Goal: Task Accomplishment & Management: Complete application form

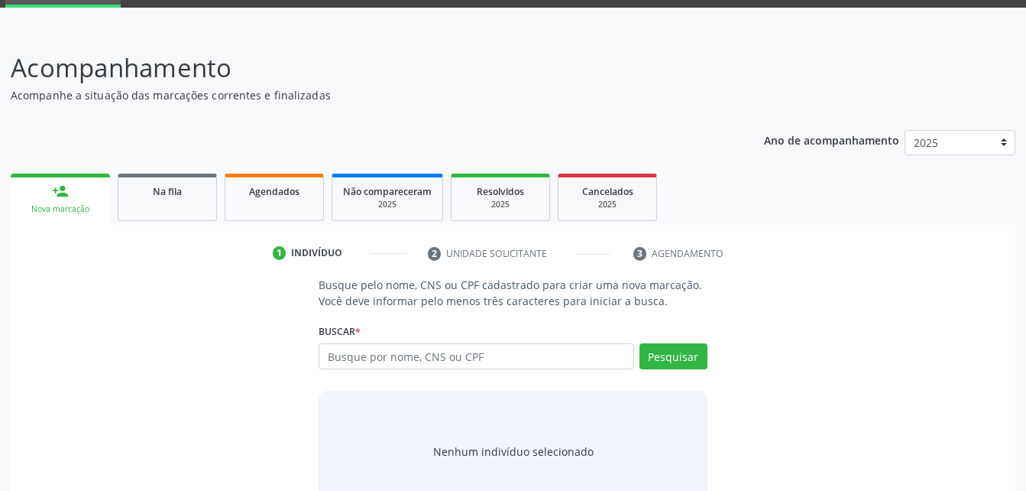
scroll to position [76, 0]
click at [267, 202] on link "Agendados" at bounding box center [274, 196] width 99 height 47
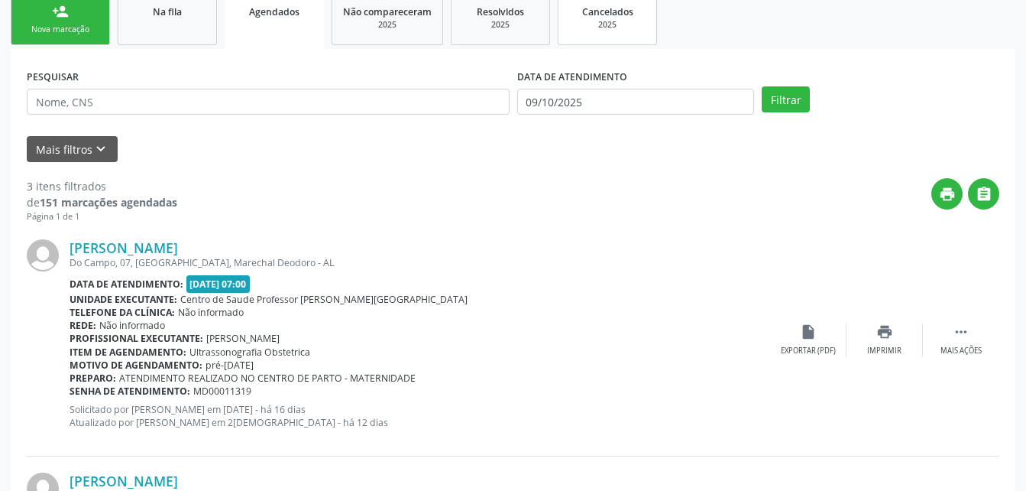
scroll to position [0, 0]
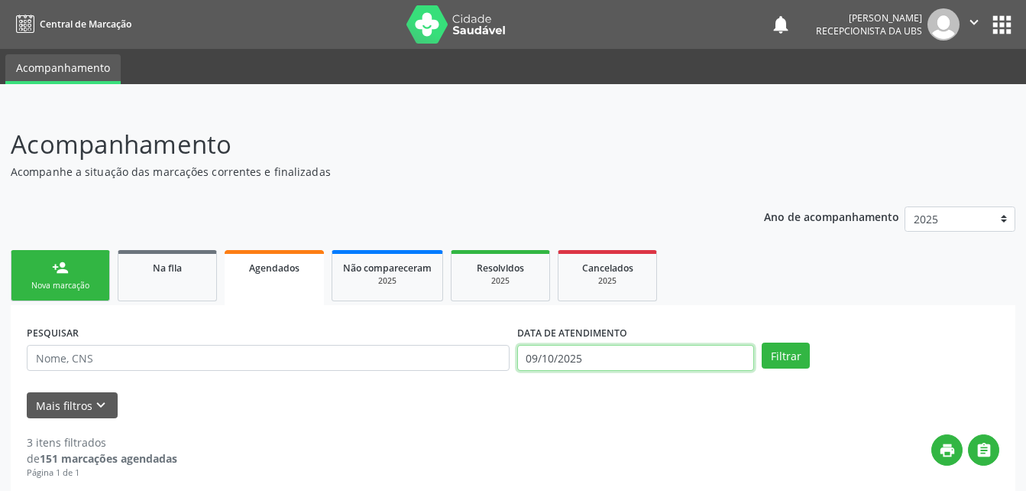
click at [668, 348] on input "09/10/2025" at bounding box center [636, 358] width 238 height 26
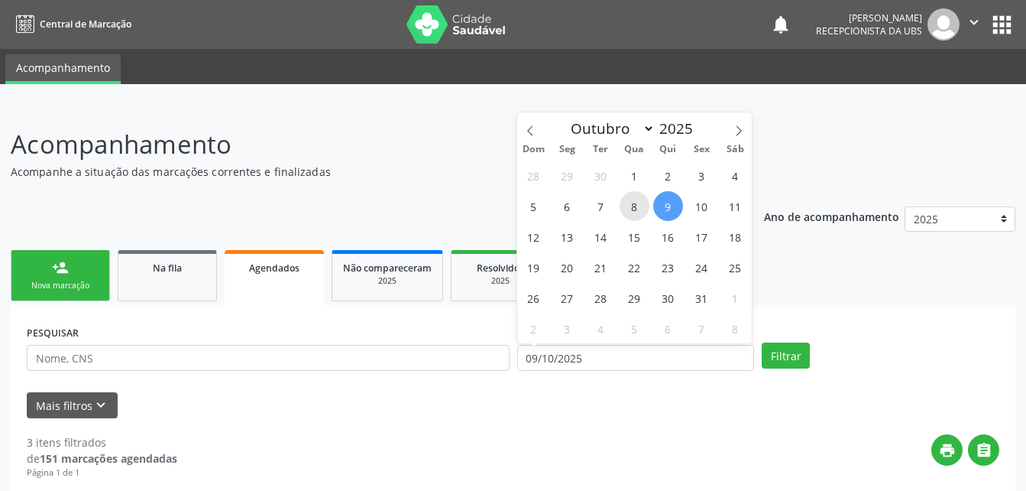
click at [636, 212] on span "8" at bounding box center [635, 206] width 30 height 30
type input "08/10/2025"
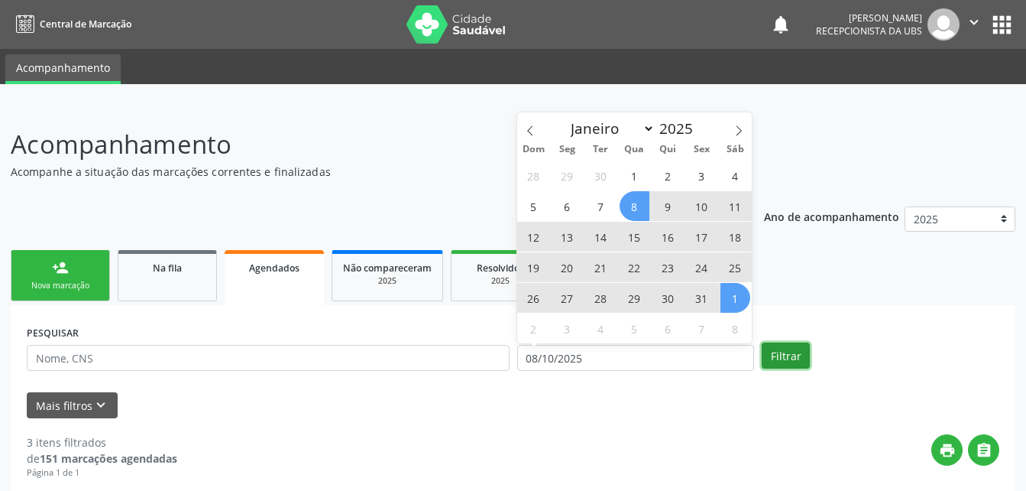
click at [795, 361] on button "Filtrar" at bounding box center [786, 355] width 48 height 26
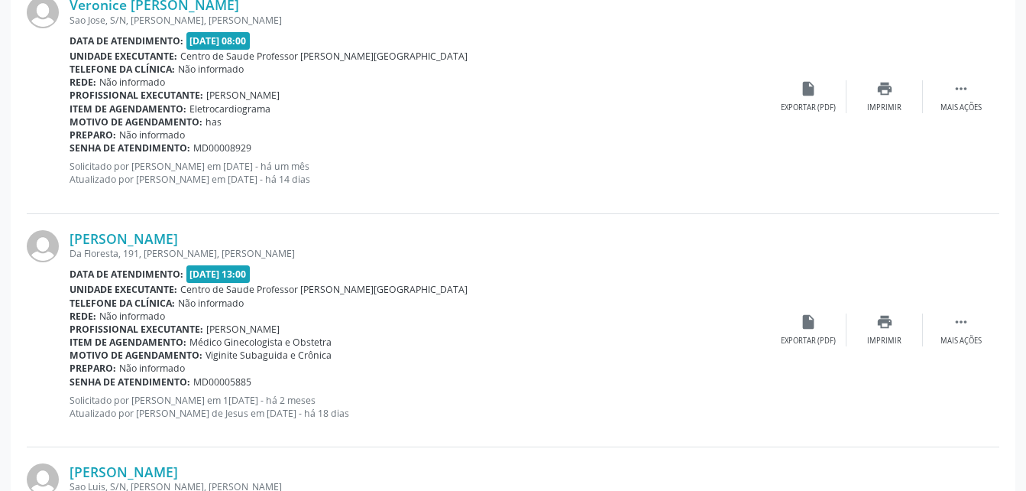
scroll to position [3545, 0]
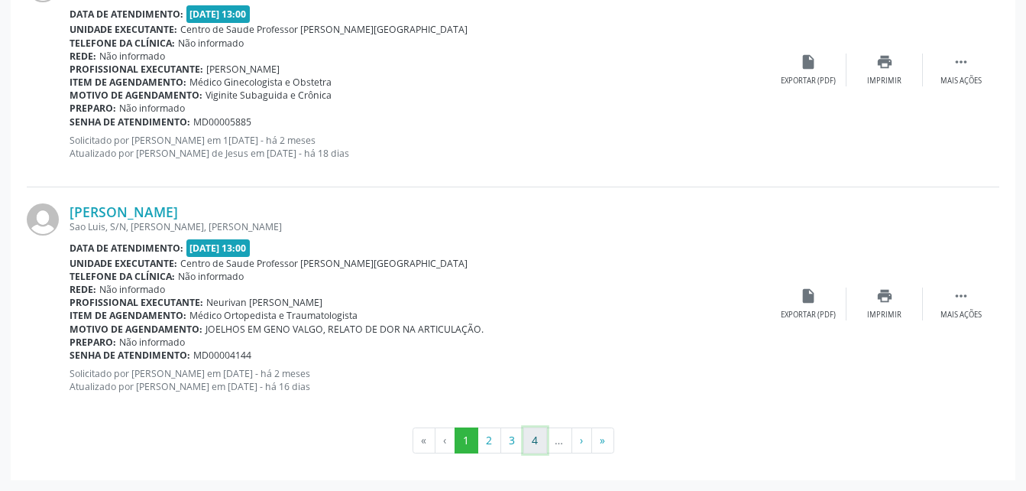
click at [535, 442] on button "4" at bounding box center [535, 440] width 24 height 26
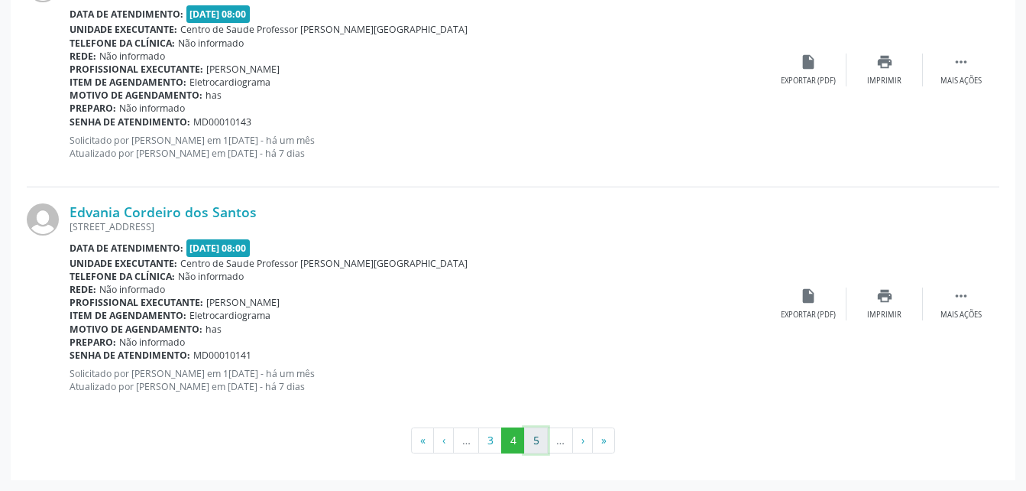
click at [537, 445] on button "5" at bounding box center [536, 440] width 24 height 26
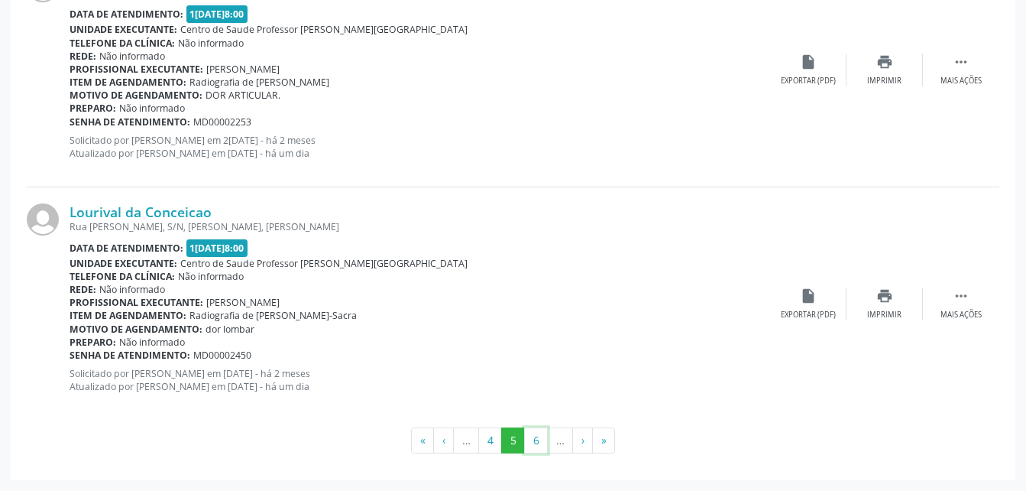
click at [537, 445] on button "6" at bounding box center [536, 440] width 24 height 26
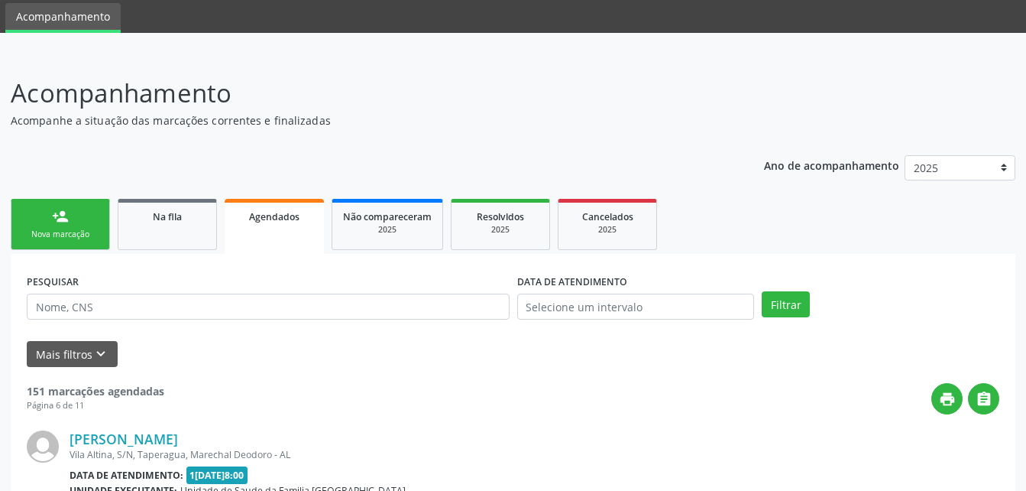
scroll to position [3561, 0]
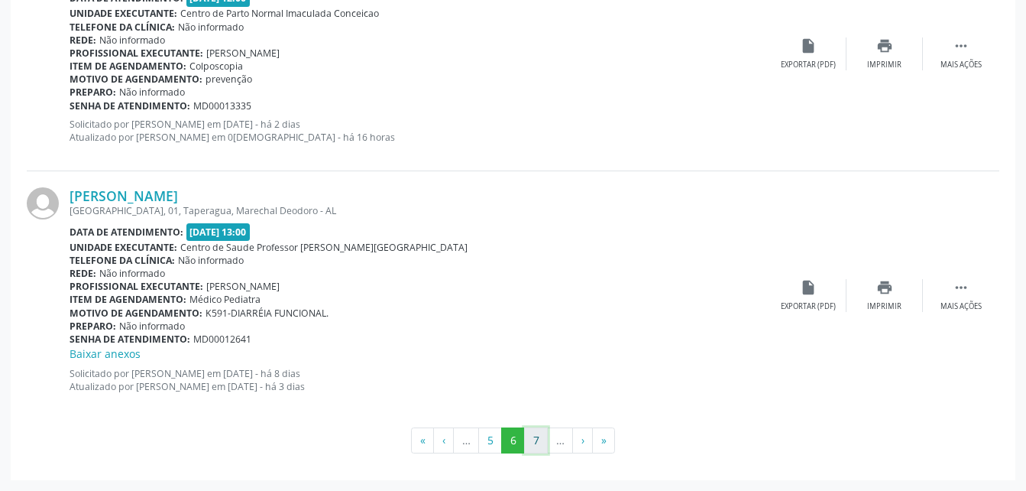
click at [534, 440] on button "7" at bounding box center [536, 440] width 24 height 26
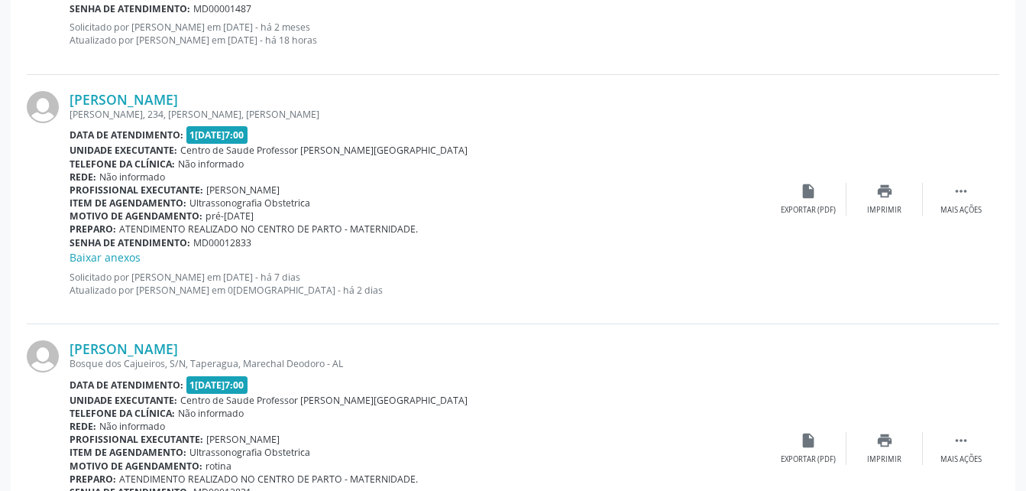
scroll to position [3577, 0]
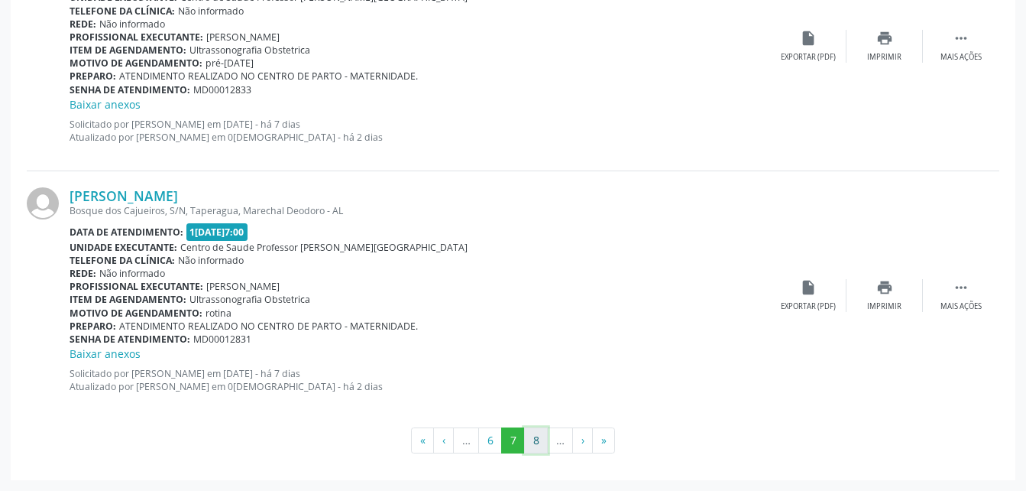
click at [534, 438] on button "8" at bounding box center [536, 440] width 24 height 26
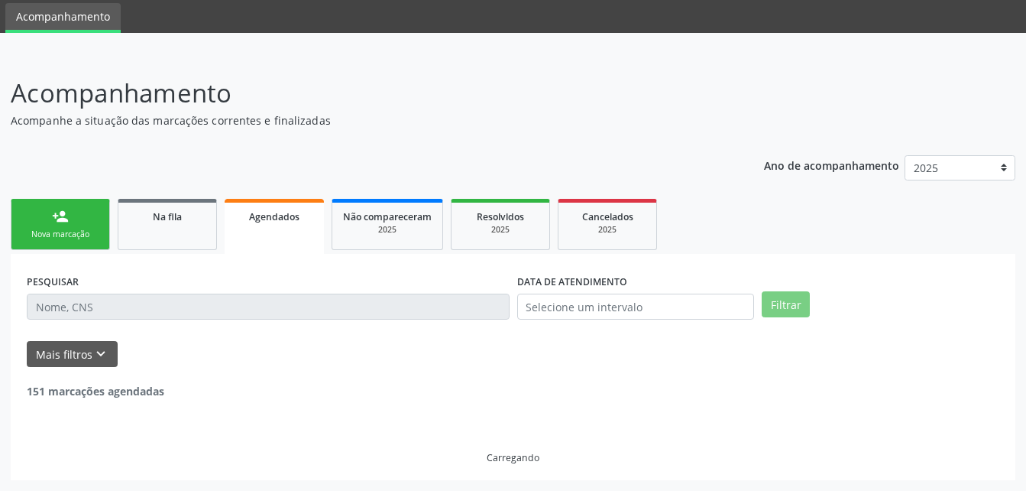
scroll to position [3593, 0]
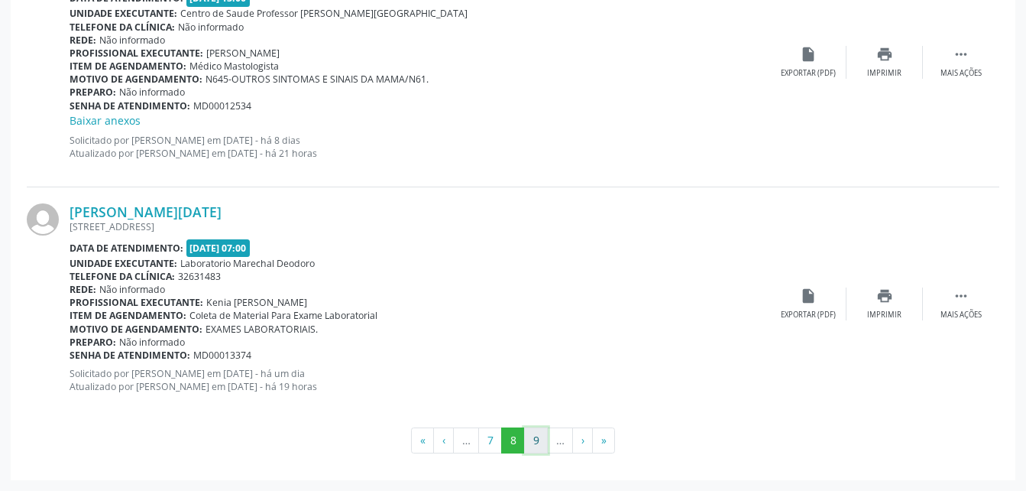
click at [536, 443] on button "9" at bounding box center [536, 440] width 24 height 26
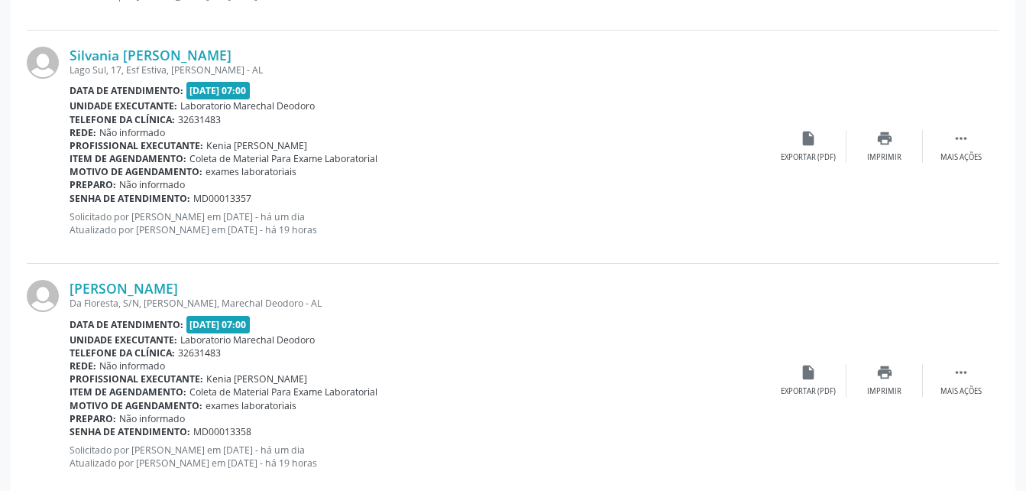
scroll to position [3545, 0]
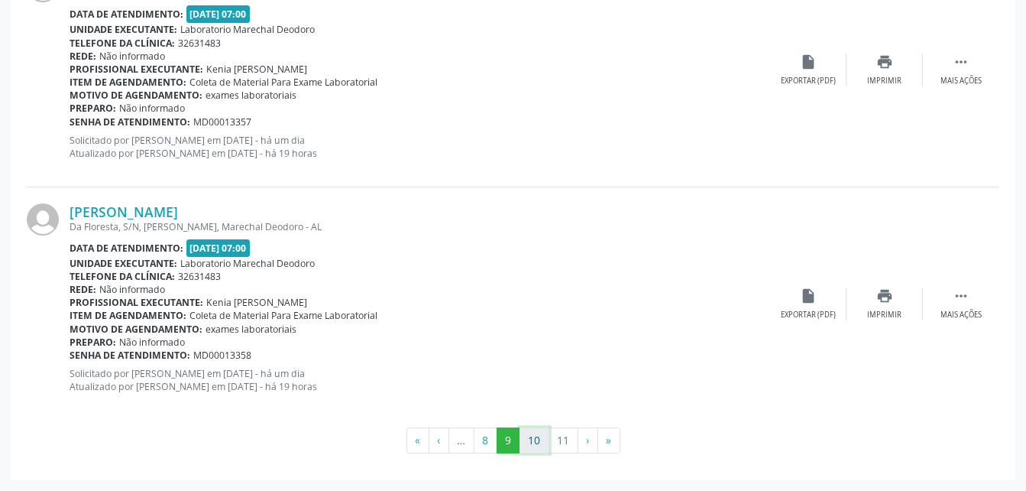
click at [536, 442] on button "10" at bounding box center [535, 440] width 30 height 26
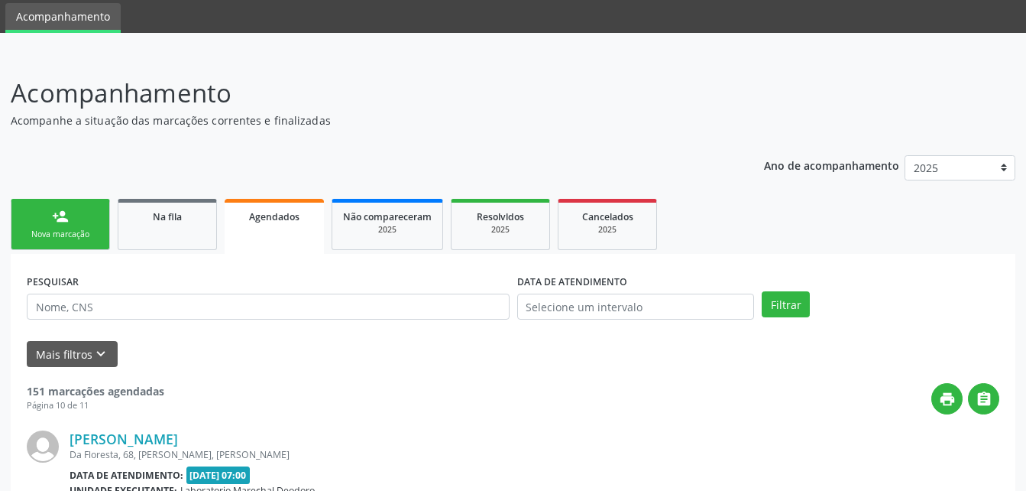
scroll to position [3561, 0]
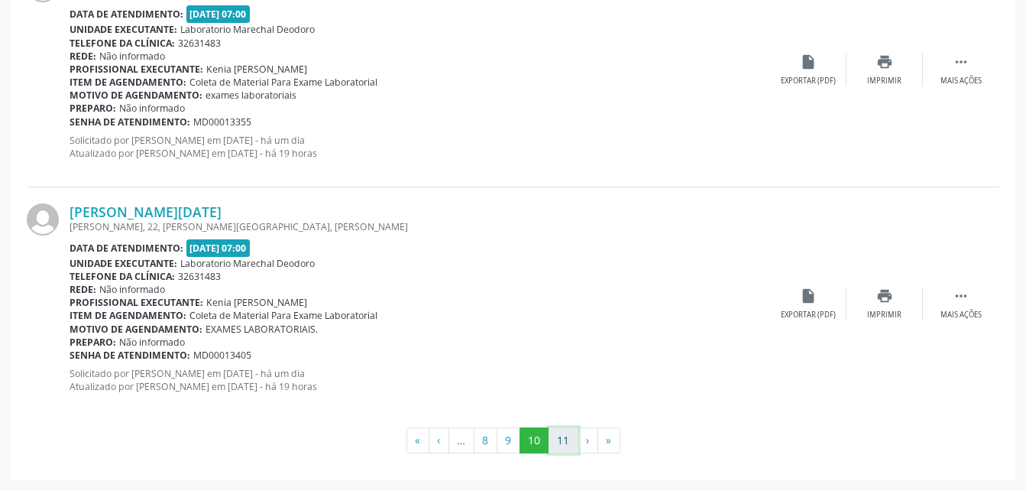
click at [561, 440] on button "11" at bounding box center [564, 440] width 30 height 26
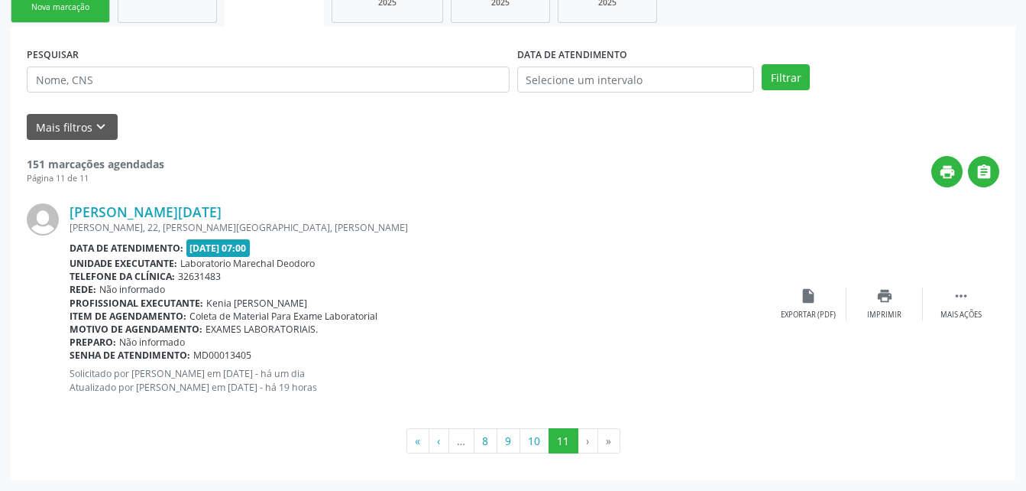
scroll to position [125, 0]
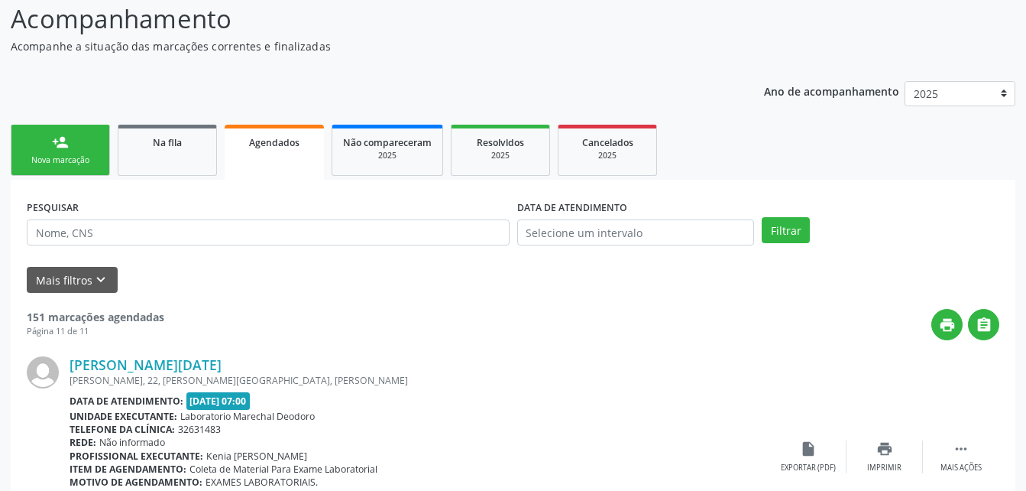
click at [77, 155] on div "Nova marcação" at bounding box center [60, 159] width 76 height 11
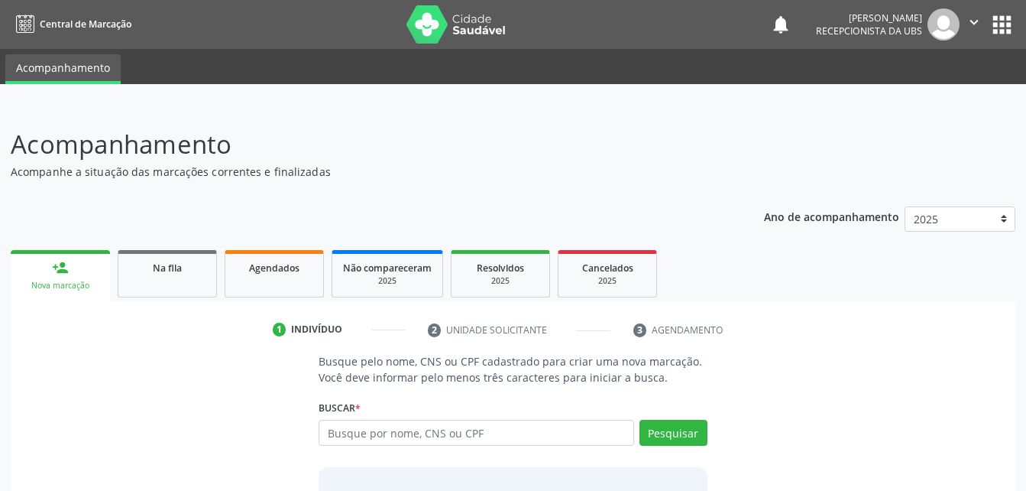
scroll to position [120, 0]
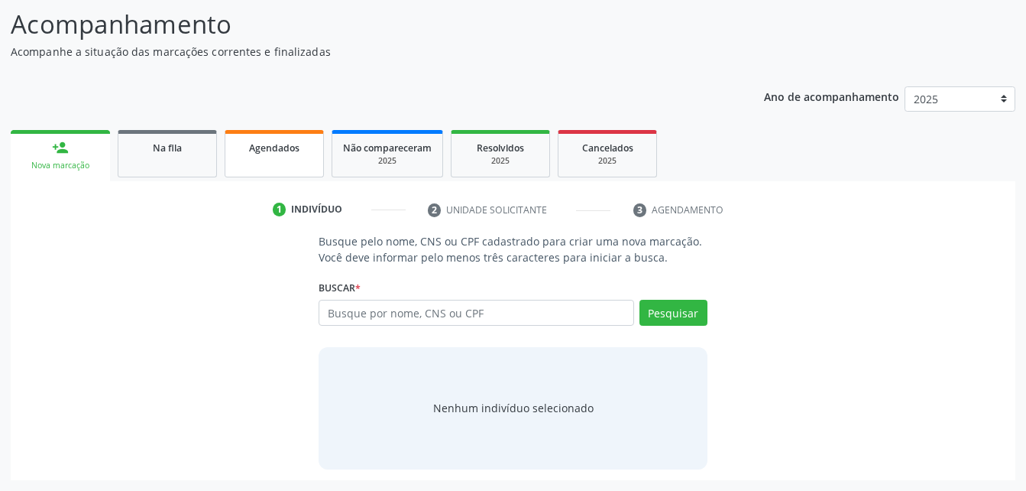
click at [309, 154] on div "Agendados" at bounding box center [274, 147] width 76 height 16
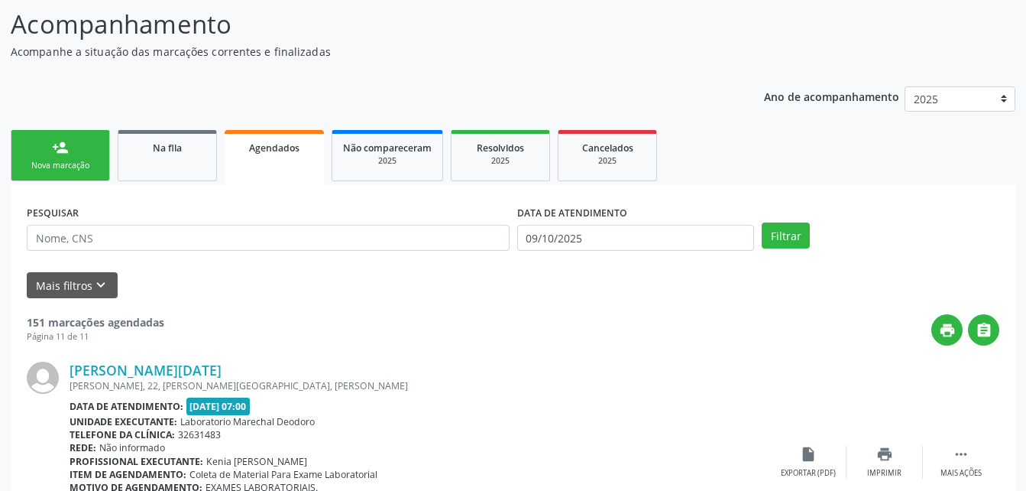
click at [94, 150] on link "person_add Nova marcação" at bounding box center [60, 155] width 99 height 51
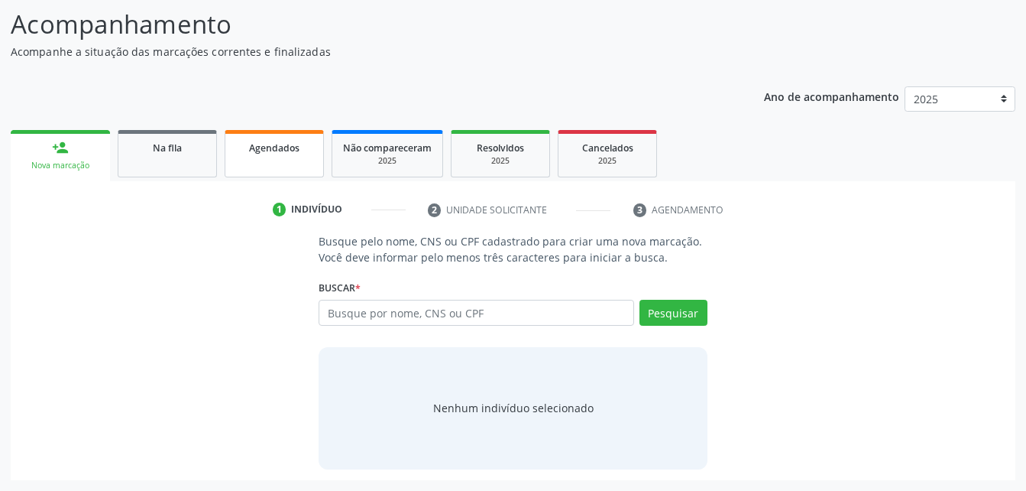
click at [268, 151] on span "Agendados" at bounding box center [274, 147] width 50 height 13
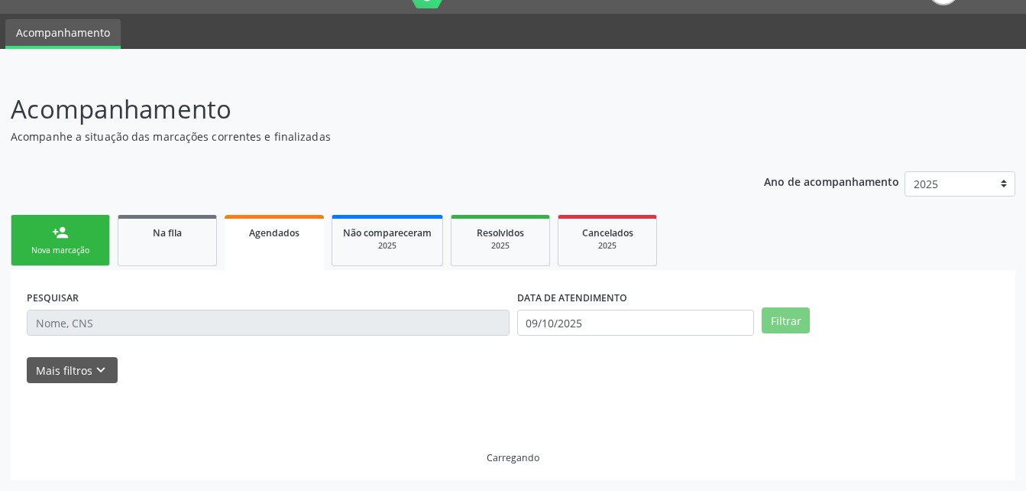
scroll to position [15, 0]
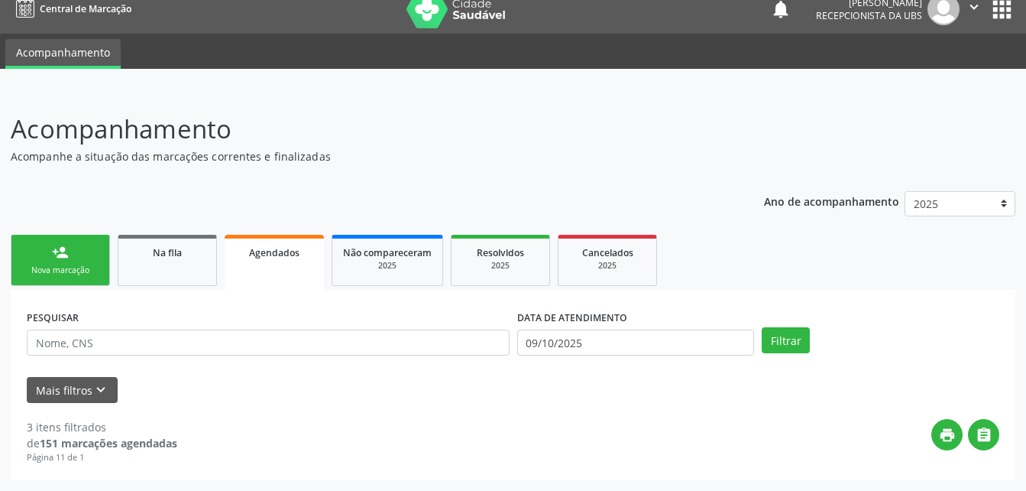
click at [63, 262] on link "person_add Nova marcação" at bounding box center [60, 260] width 99 height 51
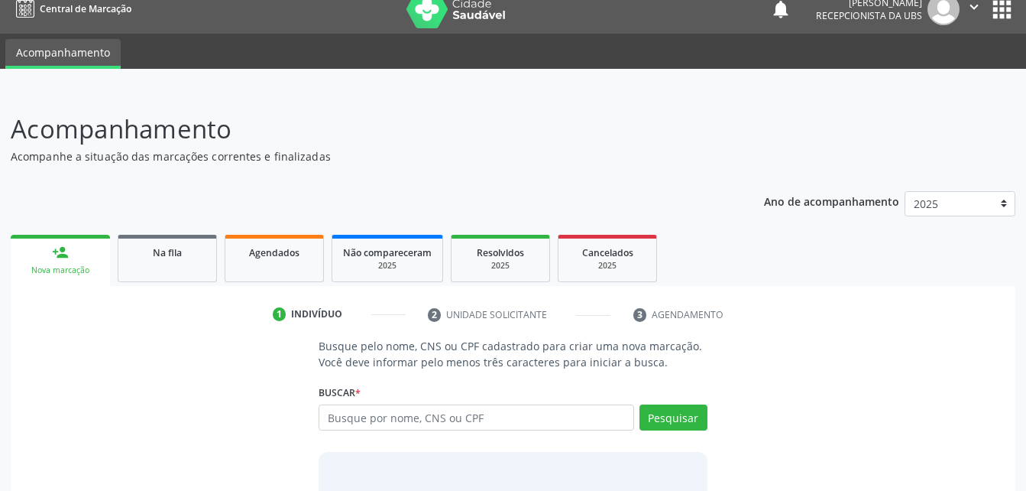
scroll to position [92, 0]
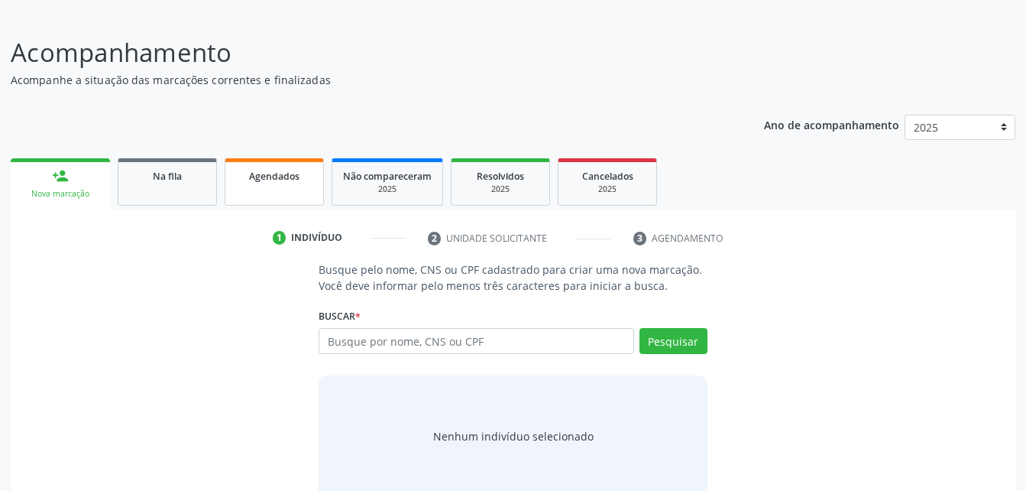
click at [281, 184] on link "Agendados" at bounding box center [274, 181] width 99 height 47
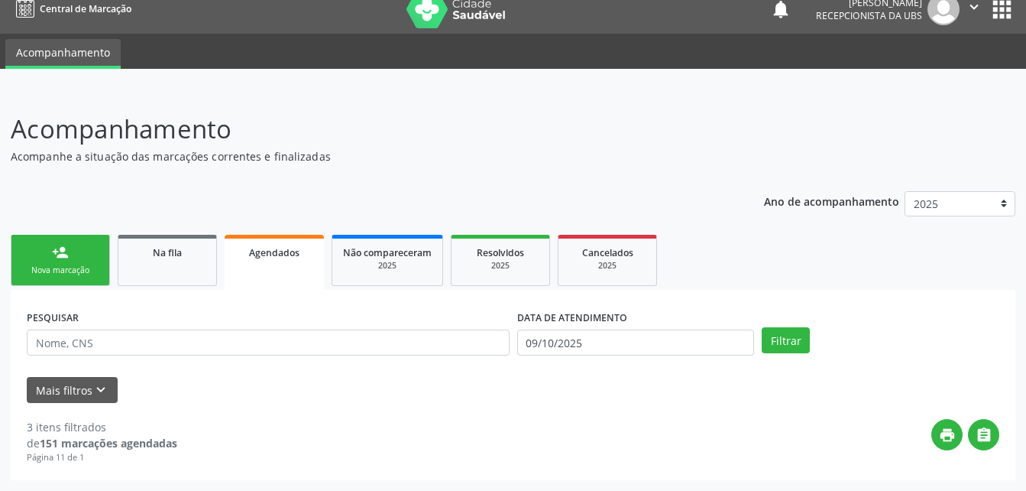
scroll to position [15, 0]
click at [67, 249] on div "person_add" at bounding box center [60, 252] width 17 height 17
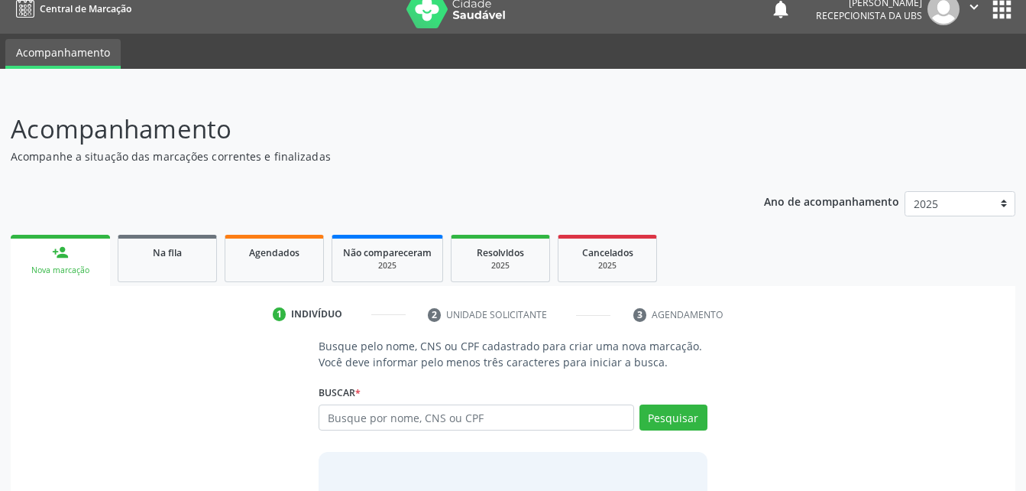
scroll to position [120, 0]
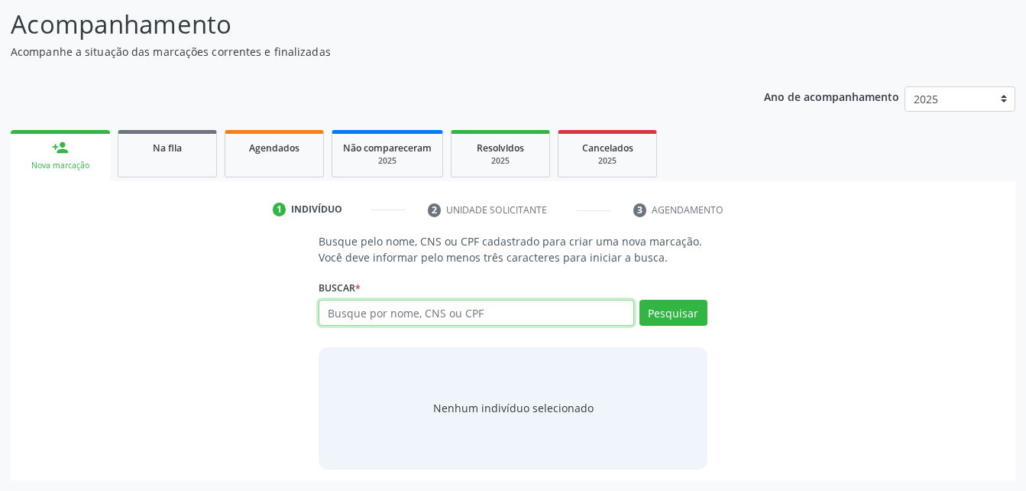
click at [399, 320] on input "text" at bounding box center [476, 313] width 315 height 26
type input "700505908068659"
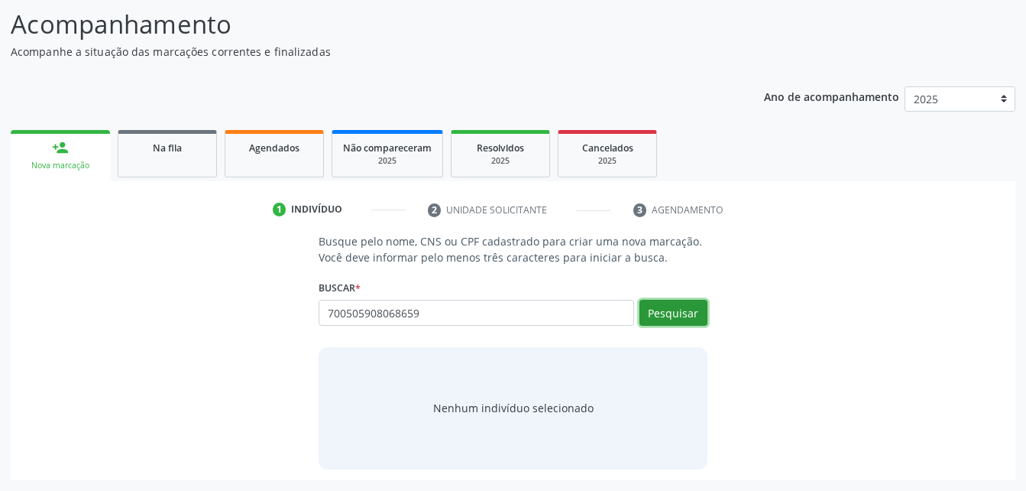
click at [687, 312] on button "Pesquisar" at bounding box center [674, 313] width 68 height 26
type input "700505908068659"
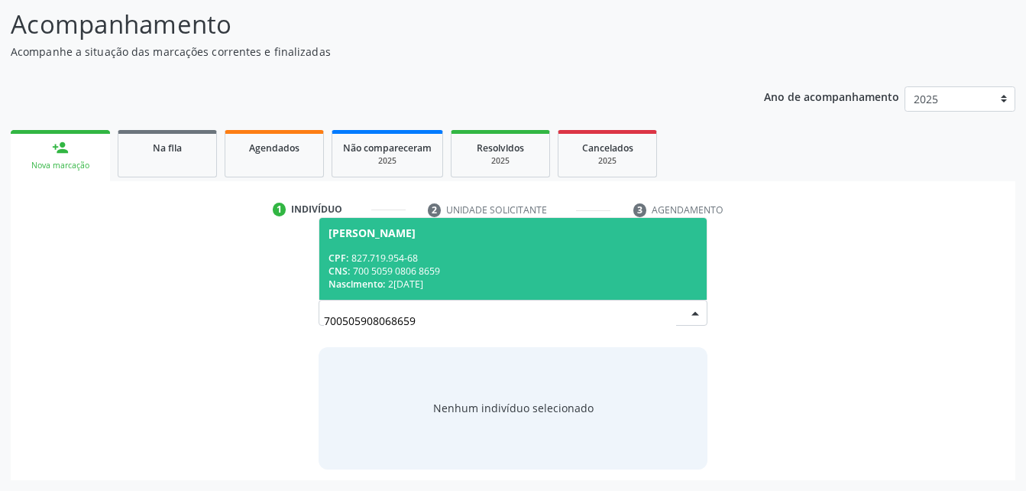
click at [445, 255] on div "CPF: 827.719.954-68" at bounding box center [513, 257] width 368 height 13
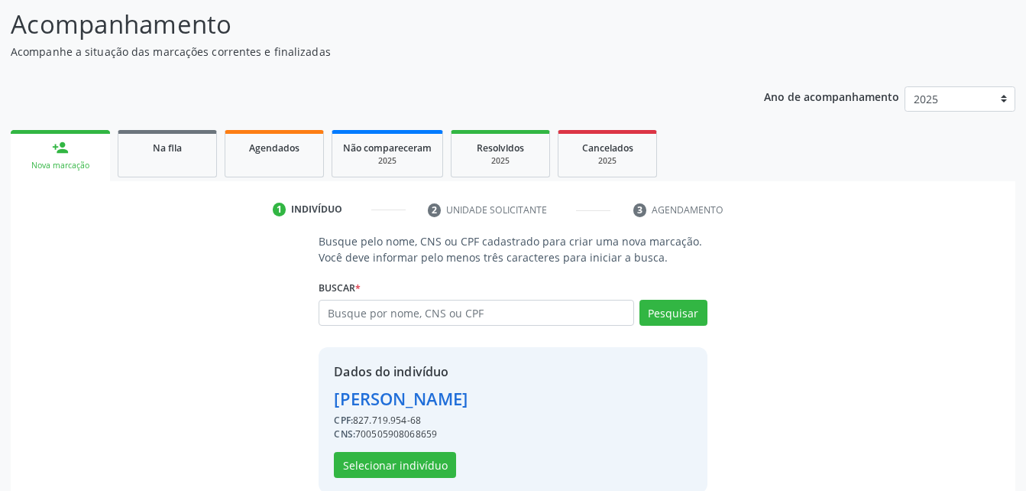
scroll to position [144, 0]
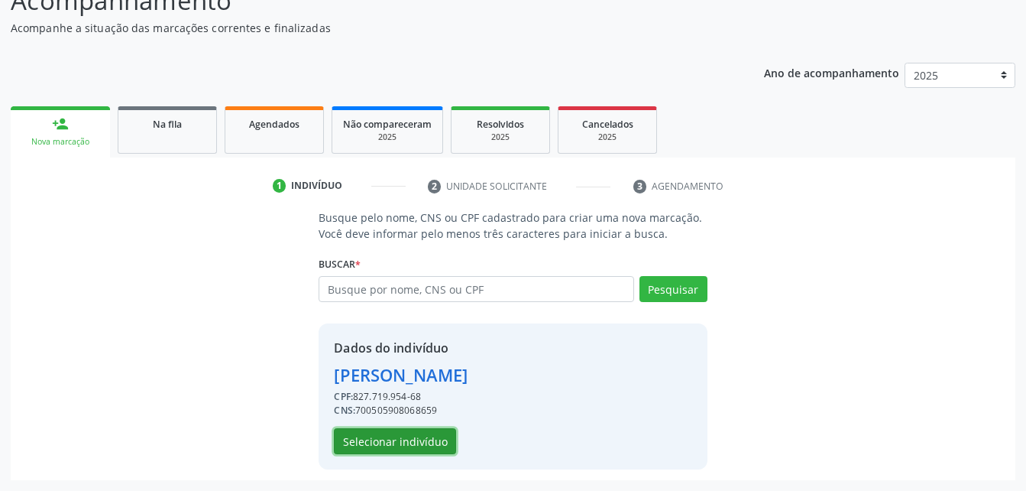
click at [432, 436] on button "Selecionar indivíduo" at bounding box center [395, 441] width 122 height 26
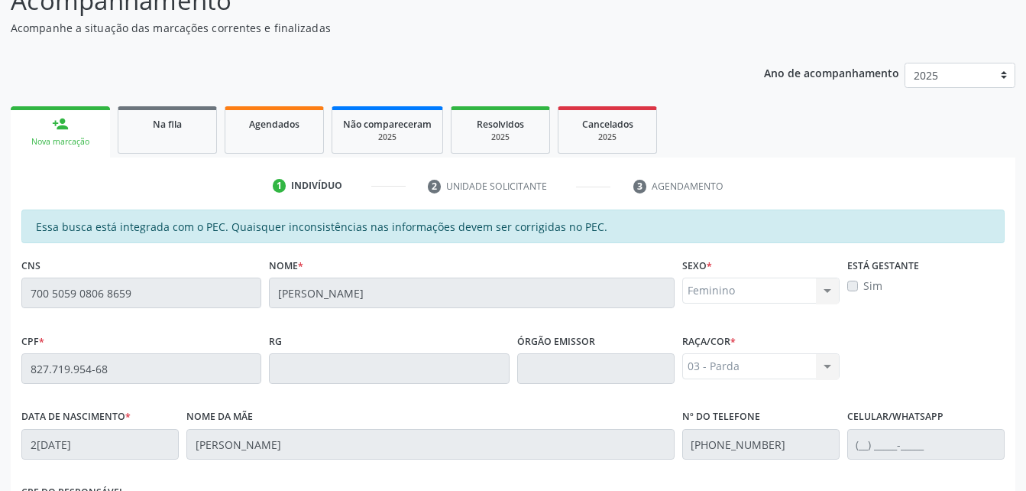
scroll to position [403, 0]
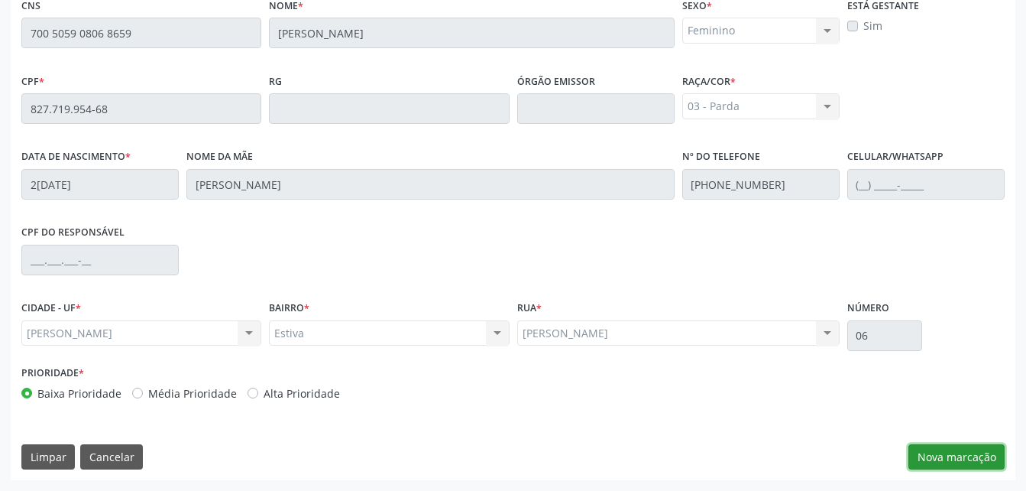
click at [963, 462] on button "Nova marcação" at bounding box center [956, 457] width 96 height 26
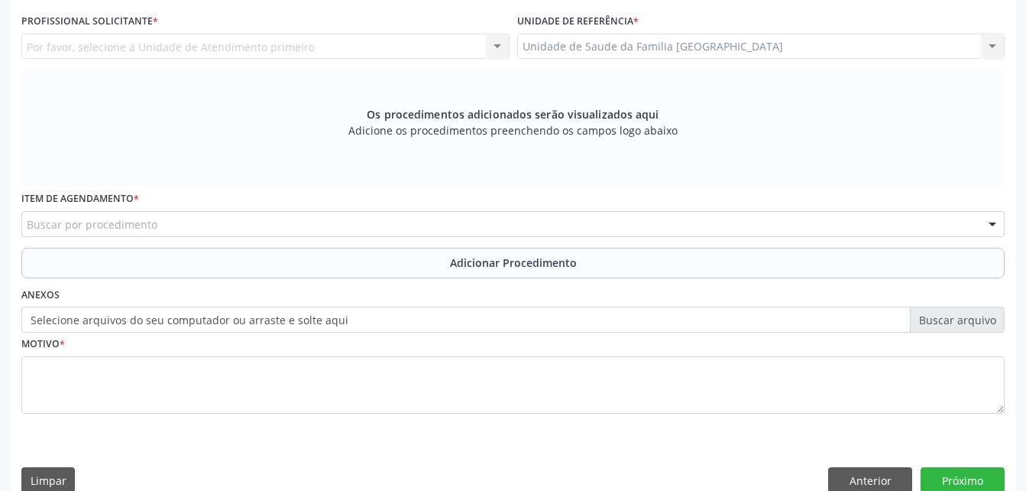
scroll to position [327, 0]
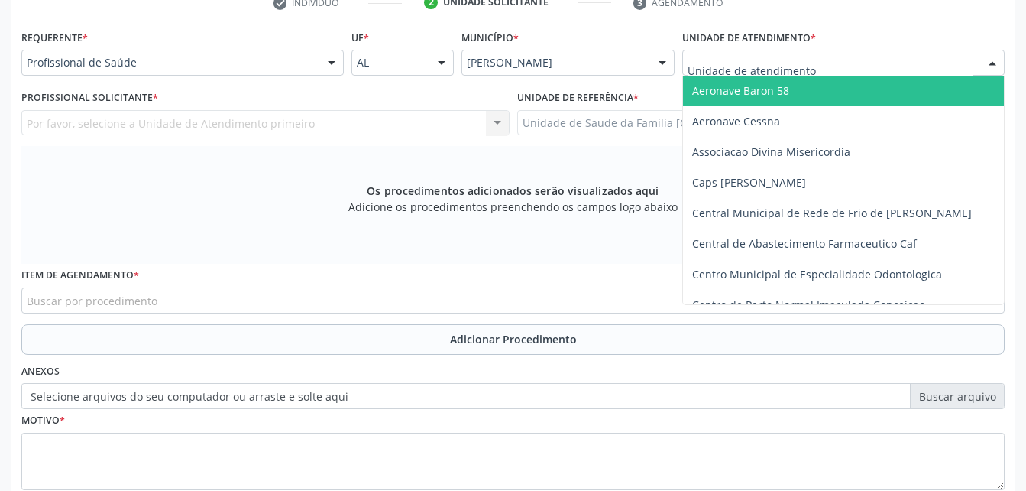
drag, startPoint x: 843, startPoint y: 70, endPoint x: 839, endPoint y: 63, distance: 7.9
click at [841, 66] on div at bounding box center [843, 63] width 322 height 26
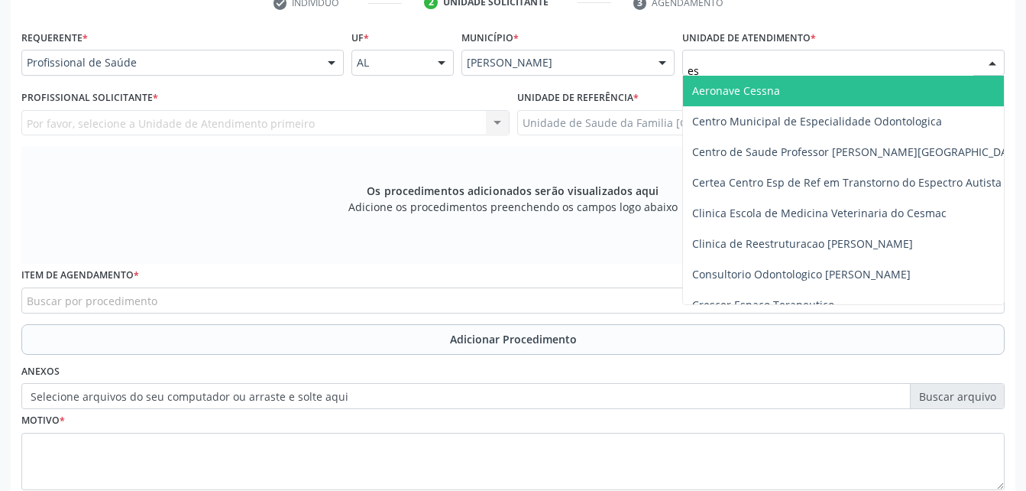
type input "est"
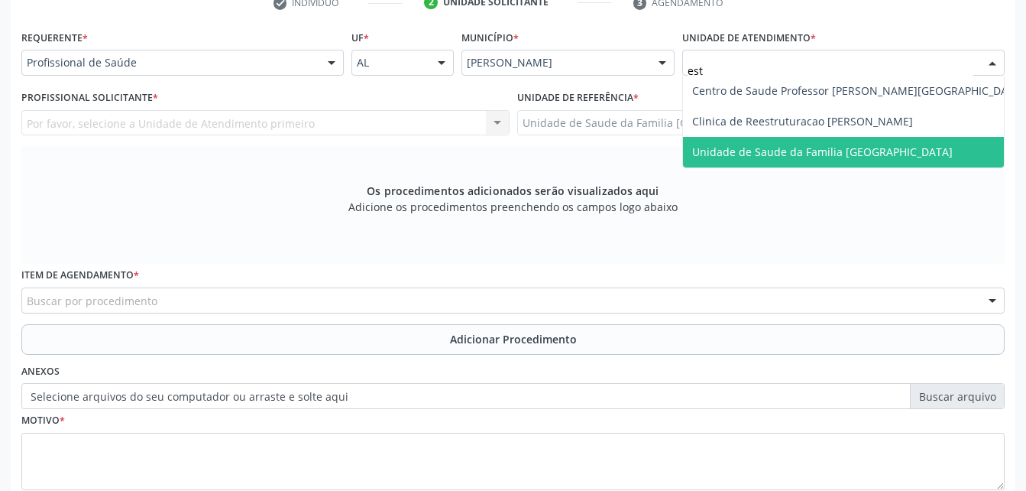
click at [852, 138] on span "Unidade de Saude da Familia [GEOGRAPHIC_DATA]" at bounding box center [858, 152] width 351 height 31
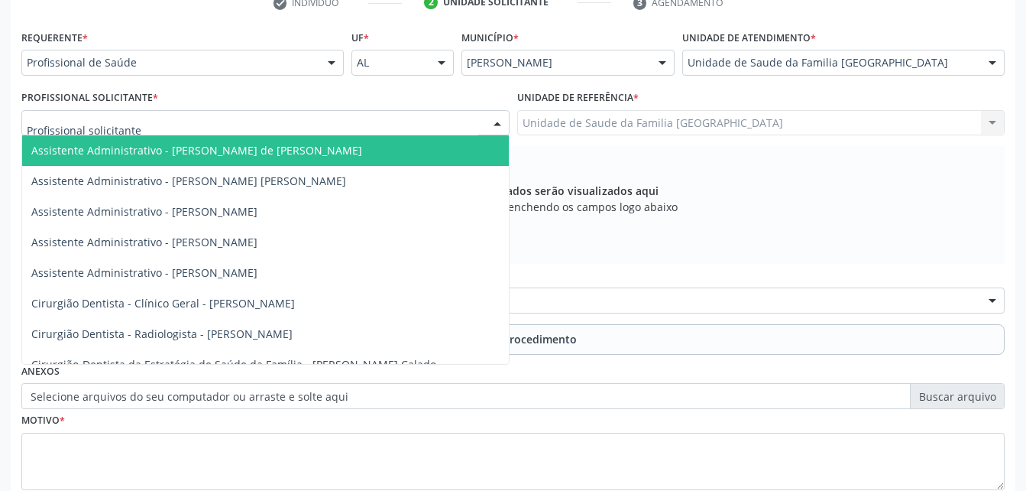
click at [208, 119] on div at bounding box center [265, 123] width 488 height 26
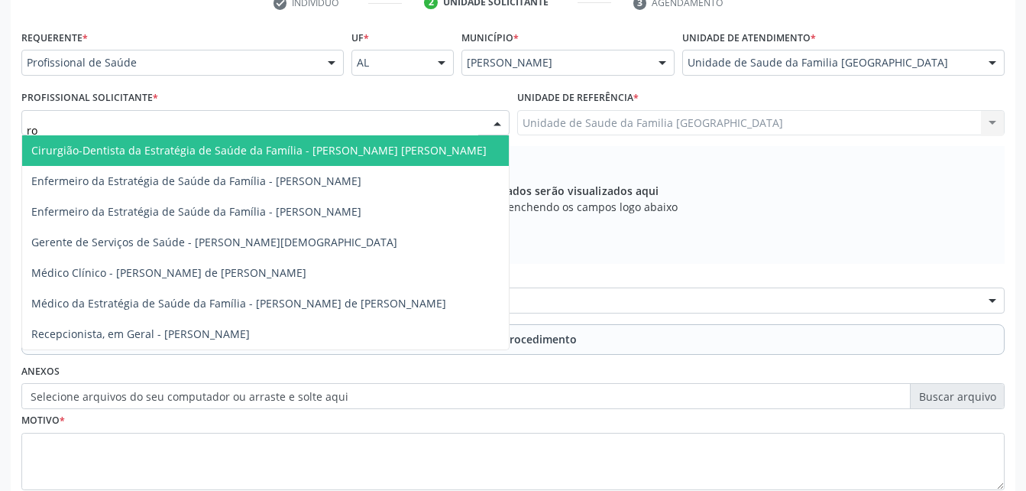
type input "rod"
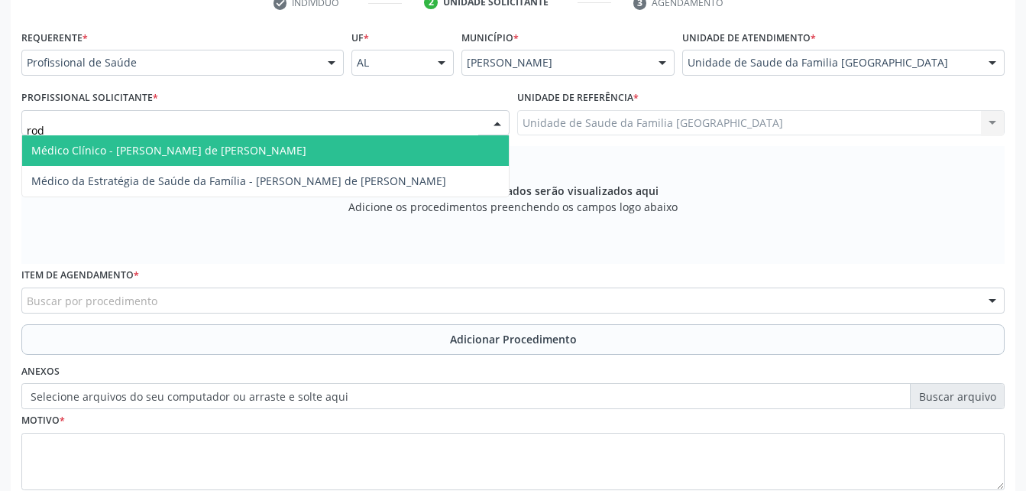
drag, startPoint x: 214, startPoint y: 141, endPoint x: 197, endPoint y: 150, distance: 19.1
click at [211, 144] on span "Médico Clínico - [PERSON_NAME] de [PERSON_NAME]" at bounding box center [265, 150] width 487 height 31
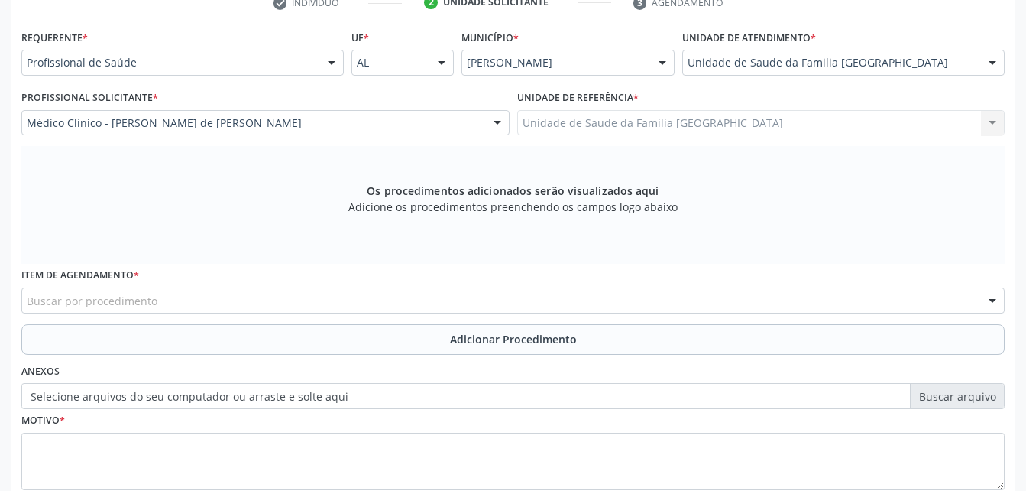
scroll to position [403, 0]
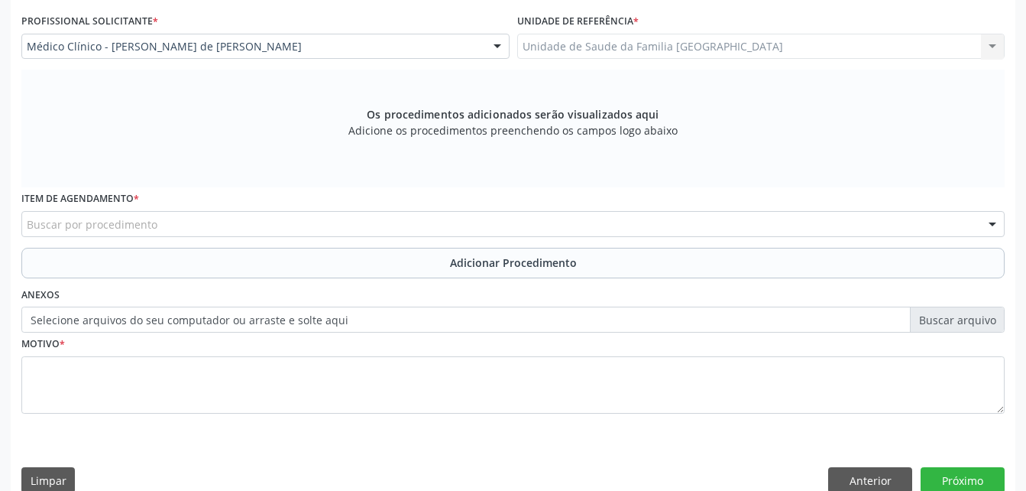
click at [199, 218] on div "Buscar por procedimento" at bounding box center [512, 224] width 983 height 26
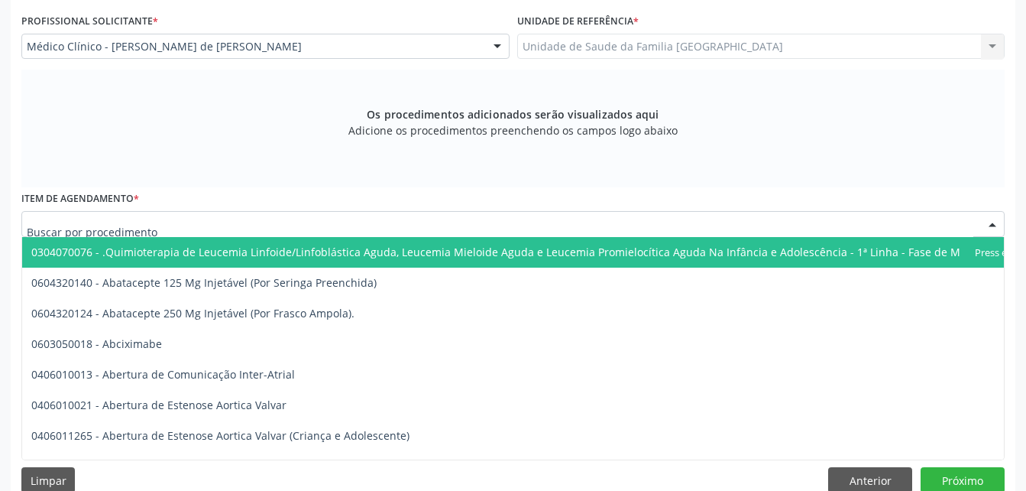
click at [201, 232] on input "text" at bounding box center [500, 231] width 947 height 31
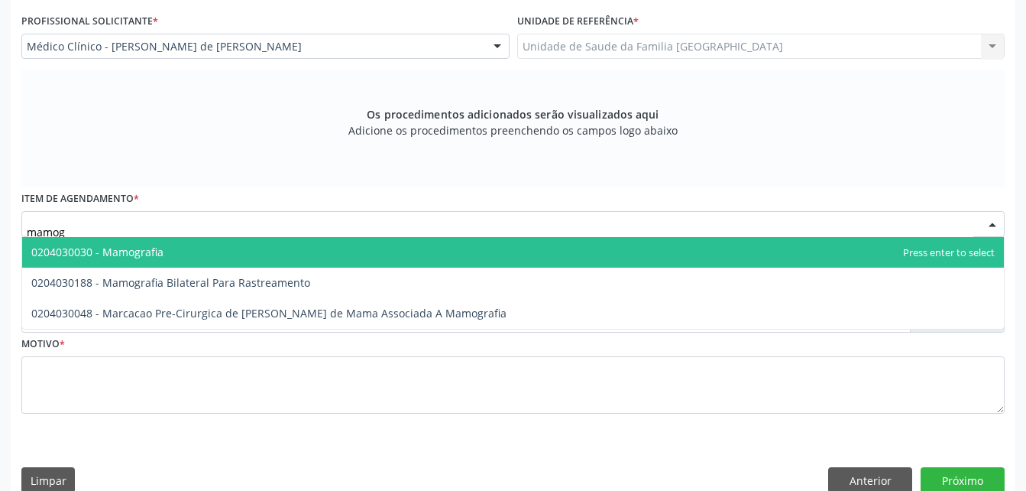
type input "mamogr"
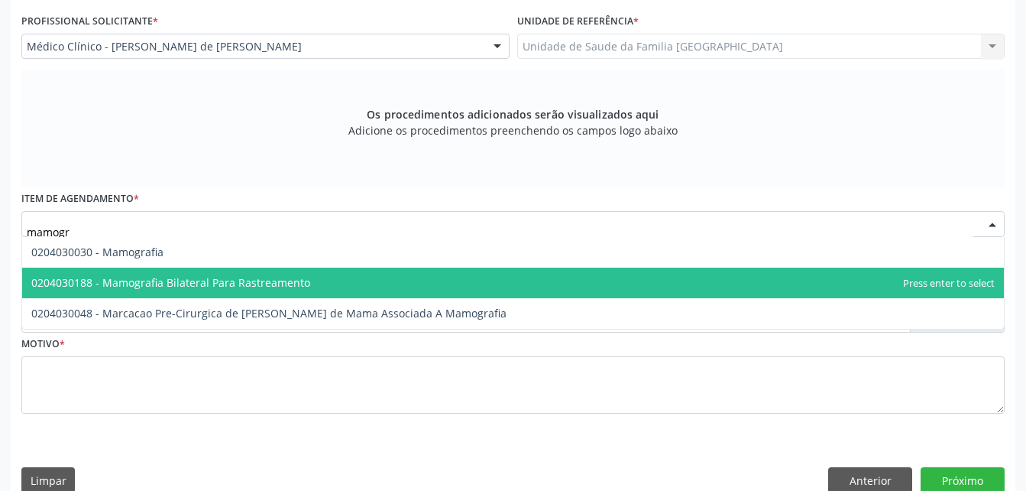
click at [213, 275] on span "0204030188 - Mamografia Bilateral Para Rastreamento" at bounding box center [170, 282] width 279 height 15
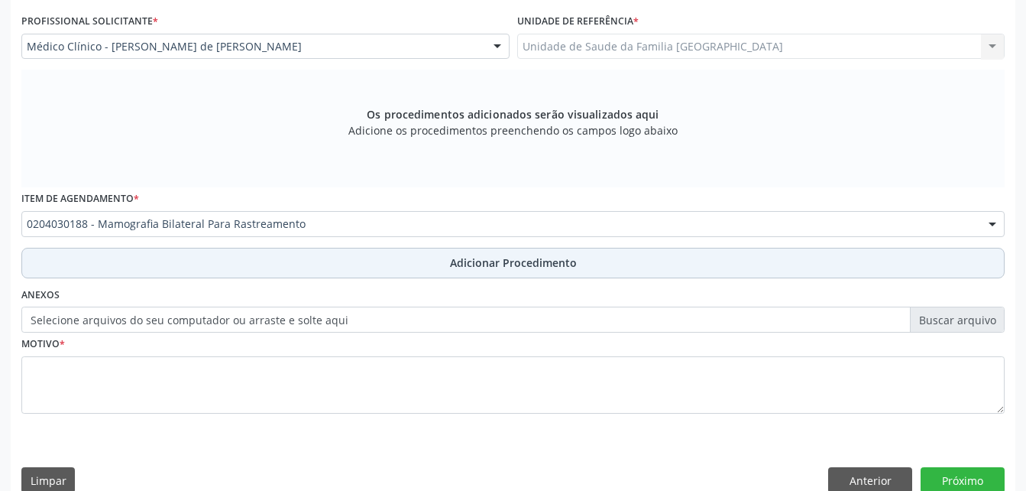
click at [232, 274] on button "Adicionar Procedimento" at bounding box center [512, 263] width 983 height 31
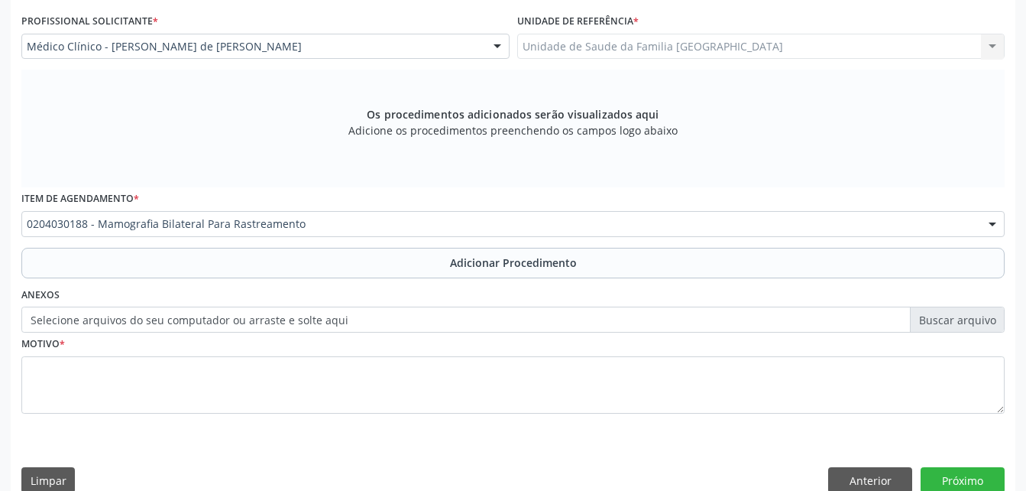
scroll to position [369, 0]
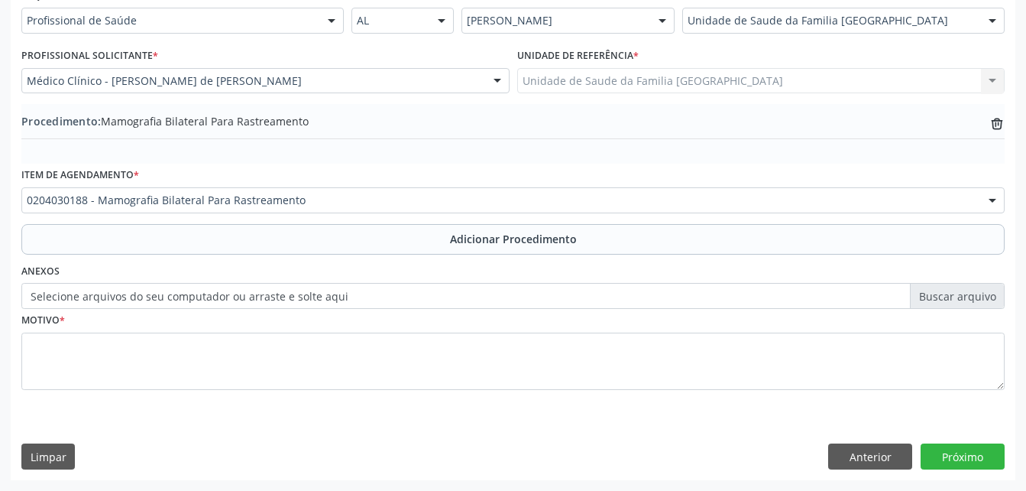
click at [183, 303] on label "Selecione arquivos do seu computador ou arraste e solte aqui" at bounding box center [512, 296] width 983 height 26
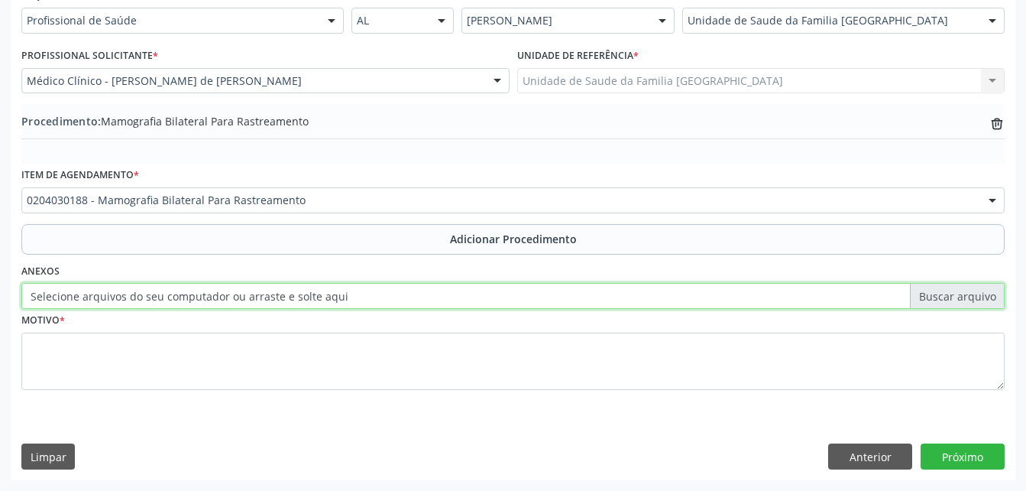
click at [183, 303] on input "Selecione arquivos do seu computador ou arraste e solte aqui" at bounding box center [512, 296] width 983 height 26
type input "C:\fakepath\WhatsApp Image [DATE] 09.22.55.jpeg"
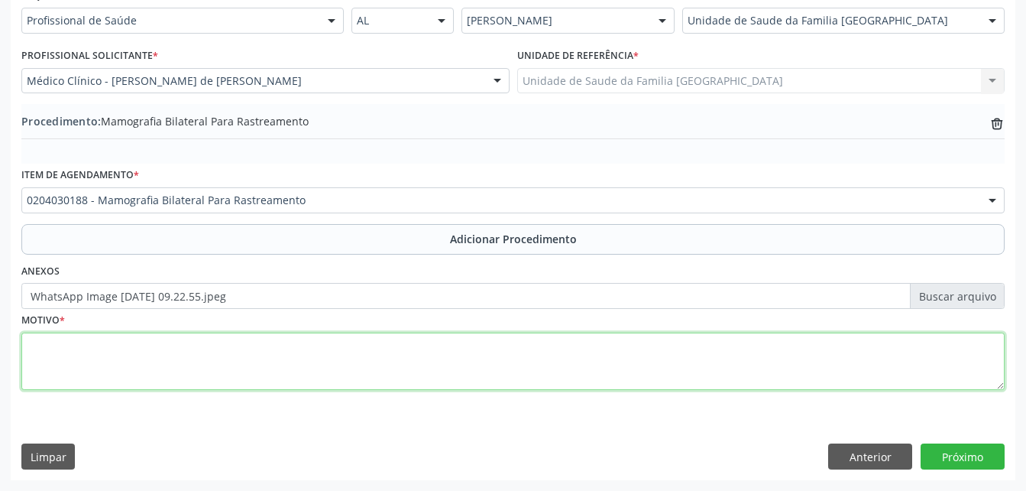
click at [396, 362] on textarea at bounding box center [512, 361] width 983 height 58
type textarea "rotina"
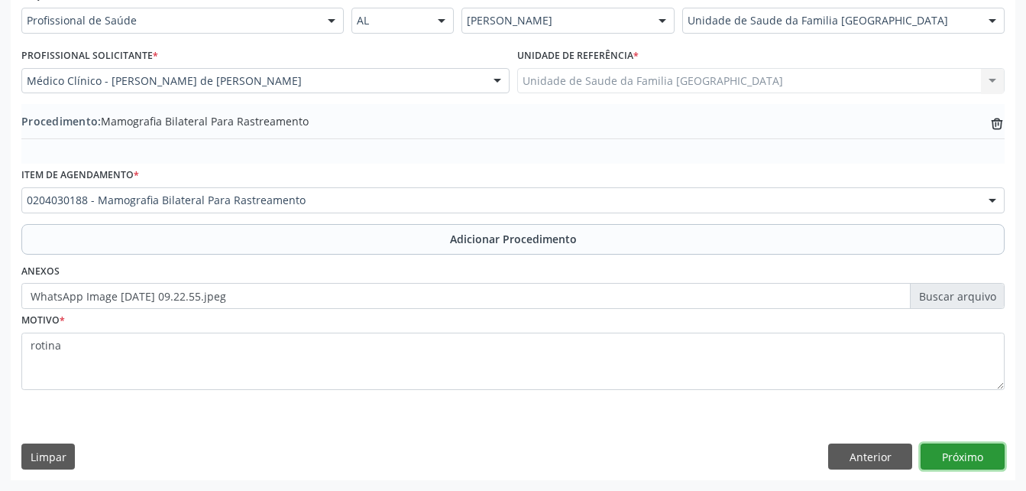
click at [984, 453] on button "Próximo" at bounding box center [963, 456] width 84 height 26
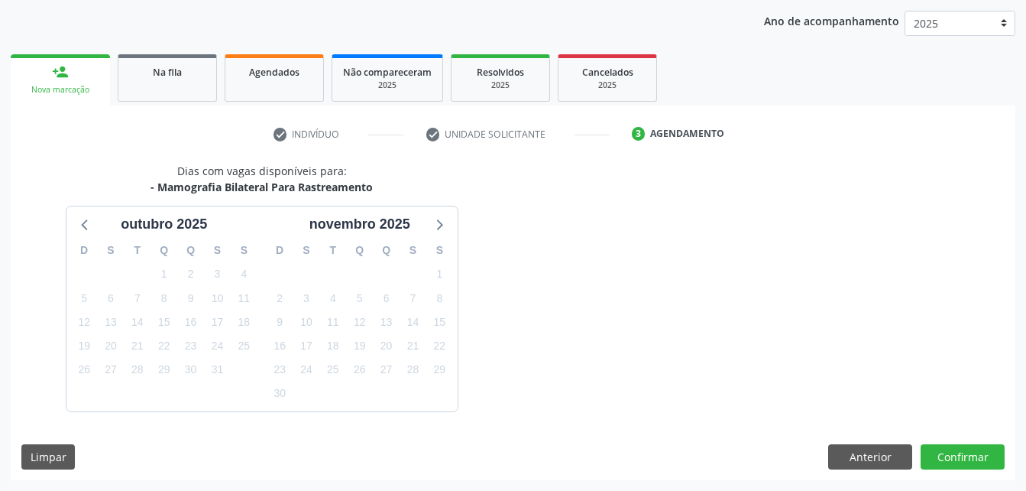
scroll to position [241, 0]
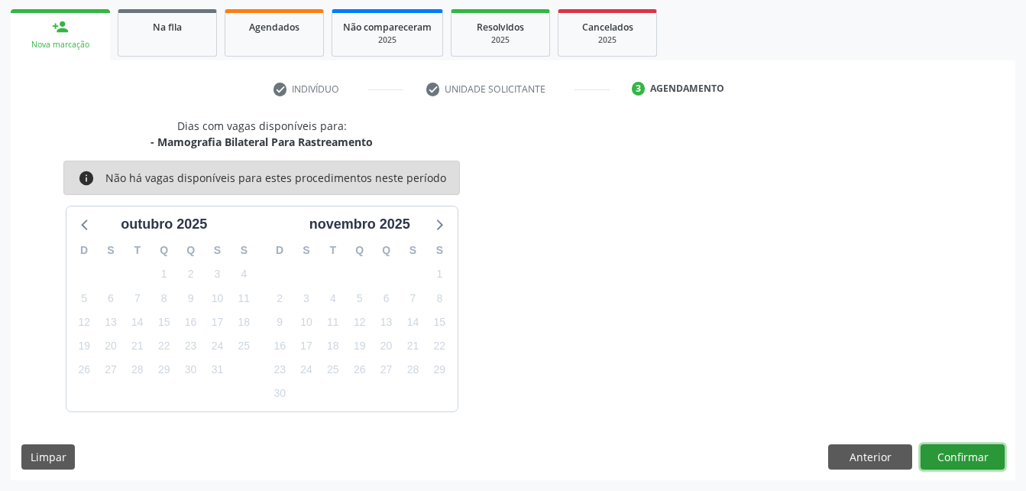
click at [980, 452] on button "Confirmar" at bounding box center [963, 457] width 84 height 26
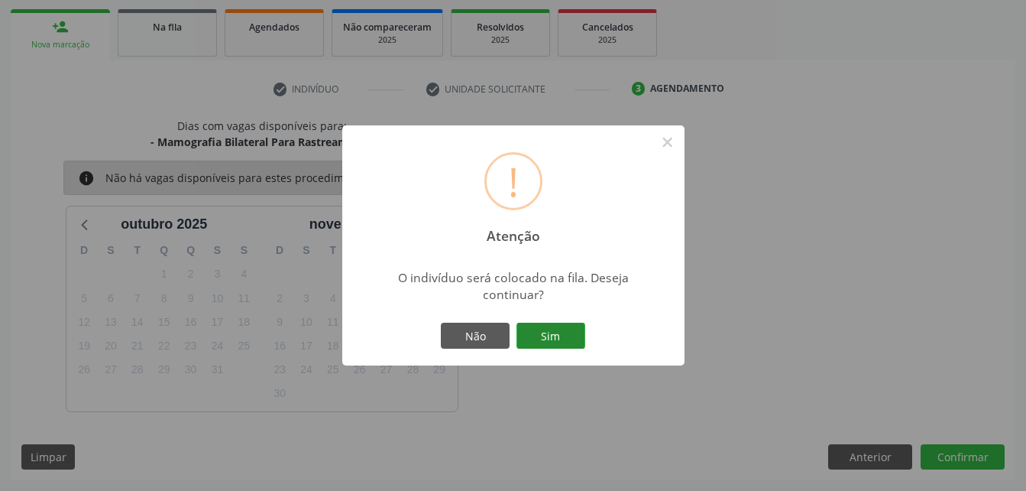
click at [573, 328] on button "Sim" at bounding box center [550, 335] width 69 height 26
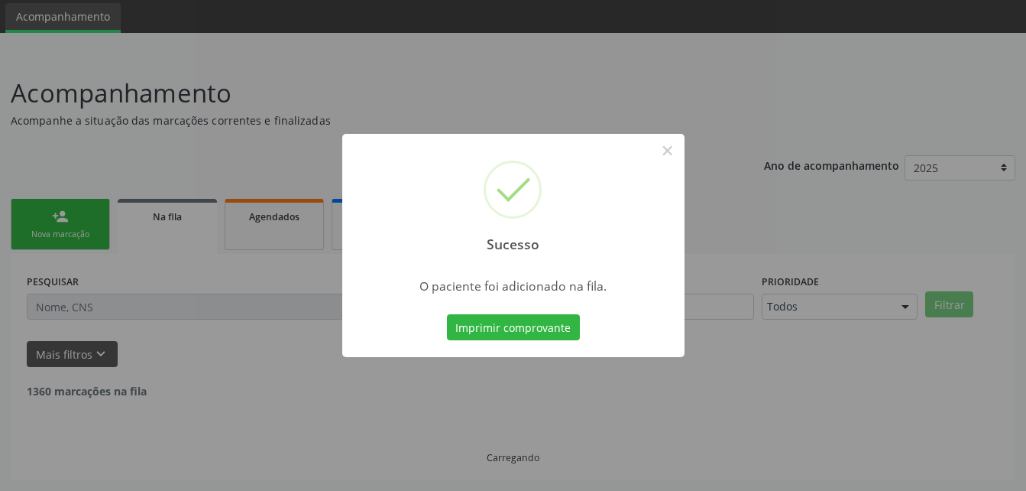
scroll to position [35, 0]
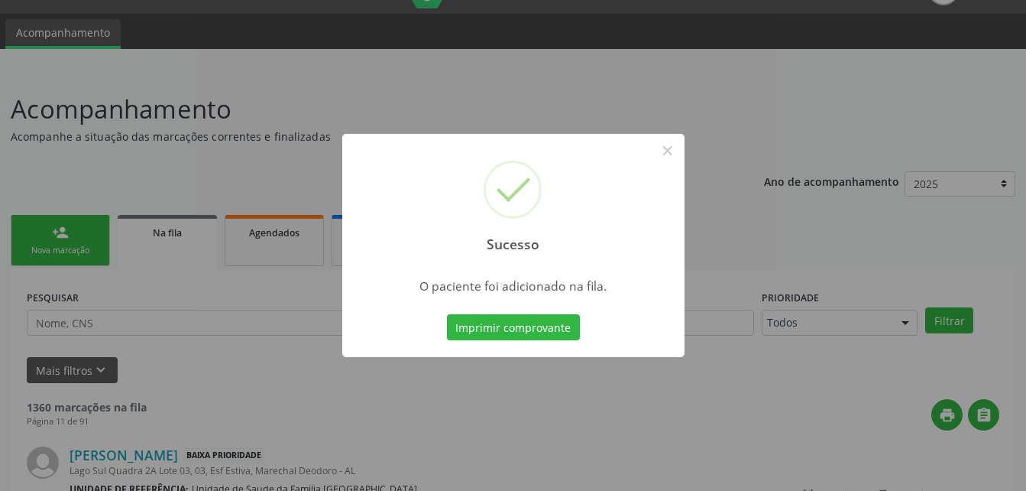
click at [69, 235] on div "Sucesso × O paciente foi adicionado na fila. Imprimir comprovante Cancel" at bounding box center [513, 245] width 1026 height 491
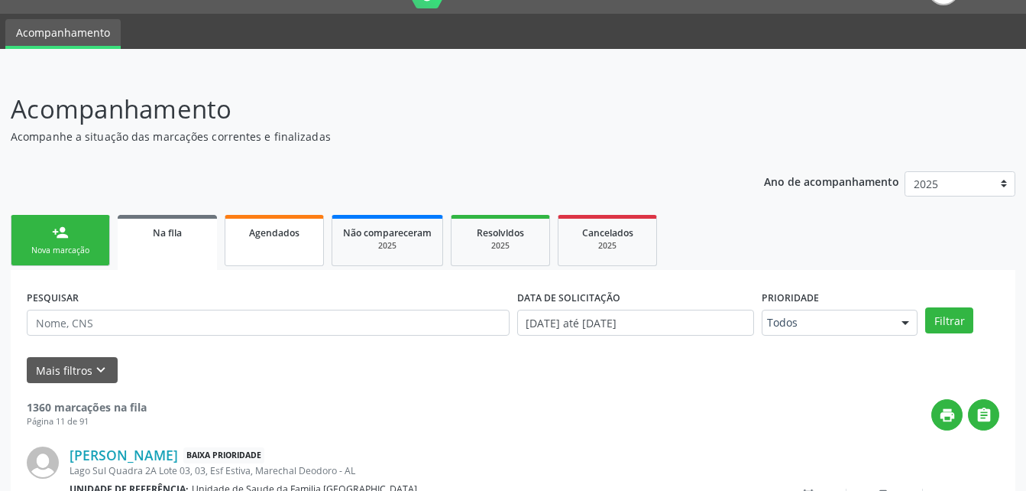
drag, startPoint x: 57, startPoint y: 240, endPoint x: 244, endPoint y: 232, distance: 186.6
click at [57, 240] on div "person_add" at bounding box center [60, 232] width 17 height 17
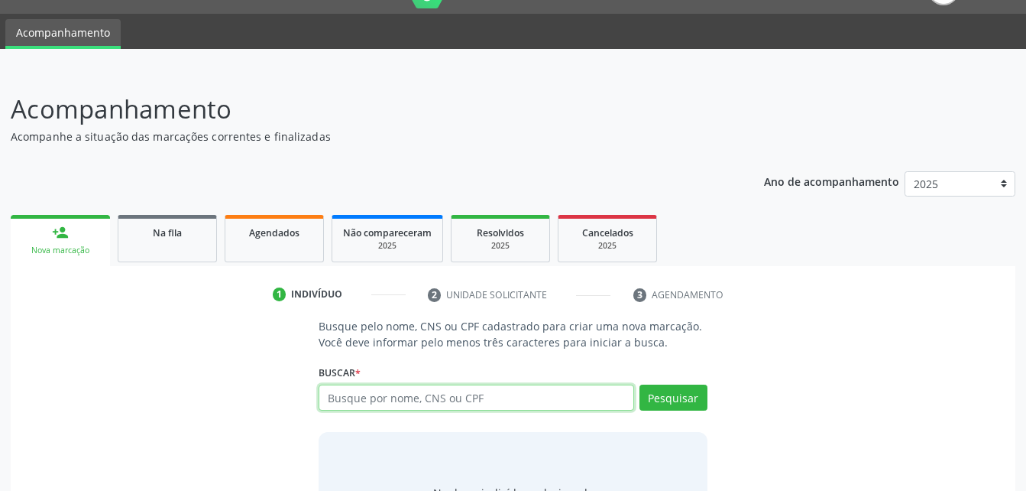
click at [448, 403] on input "text" at bounding box center [476, 397] width 315 height 26
type input "700505908068659"
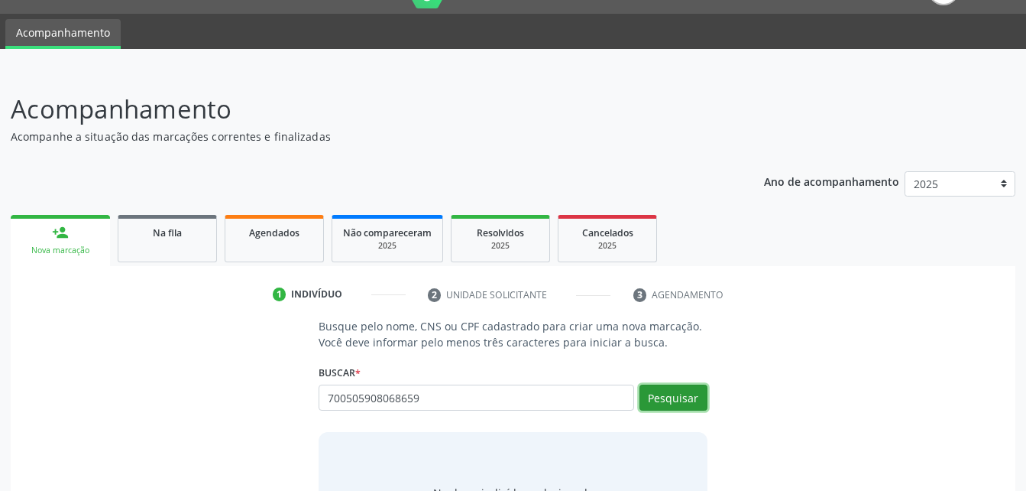
click at [691, 395] on button "Pesquisar" at bounding box center [674, 397] width 68 height 26
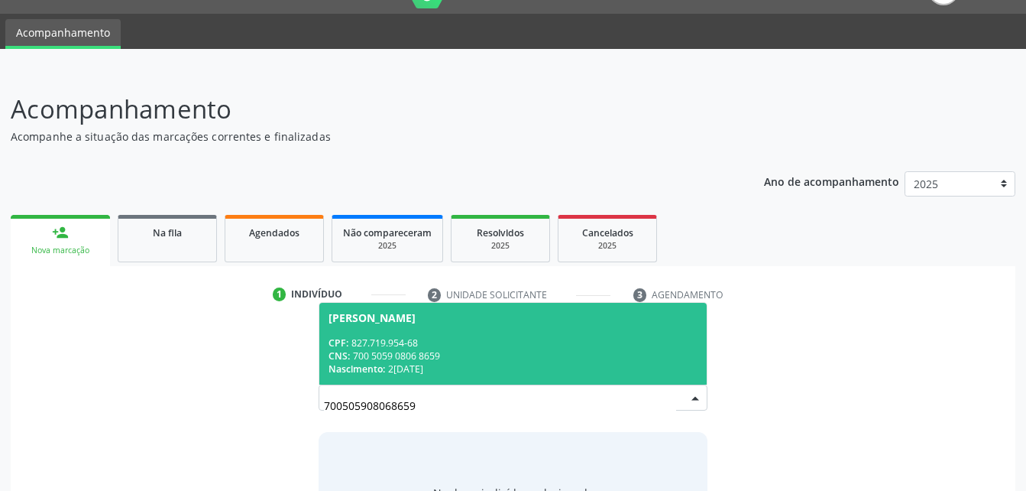
click at [590, 342] on div "CPF: 827.719.954-68" at bounding box center [513, 342] width 368 height 13
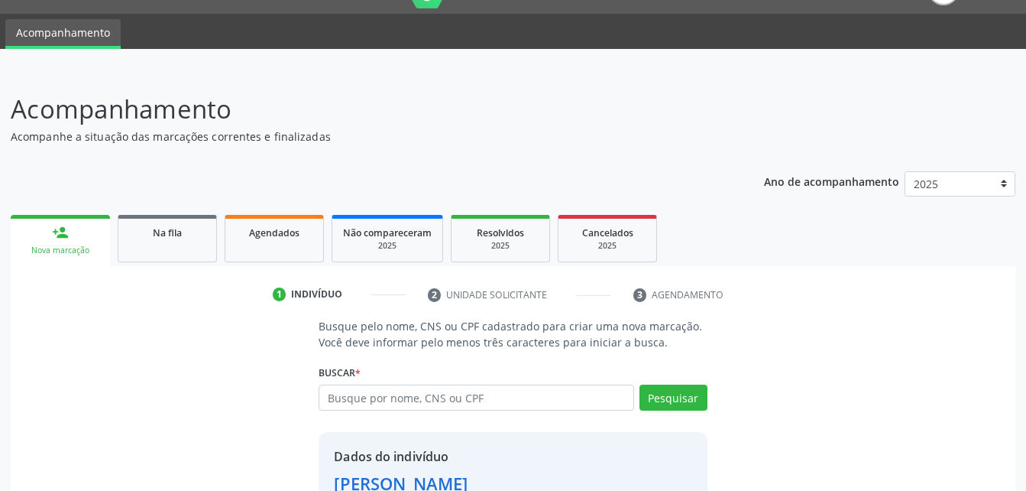
scroll to position [144, 0]
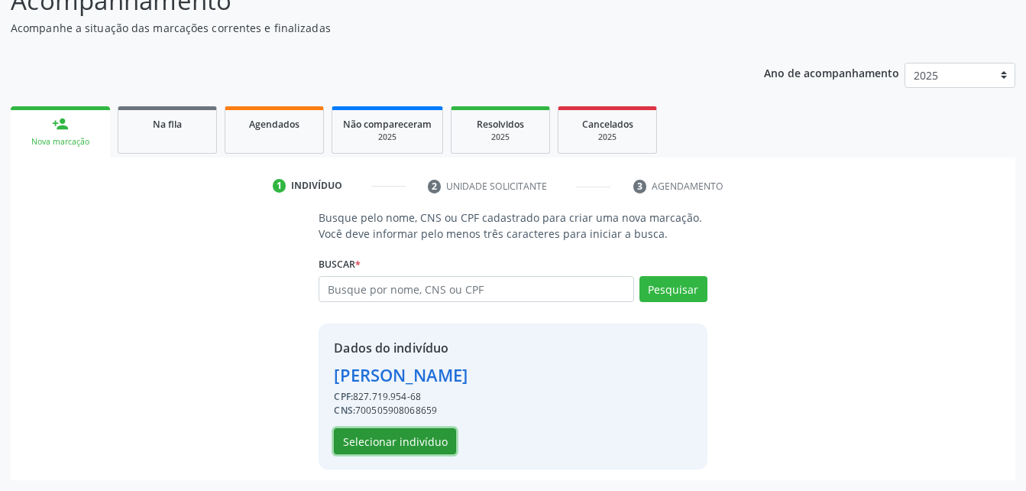
click at [426, 432] on button "Selecionar indivíduo" at bounding box center [395, 441] width 122 height 26
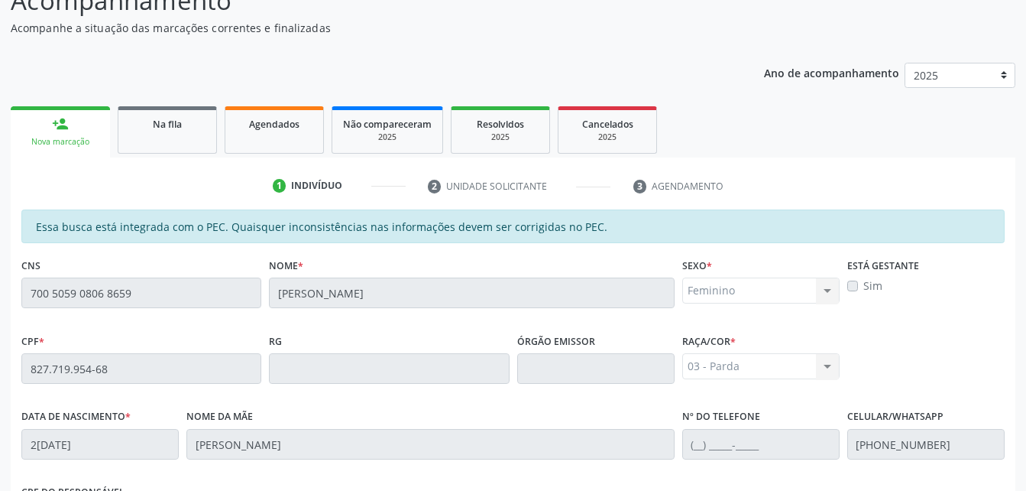
scroll to position [403, 0]
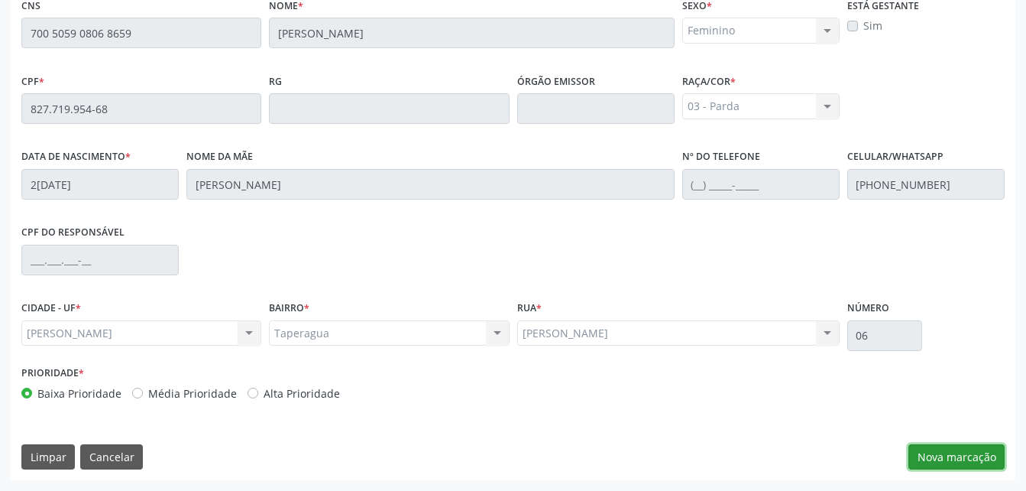
click at [985, 457] on button "Nova marcação" at bounding box center [956, 457] width 96 height 26
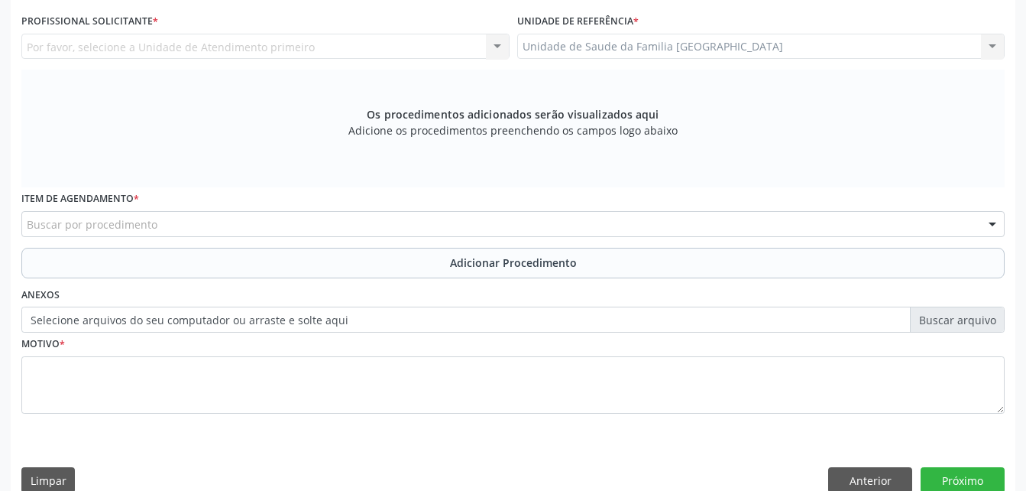
scroll to position [251, 0]
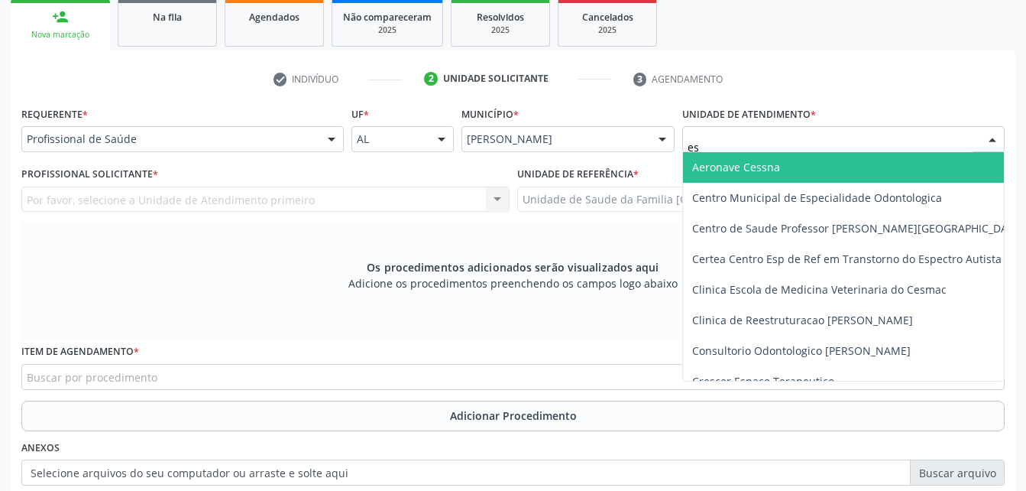
type input "est"
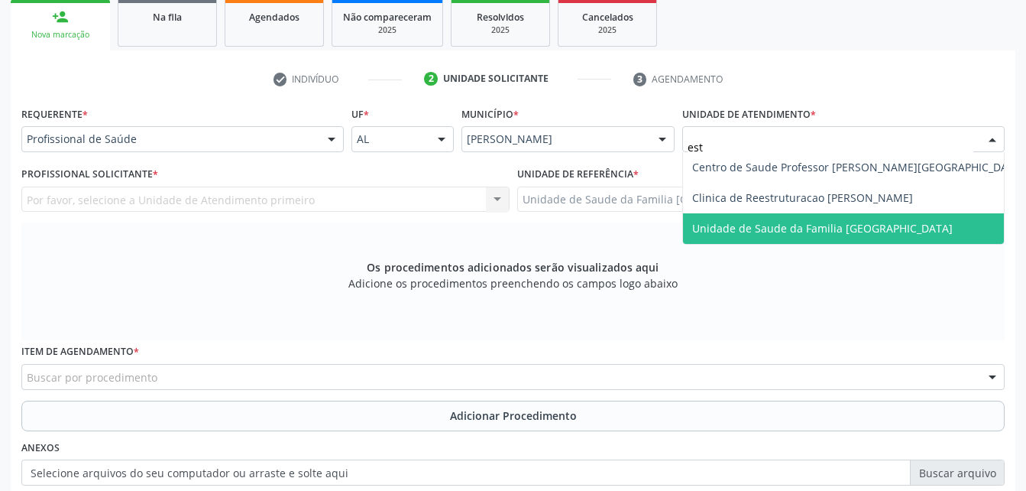
click at [841, 217] on span "Unidade de Saude da Familia [GEOGRAPHIC_DATA]" at bounding box center [858, 228] width 351 height 31
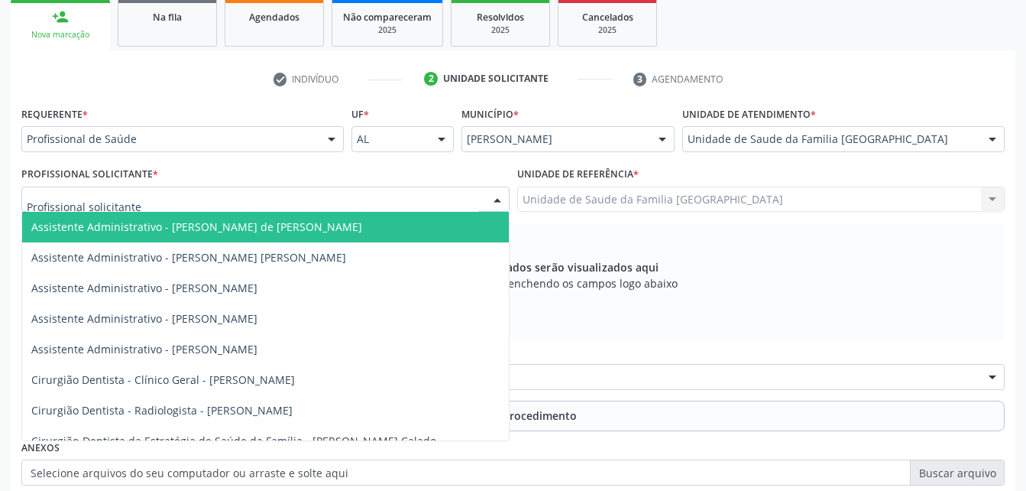
click at [424, 198] on div at bounding box center [265, 199] width 488 height 26
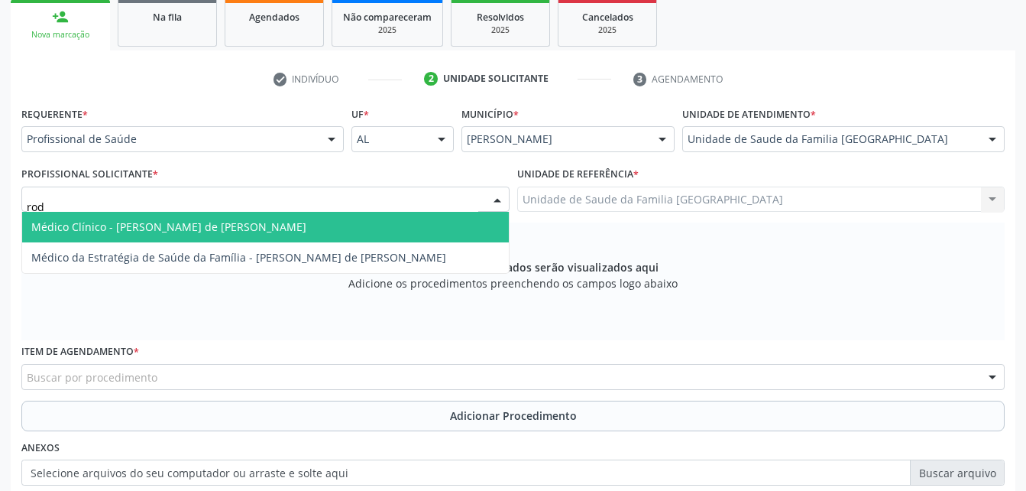
type input "rodr"
click at [443, 220] on span "Médico Clínico - [PERSON_NAME] de [PERSON_NAME]" at bounding box center [265, 227] width 487 height 31
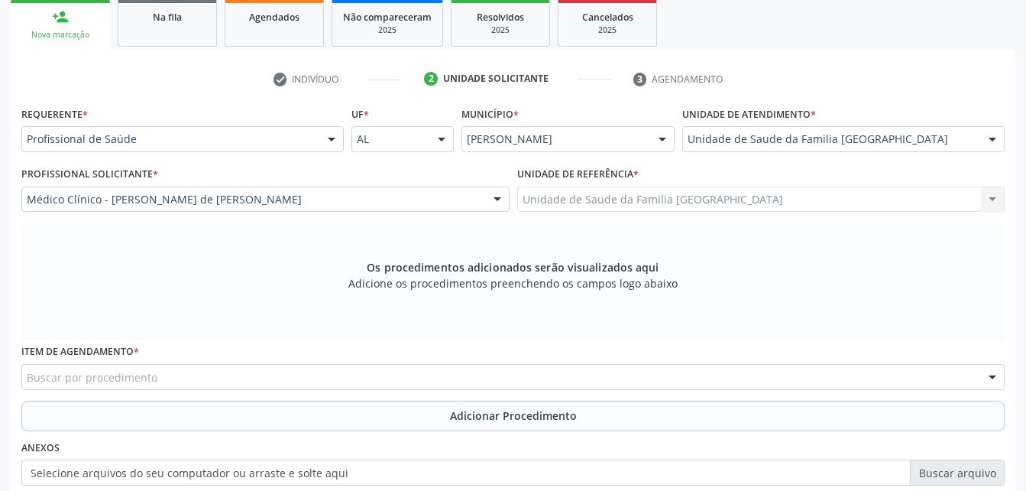
click at [420, 377] on div "Buscar por procedimento" at bounding box center [512, 377] width 983 height 26
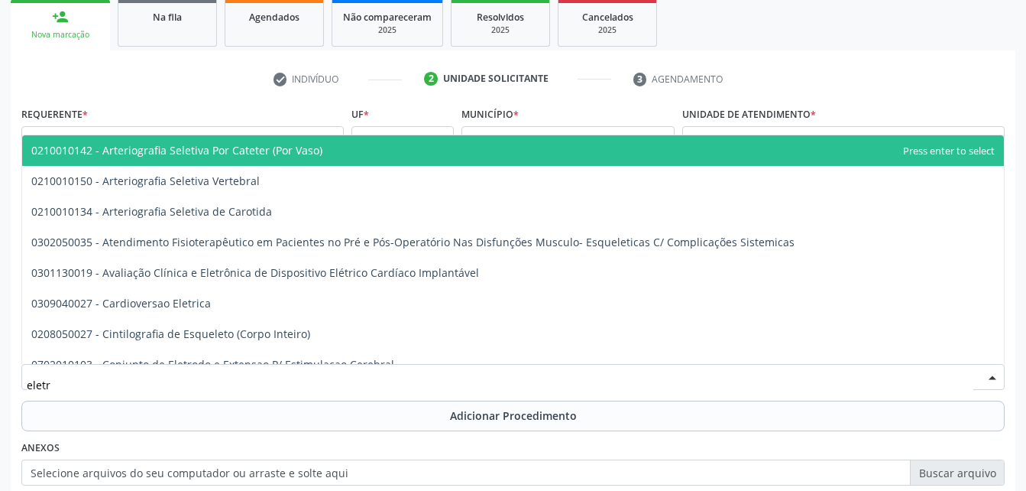
type input "eletro"
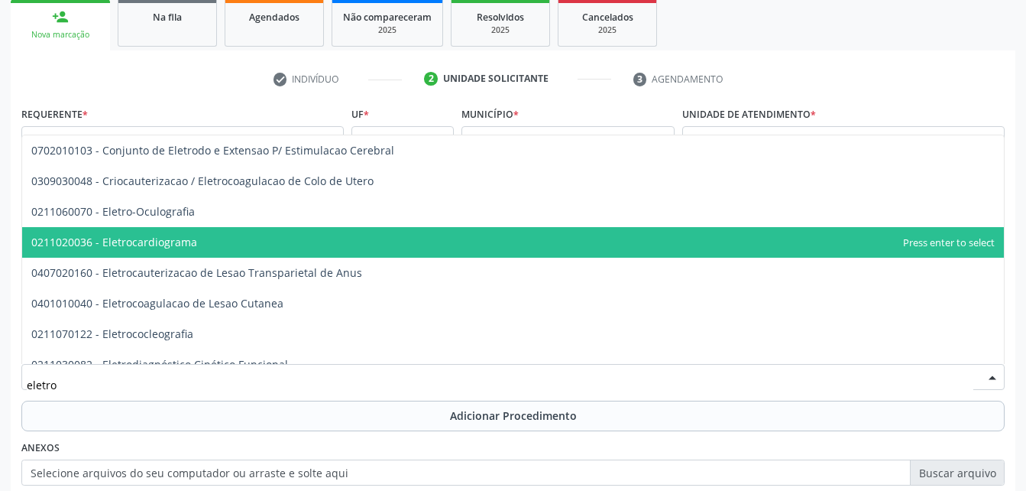
click at [280, 245] on span "0211020036 - Eletrocardiograma" at bounding box center [513, 242] width 982 height 31
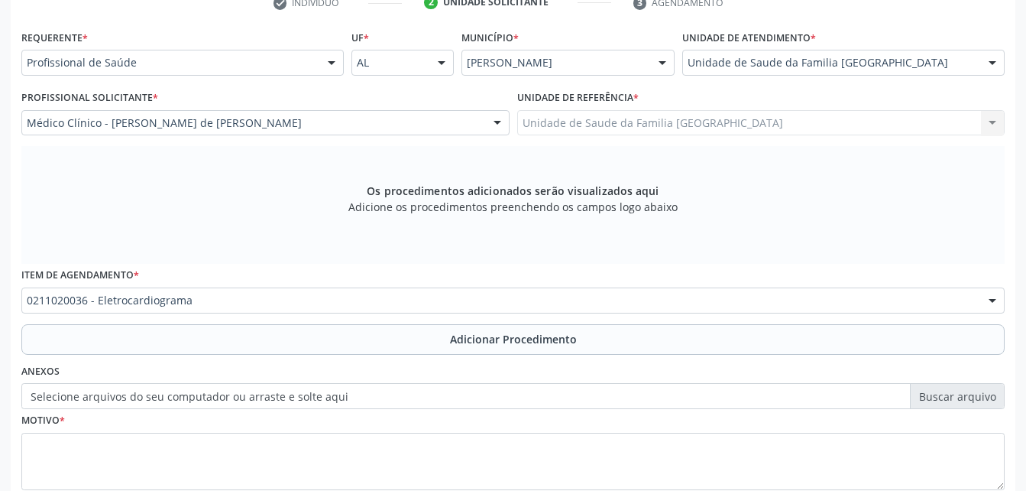
scroll to position [403, 0]
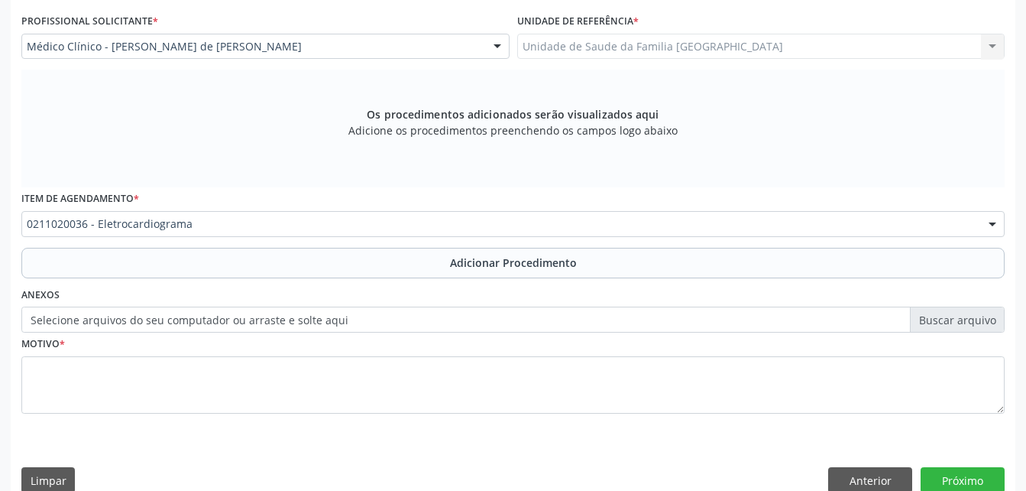
click at [269, 324] on label "Selecione arquivos do seu computador ou arraste e solte aqui" at bounding box center [512, 319] width 983 height 26
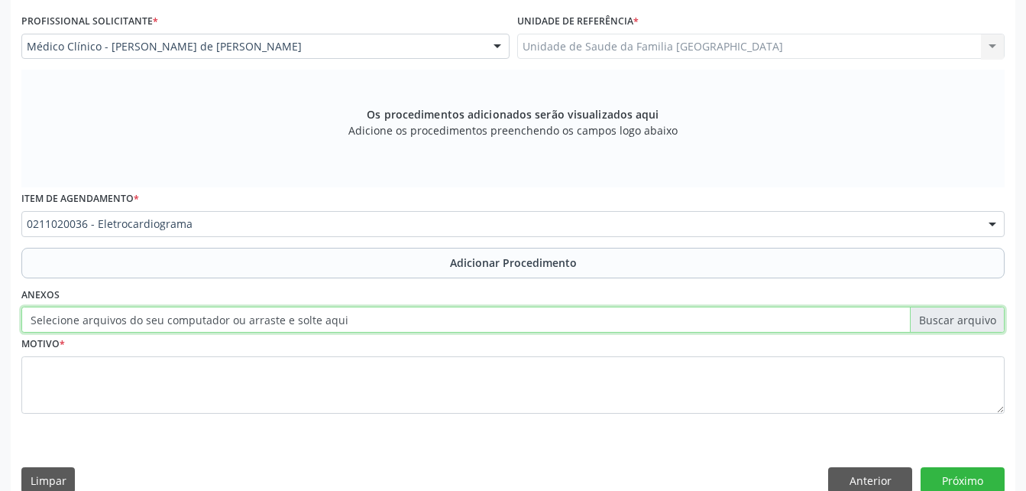
click at [269, 324] on input "Selecione arquivos do seu computador ou arraste e solte aqui" at bounding box center [512, 319] width 983 height 26
type input "C:\fakepath\WhatsApp Image [DATE] 09.23.04.jpeg"
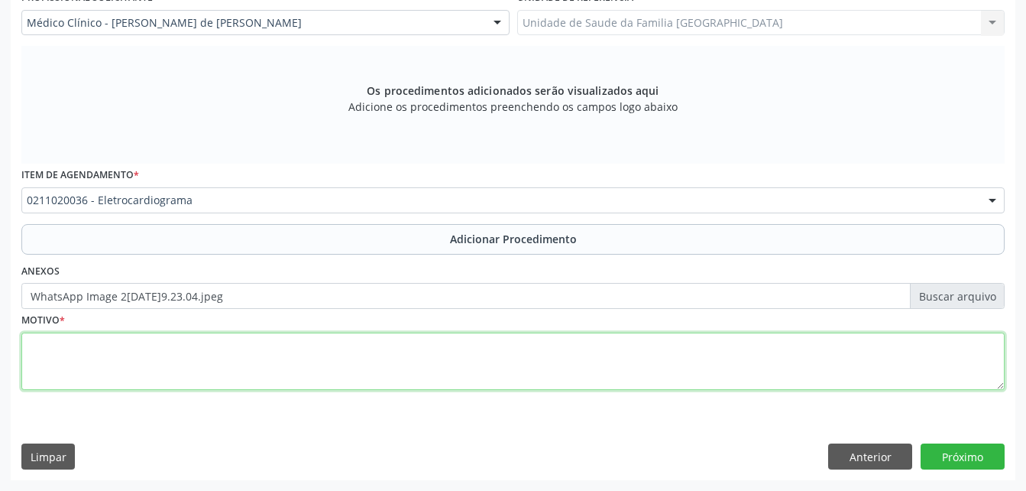
click at [348, 356] on textarea at bounding box center [512, 361] width 983 height 58
type textarea "has"
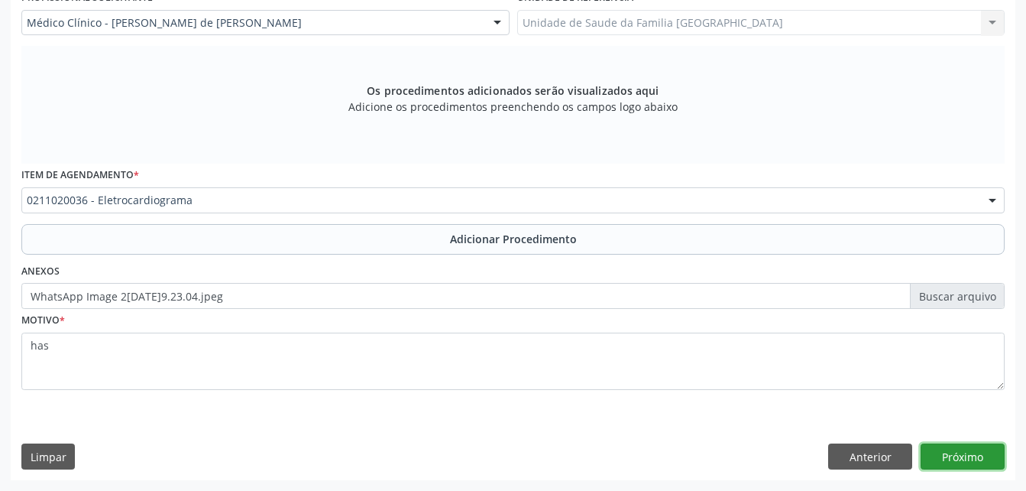
click at [947, 463] on button "Próximo" at bounding box center [963, 456] width 84 height 26
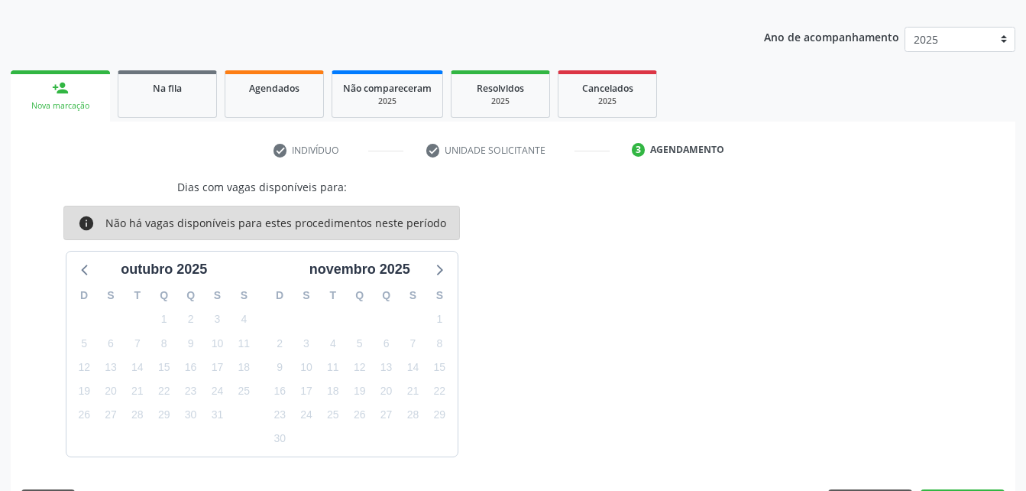
scroll to position [225, 0]
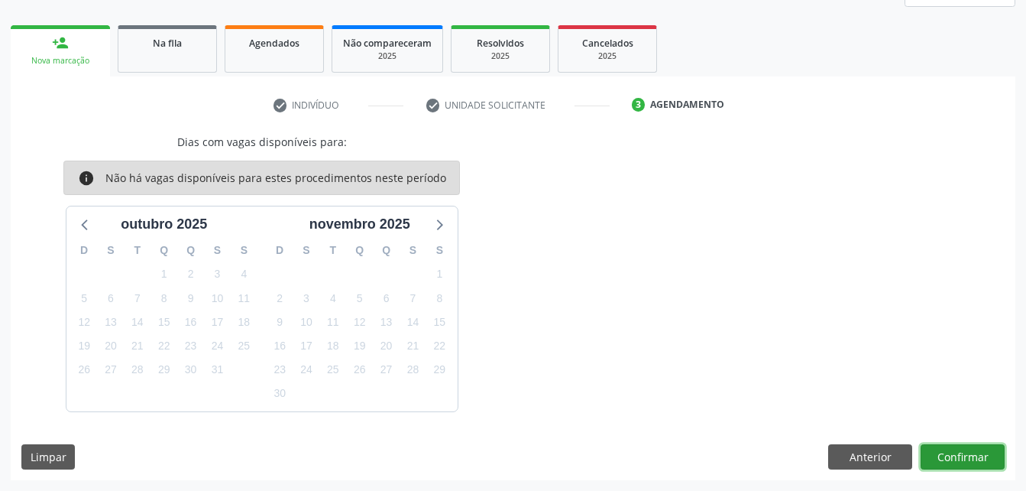
click at [957, 445] on button "Confirmar" at bounding box center [963, 457] width 84 height 26
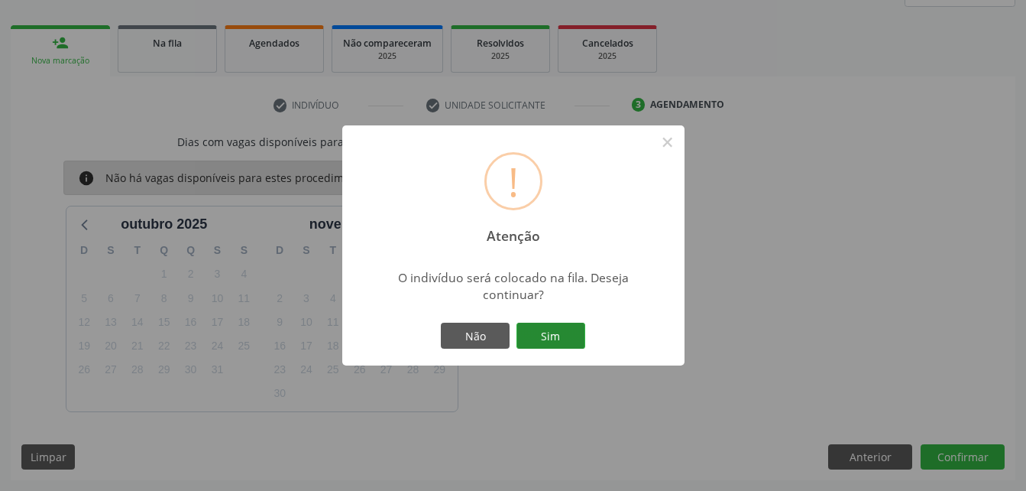
click at [562, 340] on button "Sim" at bounding box center [550, 335] width 69 height 26
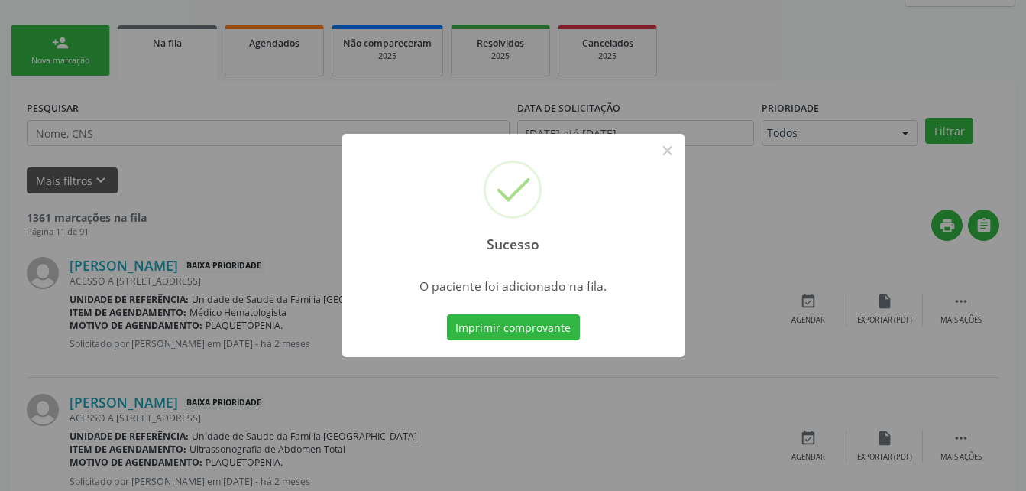
scroll to position [35, 0]
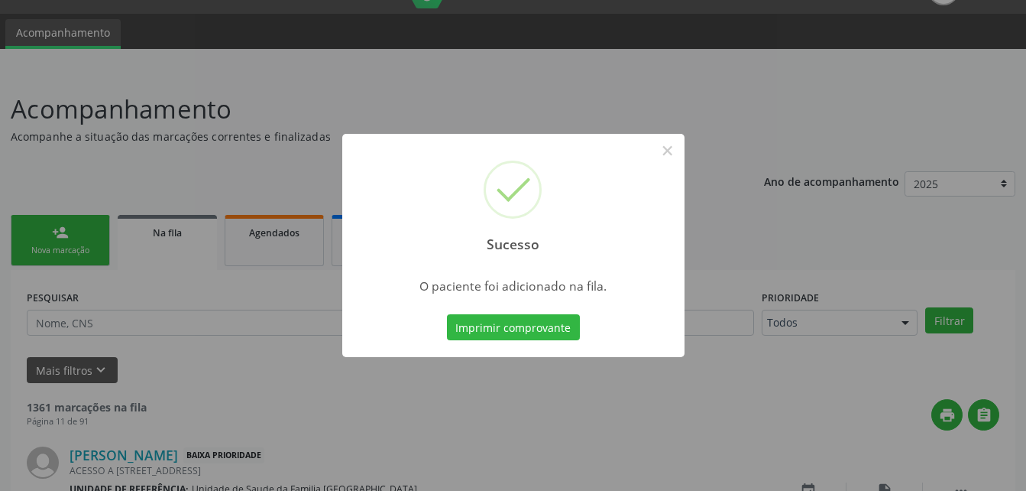
click at [63, 251] on div "Sucesso × O paciente foi adicionado na fila. Imprimir comprovante Cancel" at bounding box center [513, 245] width 1026 height 491
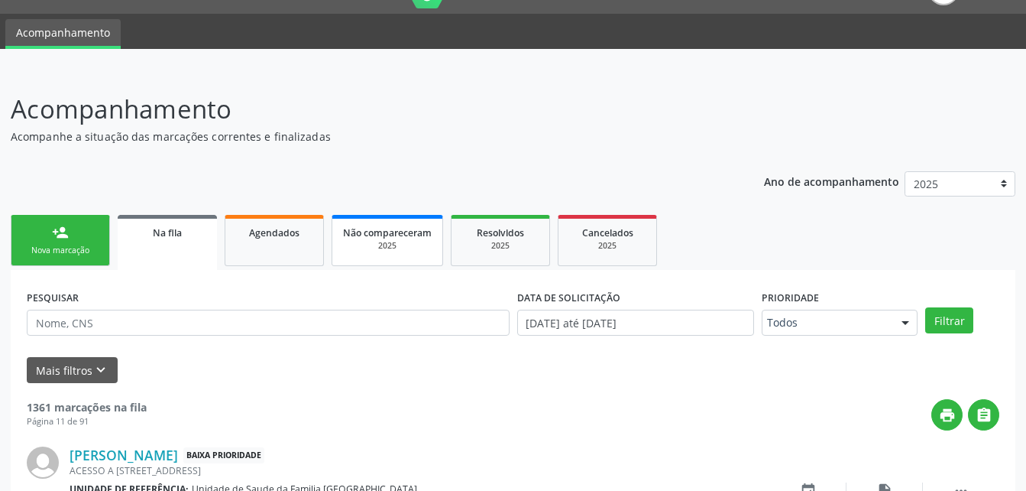
drag, startPoint x: 64, startPoint y: 248, endPoint x: 403, endPoint y: 258, distance: 338.6
click at [64, 248] on div "Nova marcação" at bounding box center [60, 249] width 76 height 11
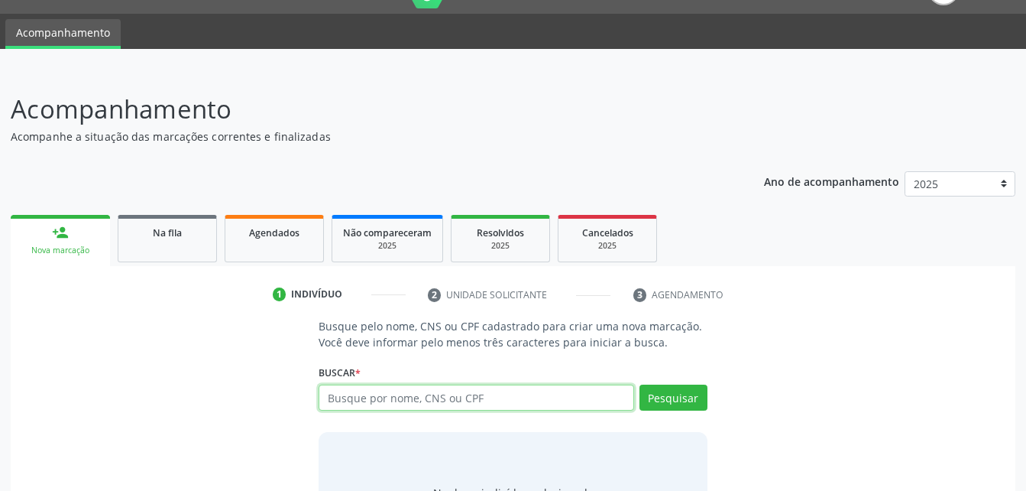
click at [477, 390] on input "text" at bounding box center [476, 397] width 315 height 26
type input "82771995468"
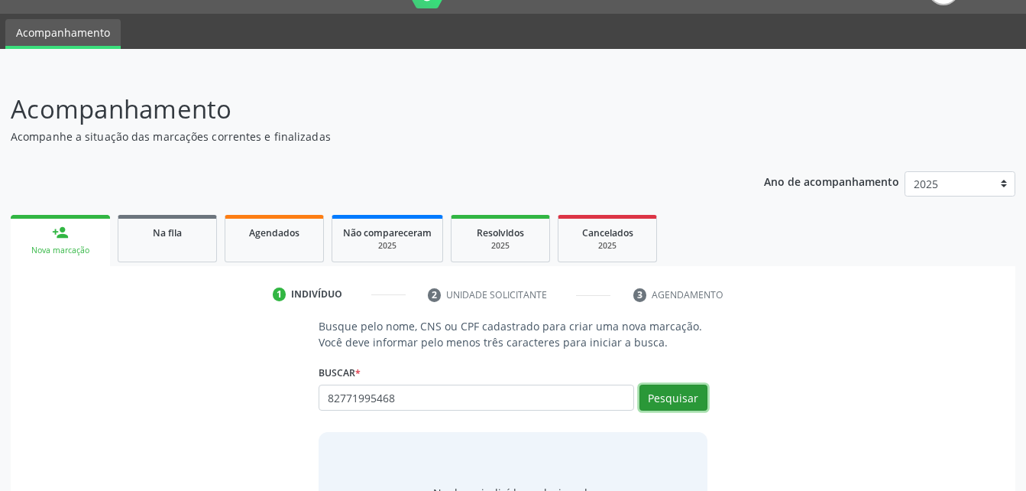
click at [675, 393] on button "Pesquisar" at bounding box center [674, 397] width 68 height 26
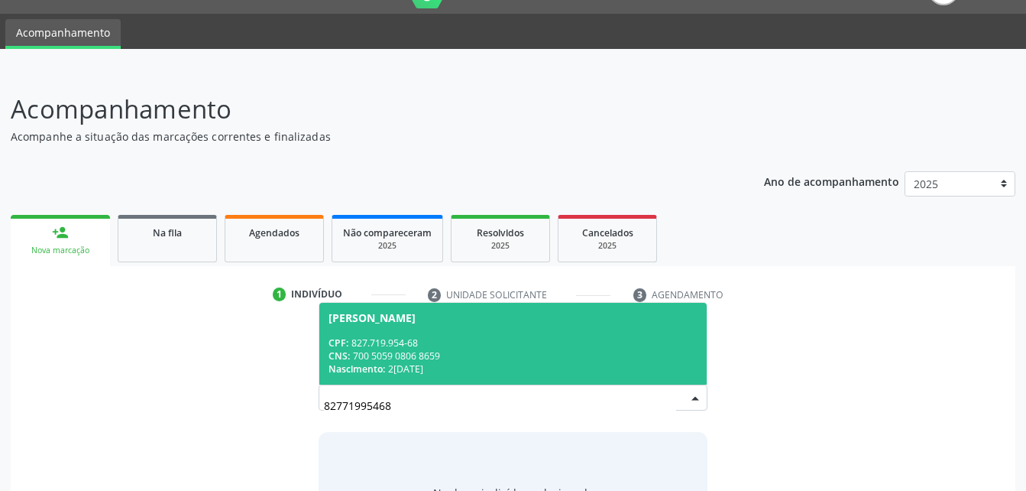
click at [494, 347] on div "CPF: 827.719.954-68" at bounding box center [513, 342] width 368 height 13
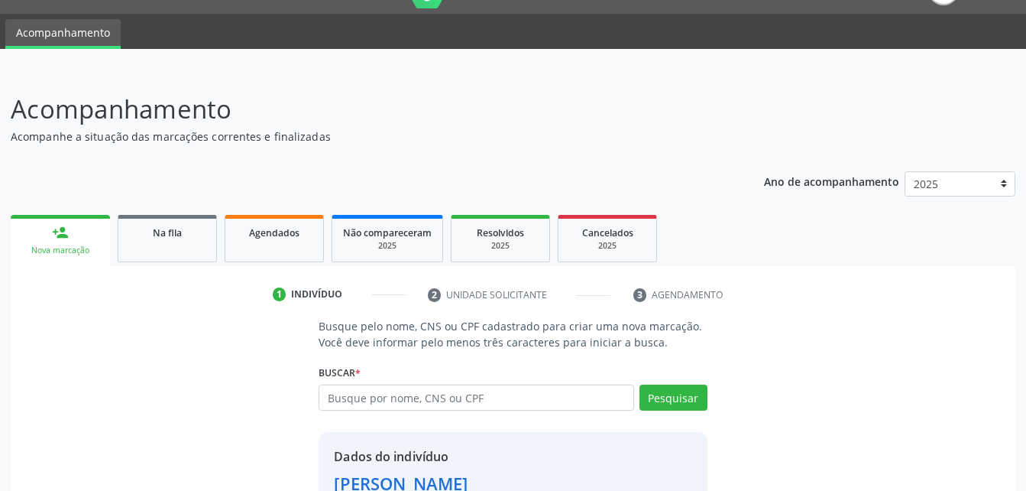
scroll to position [144, 0]
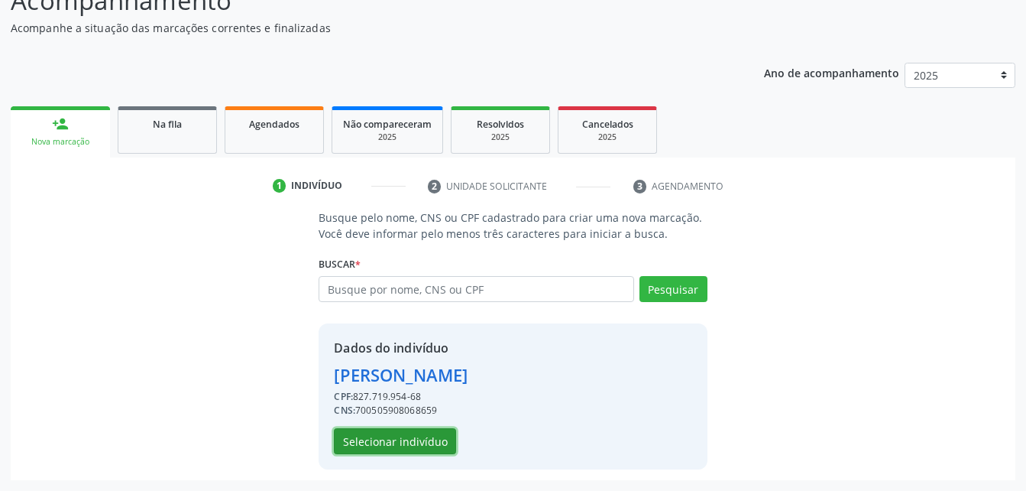
click at [443, 439] on button "Selecionar indivíduo" at bounding box center [395, 441] width 122 height 26
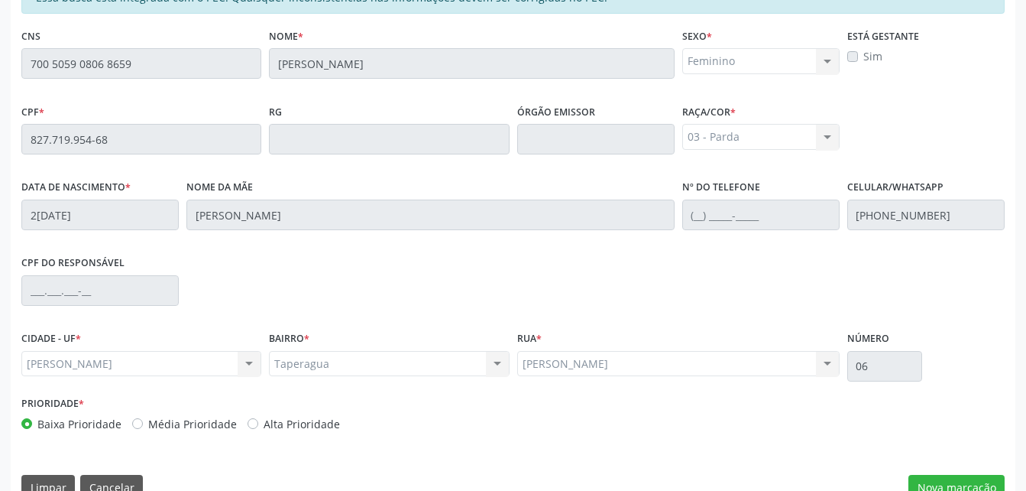
scroll to position [403, 0]
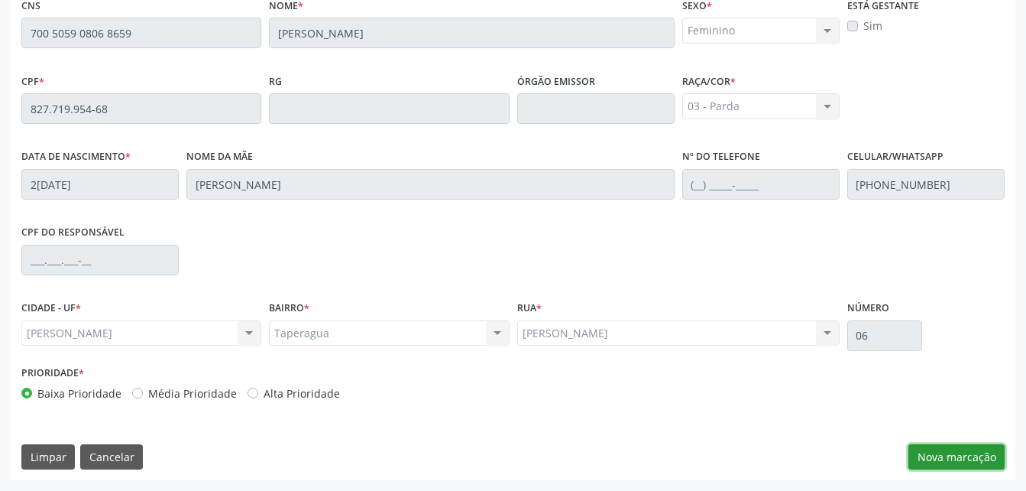
click at [993, 444] on button "Nova marcação" at bounding box center [956, 457] width 96 height 26
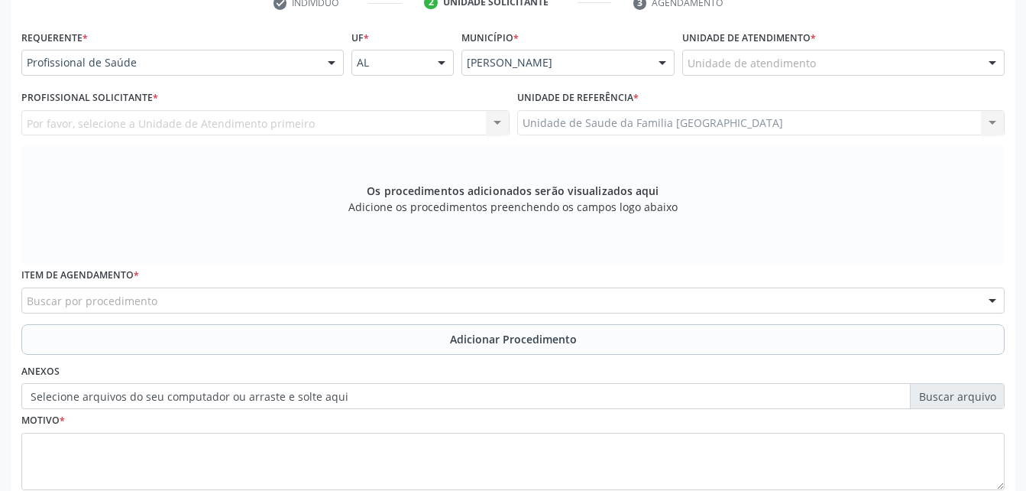
scroll to position [251, 0]
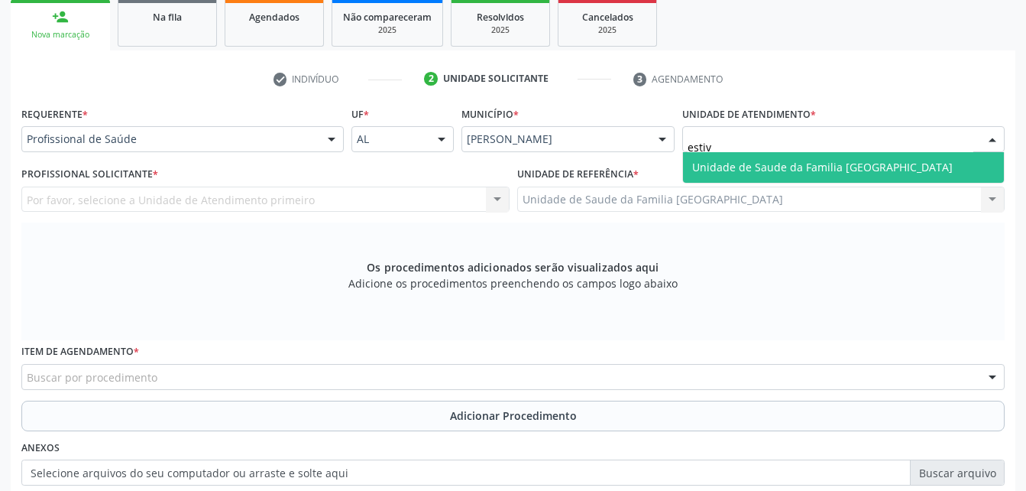
type input "estiva"
click at [746, 169] on span "Unidade de Saude da Familia [GEOGRAPHIC_DATA]" at bounding box center [822, 167] width 261 height 15
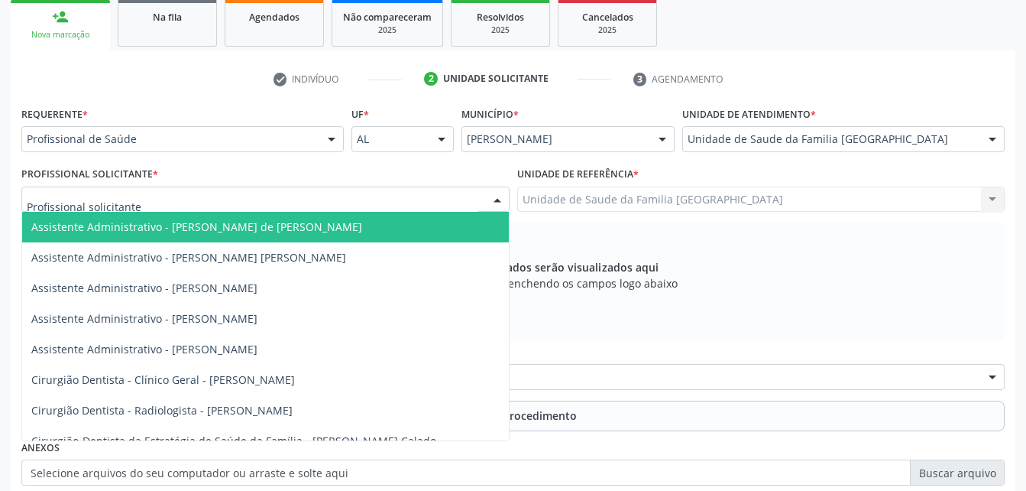
click at [222, 196] on div at bounding box center [265, 199] width 488 height 26
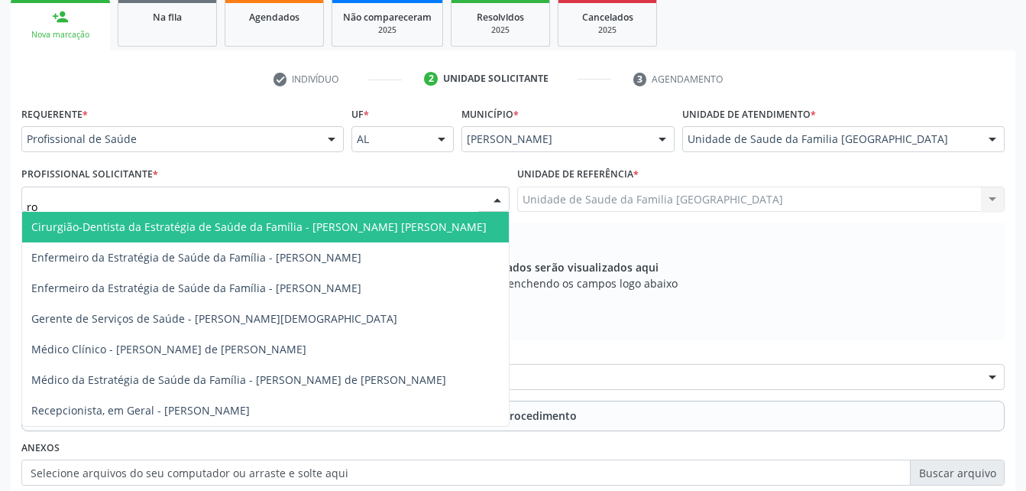
type input "rod"
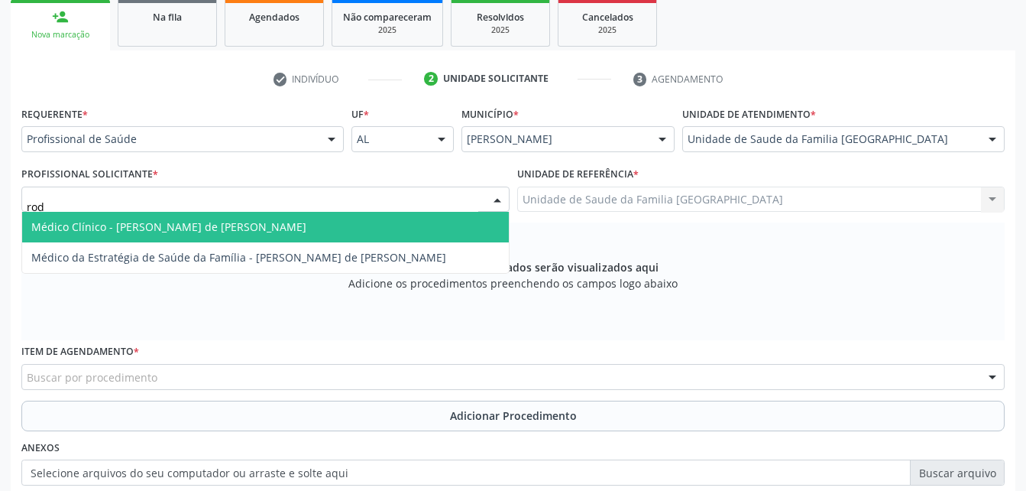
click at [232, 224] on span "Médico Clínico - [PERSON_NAME] de [PERSON_NAME]" at bounding box center [168, 226] width 275 height 15
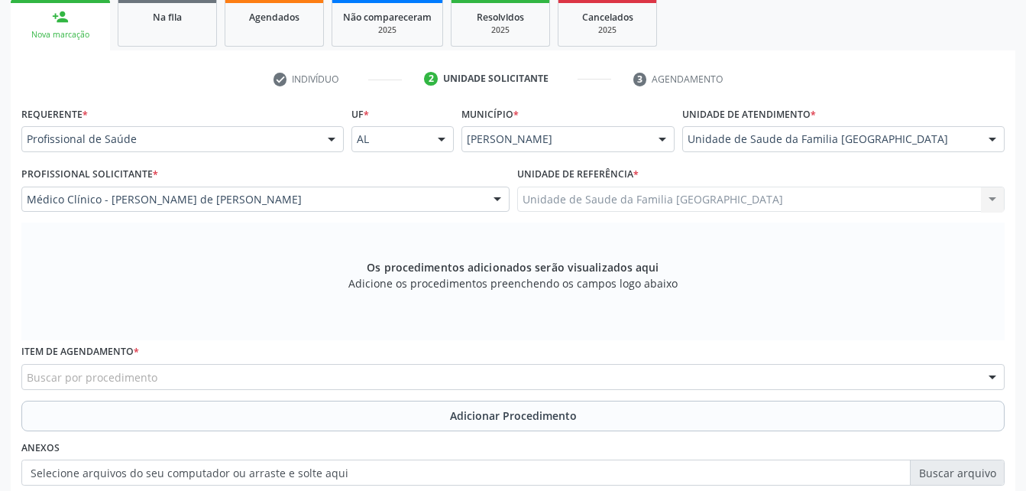
scroll to position [327, 0]
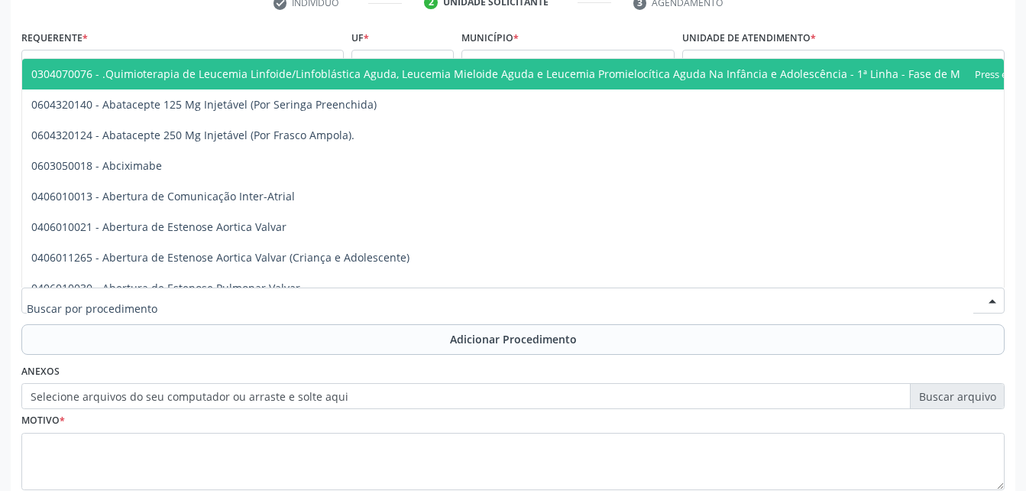
click at [241, 294] on div at bounding box center [512, 300] width 983 height 26
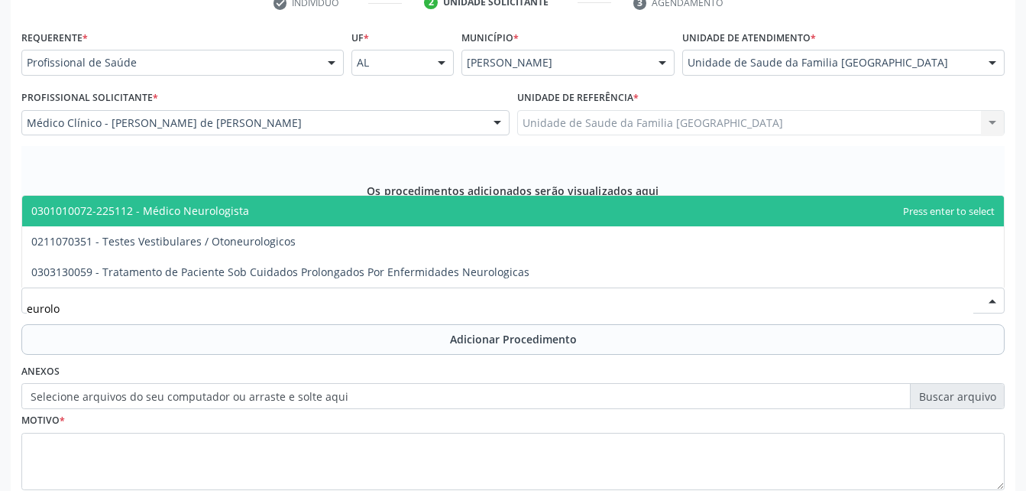
type input "eurolog"
click at [186, 211] on span "0301010072-225112 - Médico Neurologista" at bounding box center [140, 210] width 218 height 15
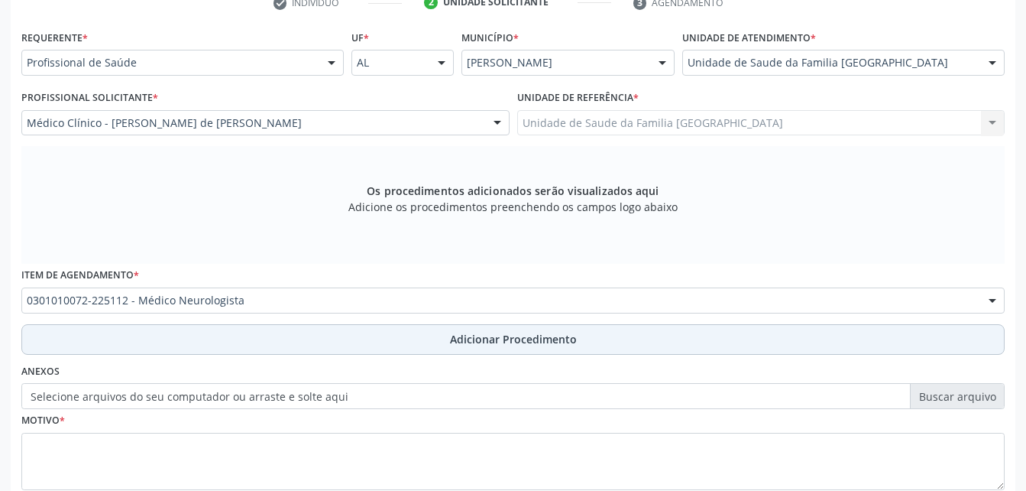
click at [225, 341] on button "Adicionar Procedimento" at bounding box center [512, 339] width 983 height 31
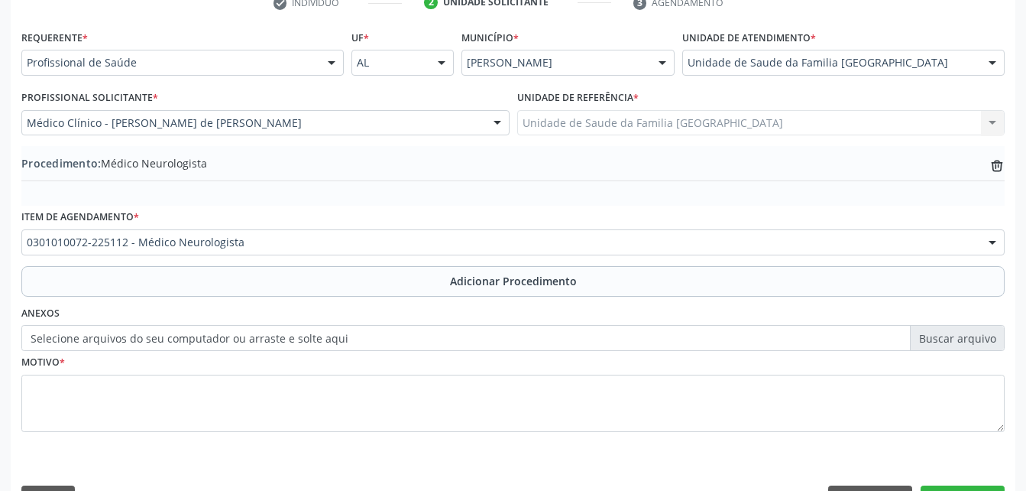
click at [321, 345] on label "Selecione arquivos do seu computador ou arraste e solte aqui" at bounding box center [512, 338] width 983 height 26
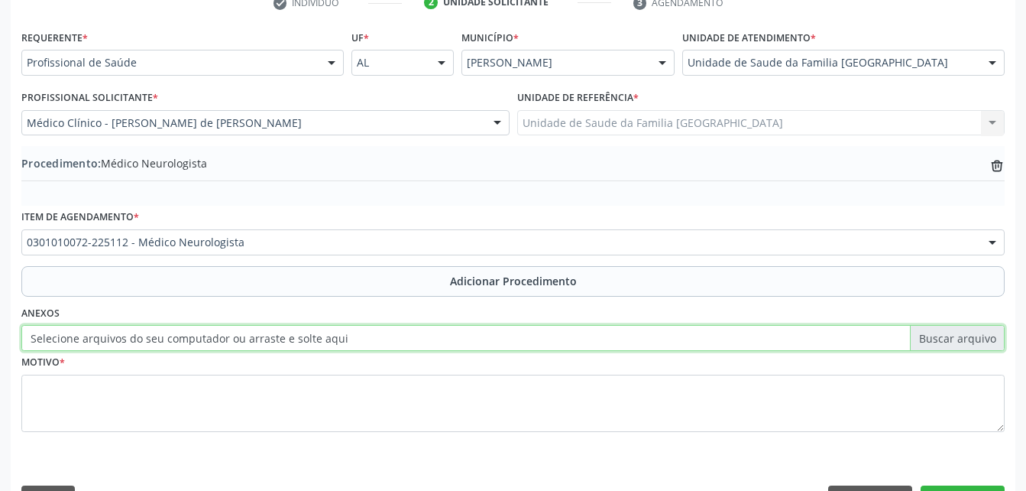
click at [321, 345] on input "Selecione arquivos do seu computador ou arraste e solte aqui" at bounding box center [512, 338] width 983 height 26
type input "C:\fakepath\WhatsApp Image [DATE] 09.23.23.jpeg"
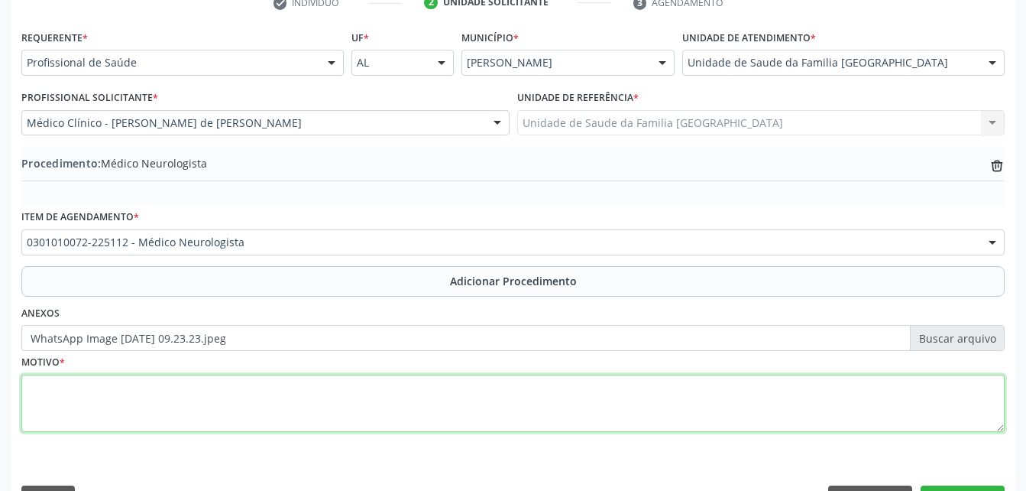
click at [369, 410] on textarea at bounding box center [512, 403] width 983 height 58
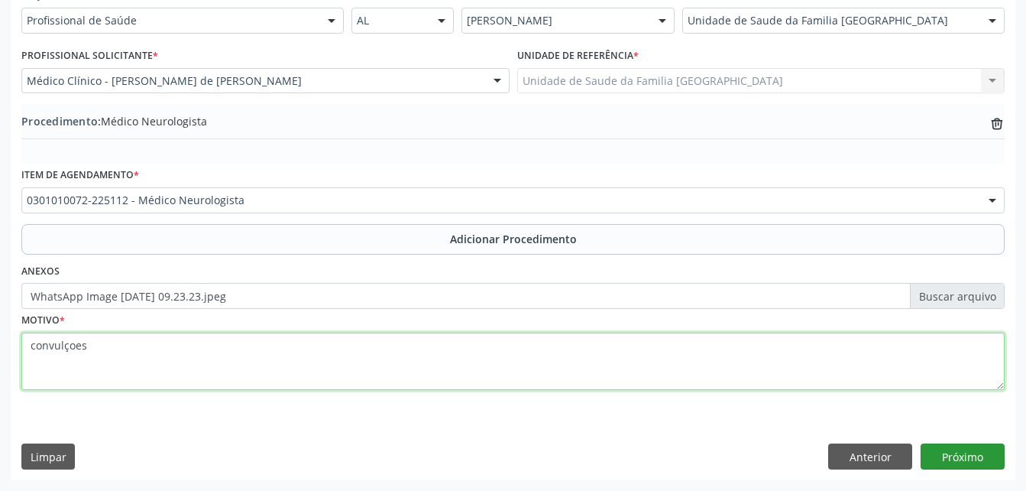
type textarea "convulçoes"
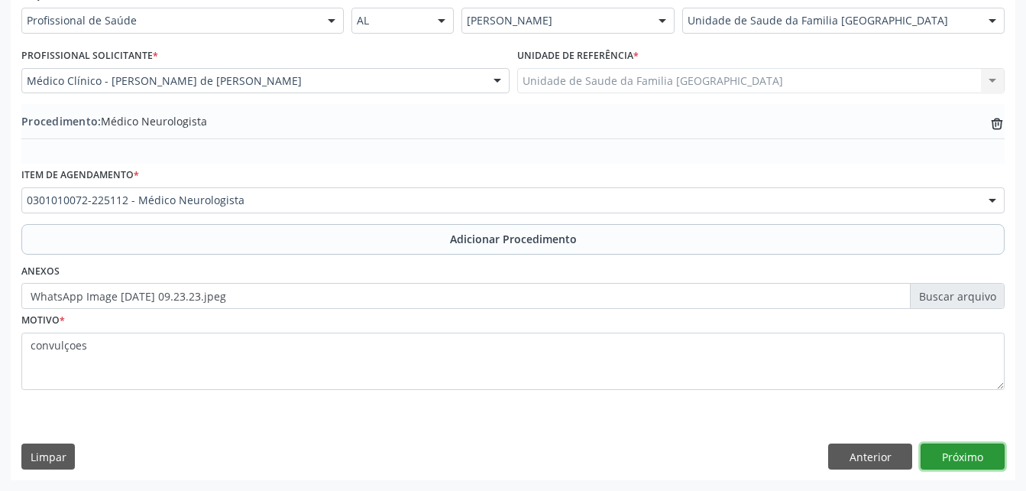
click at [957, 458] on button "Próximo" at bounding box center [963, 456] width 84 height 26
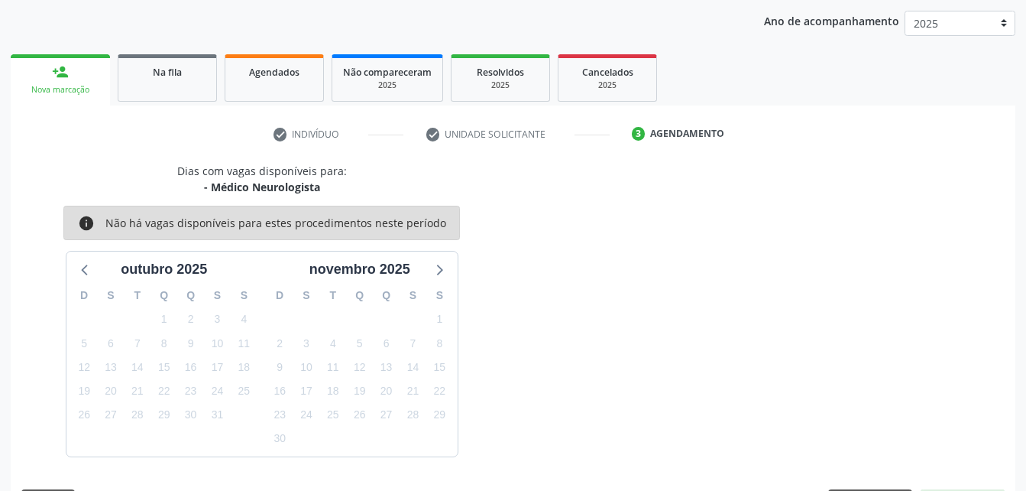
scroll to position [241, 0]
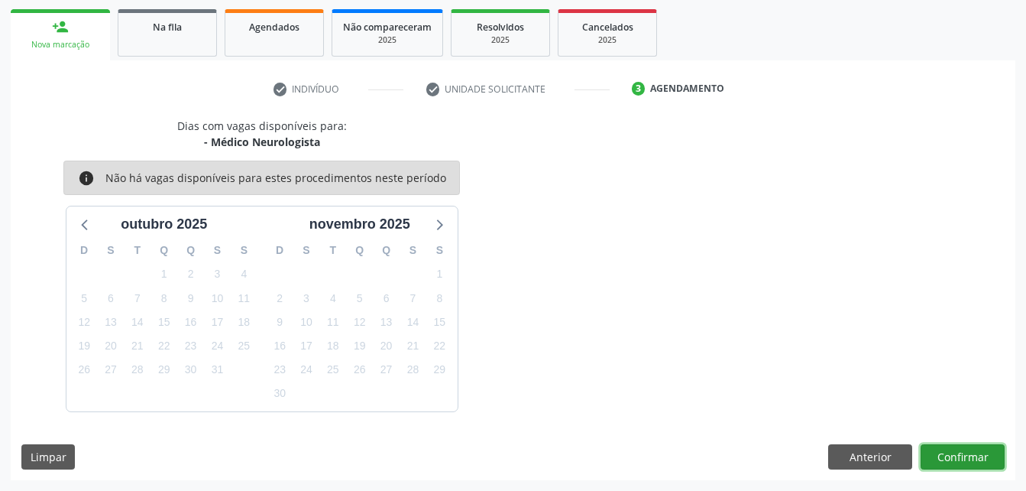
click at [957, 457] on button "Confirmar" at bounding box center [963, 457] width 84 height 26
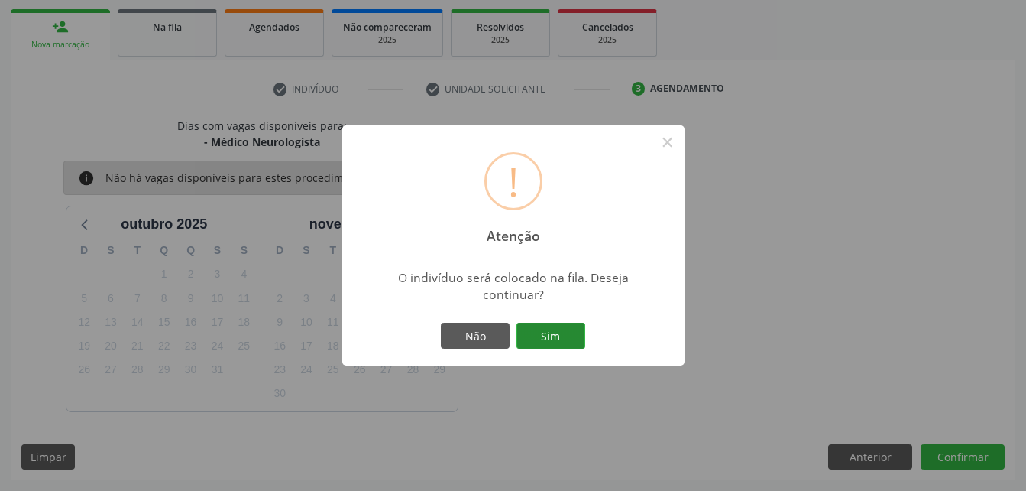
click at [562, 332] on button "Sim" at bounding box center [550, 335] width 69 height 26
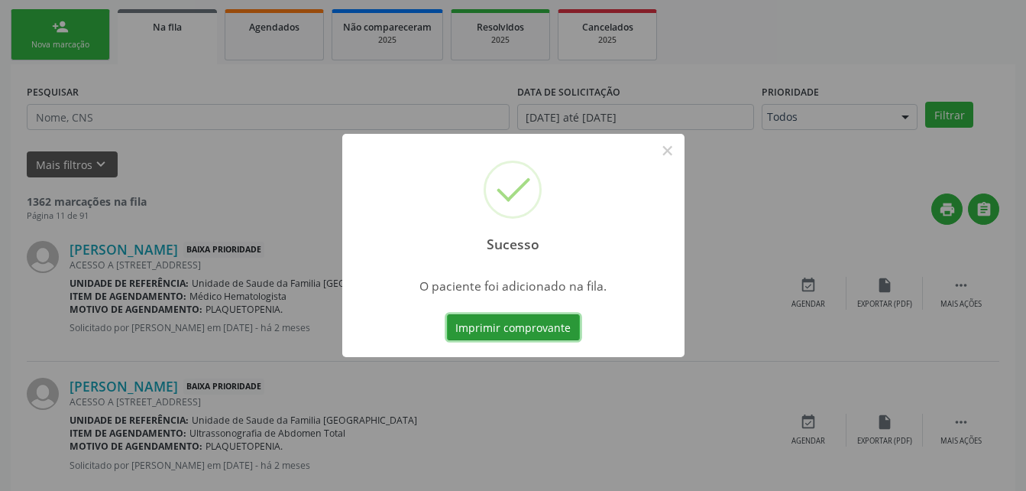
scroll to position [35, 0]
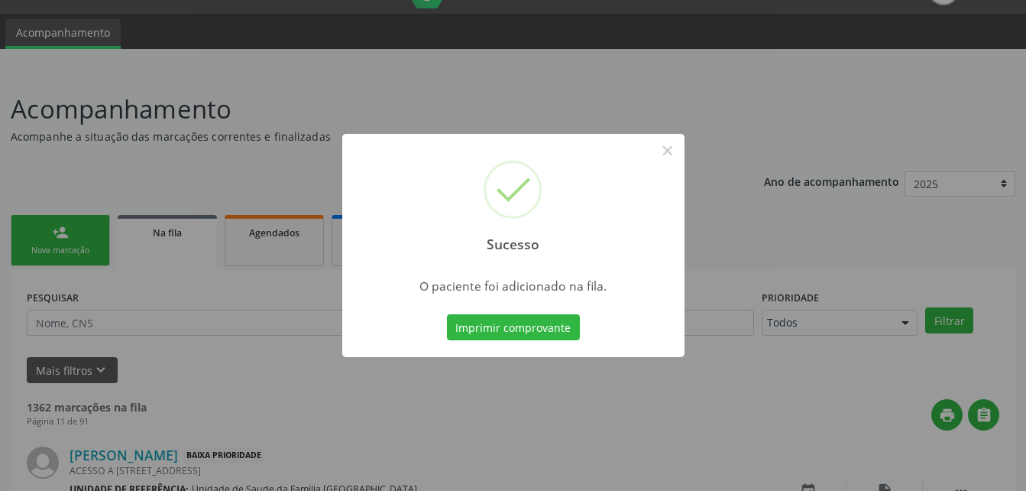
click at [77, 248] on div "Sucesso × O paciente foi adicionado na fila. Imprimir comprovante Cancel" at bounding box center [513, 245] width 1026 height 491
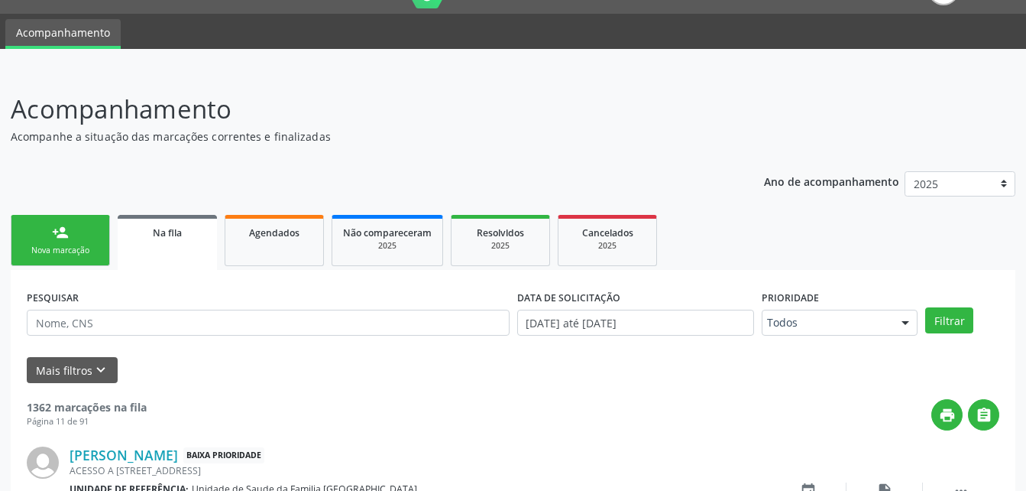
click at [53, 237] on div "person_add" at bounding box center [60, 232] width 17 height 17
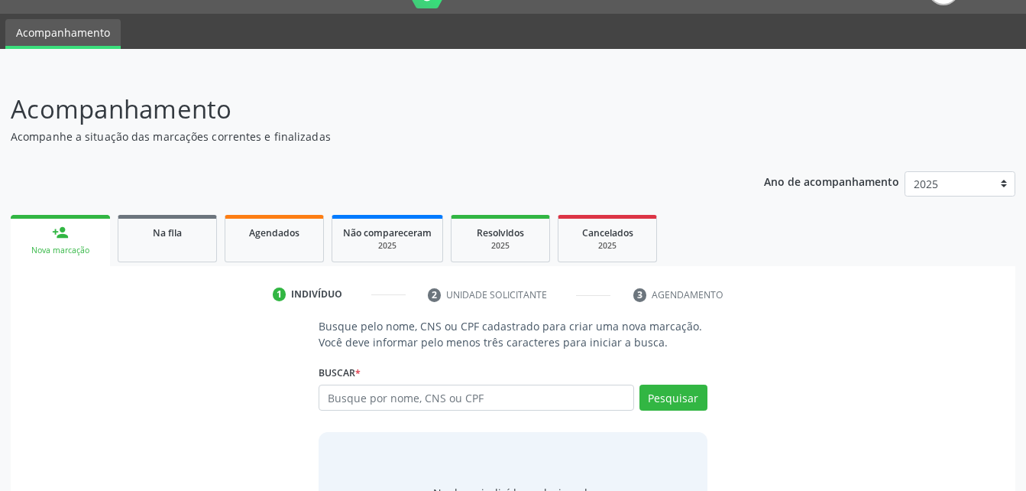
scroll to position [112, 0]
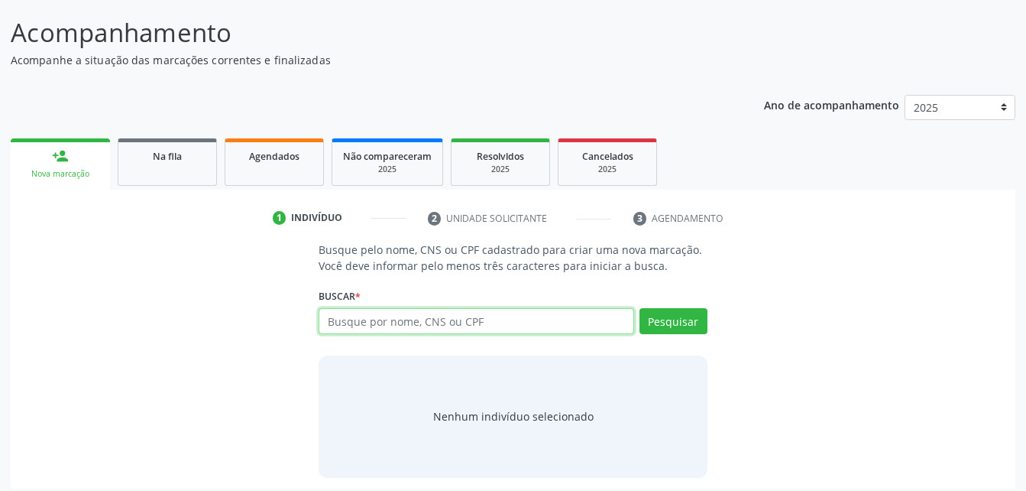
click at [415, 320] on input "text" at bounding box center [476, 321] width 315 height 26
type input "75773368404"
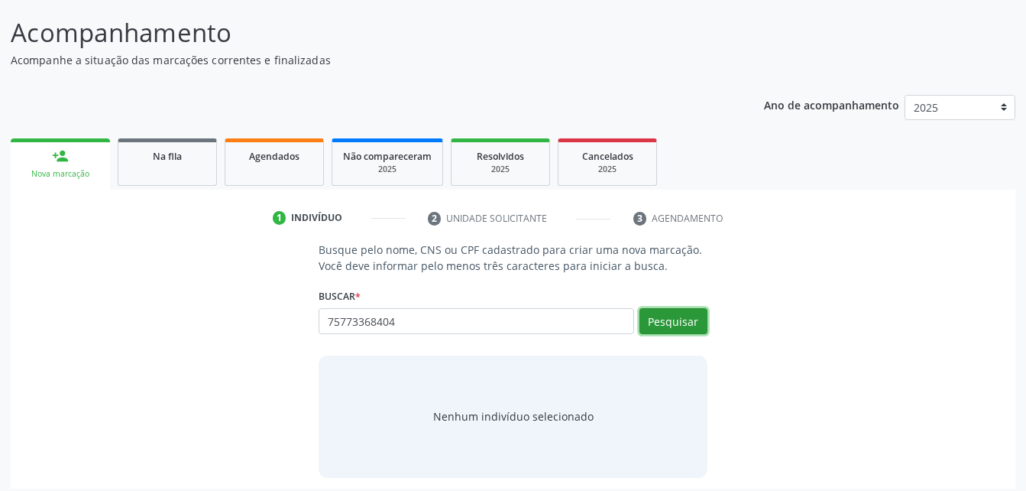
click at [700, 322] on button "Pesquisar" at bounding box center [674, 321] width 68 height 26
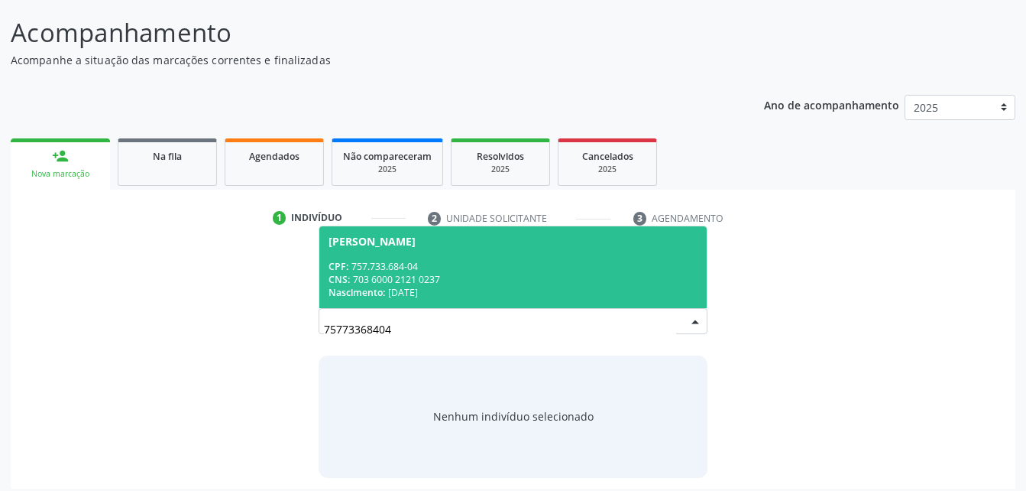
click at [461, 287] on div "Nascimento: 1[DATE]" at bounding box center [513, 292] width 368 height 13
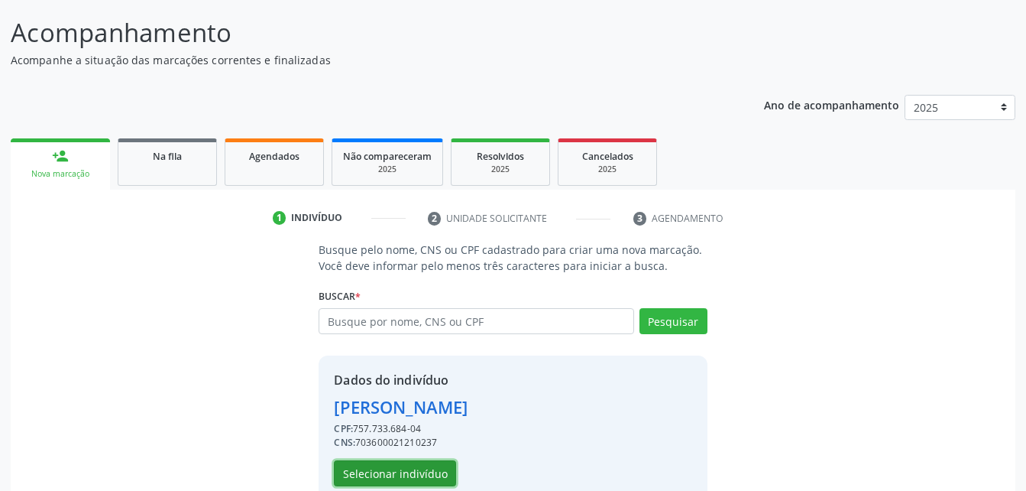
click at [428, 467] on button "Selecionar indivíduo" at bounding box center [395, 473] width 122 height 26
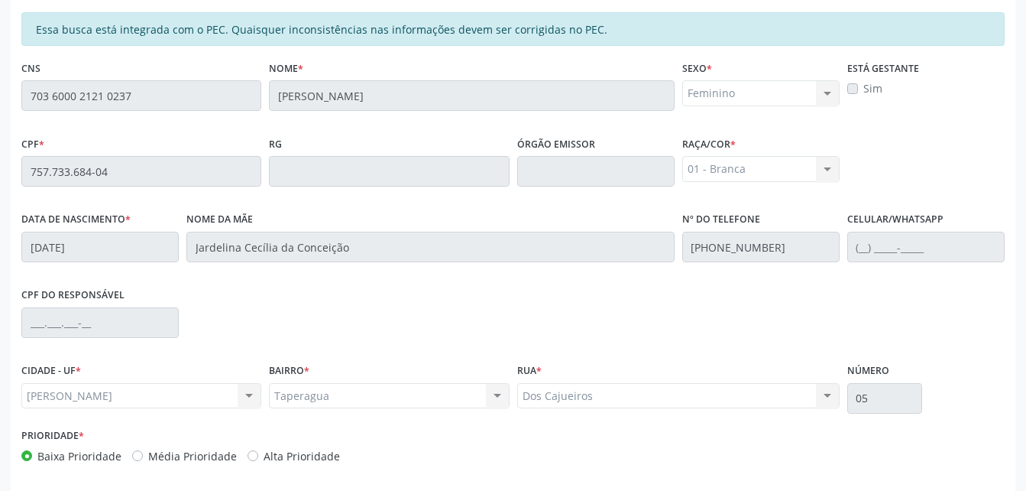
scroll to position [403, 0]
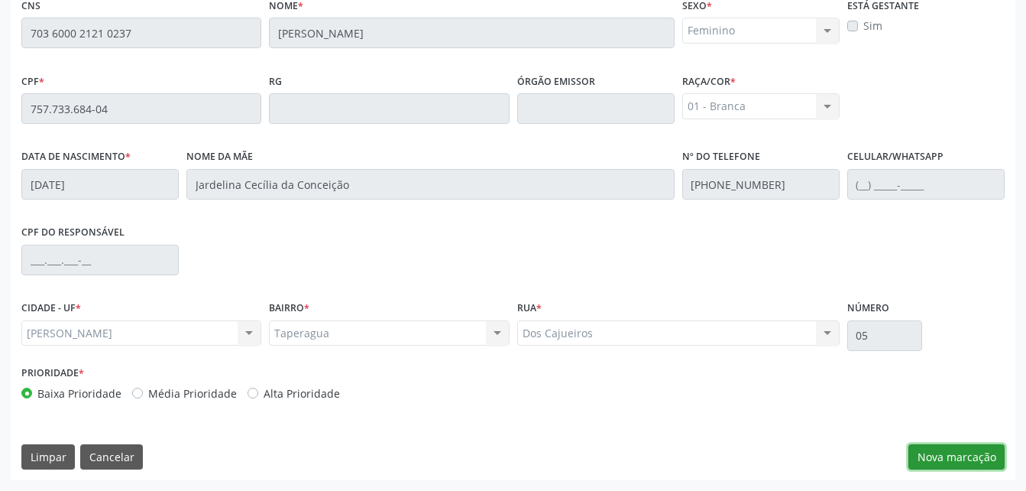
click at [994, 459] on button "Nova marcação" at bounding box center [956, 457] width 96 height 26
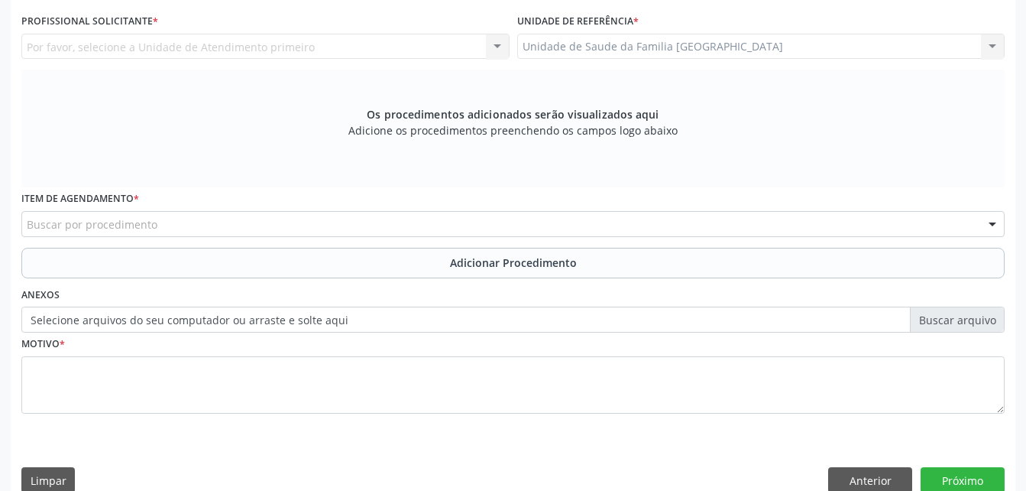
scroll to position [251, 0]
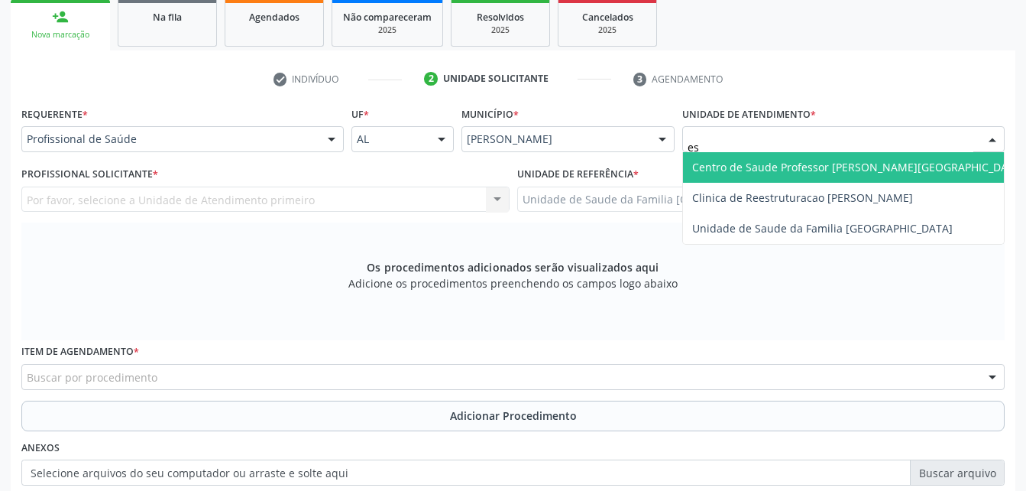
type input "est"
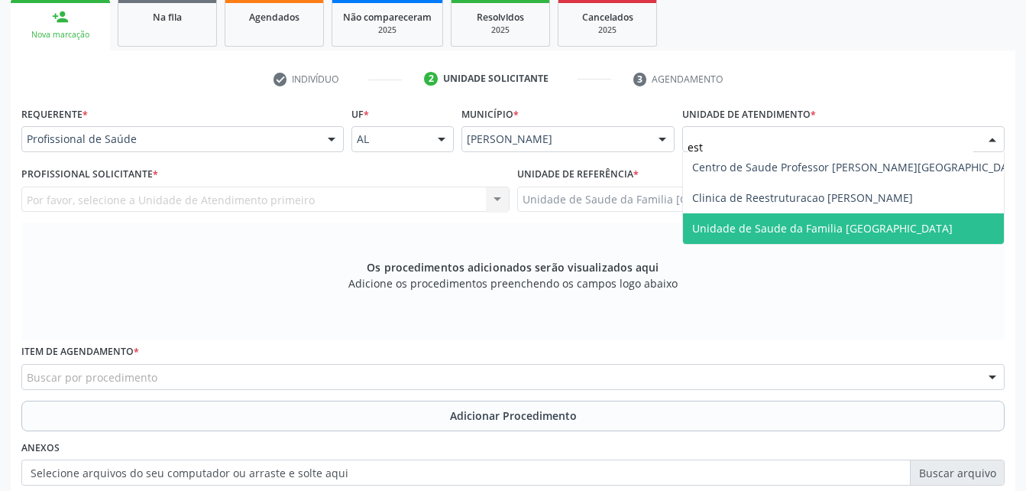
click at [801, 222] on span "Unidade de Saude da Familia [GEOGRAPHIC_DATA]" at bounding box center [822, 228] width 261 height 15
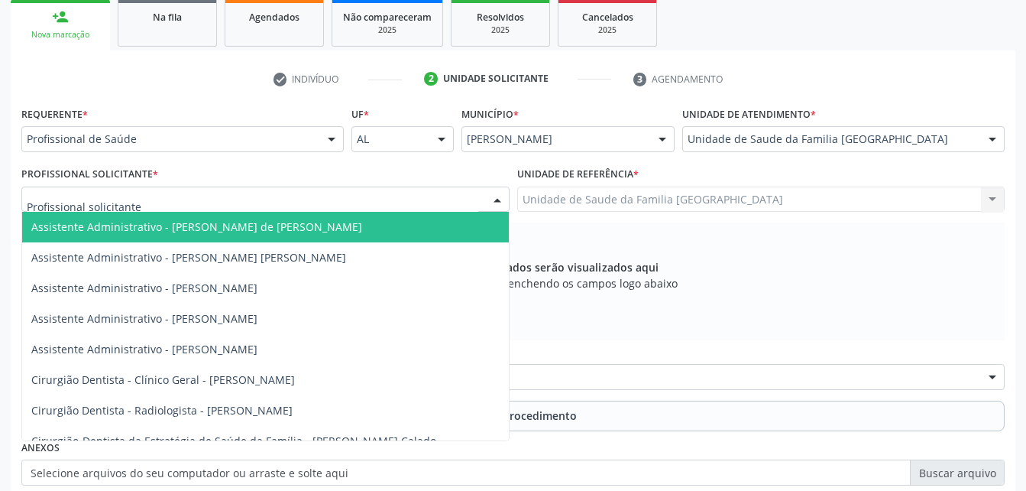
click at [212, 203] on div at bounding box center [265, 199] width 488 height 26
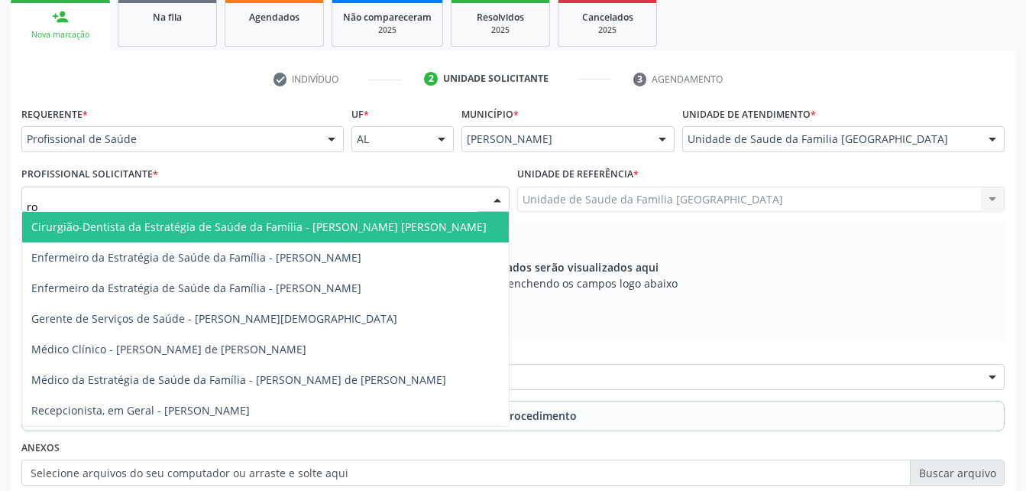
type input "rod"
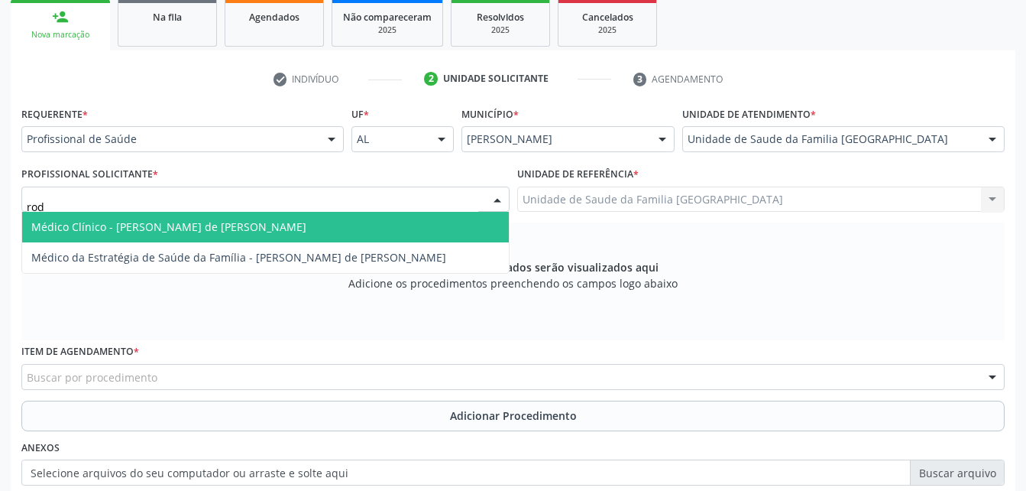
click at [218, 225] on span "Médico Clínico - [PERSON_NAME] de [PERSON_NAME]" at bounding box center [168, 226] width 275 height 15
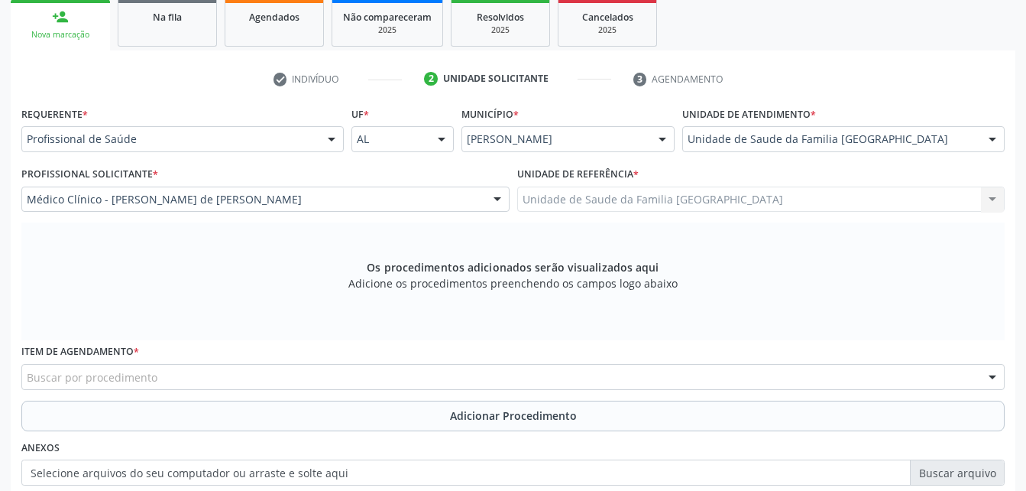
click at [227, 375] on div "Buscar por procedimento" at bounding box center [512, 377] width 983 height 26
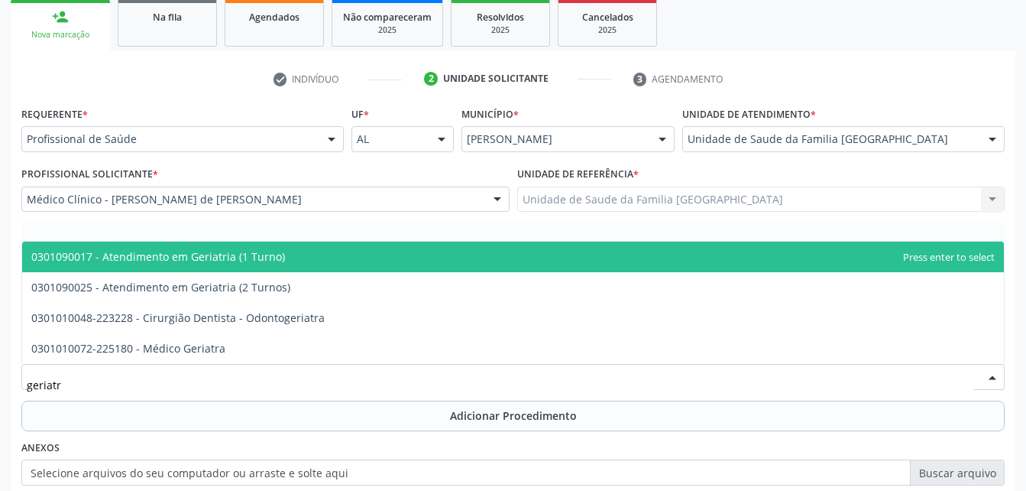
type input "geriatra"
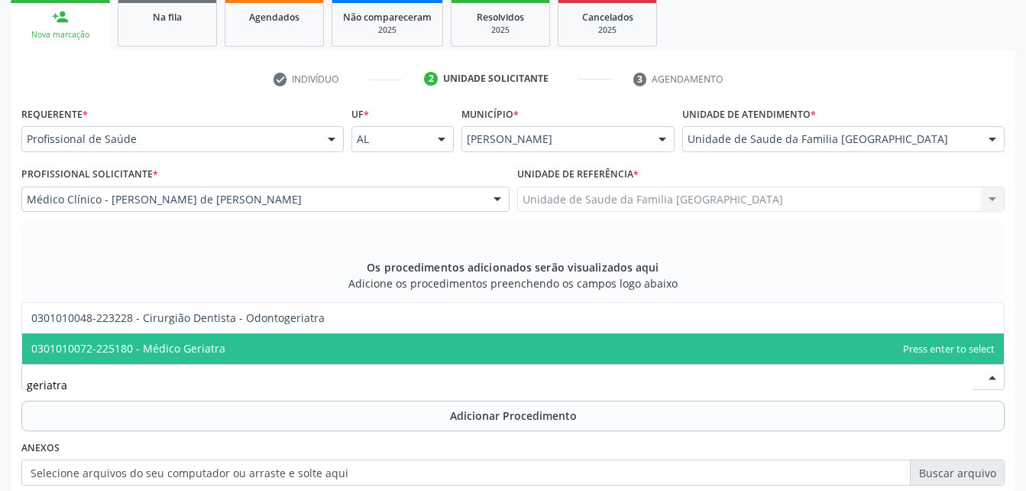
click at [240, 347] on span "0301010072-225180 - Médico Geriatra" at bounding box center [513, 348] width 982 height 31
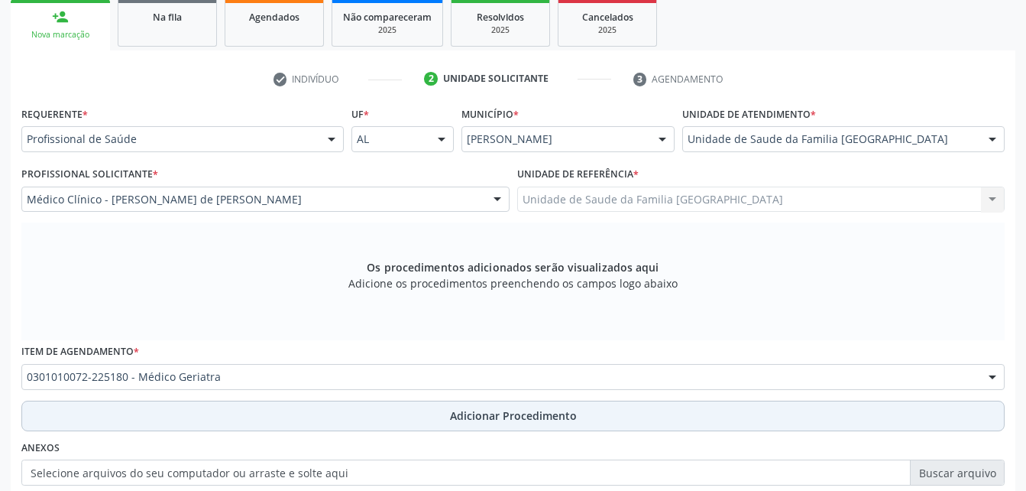
click at [270, 415] on button "Adicionar Procedimento" at bounding box center [512, 415] width 983 height 31
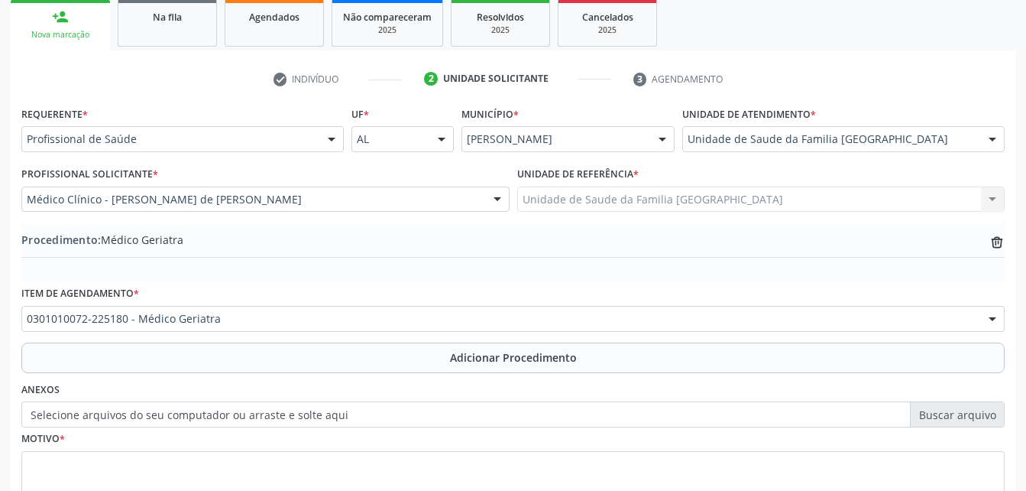
scroll to position [369, 0]
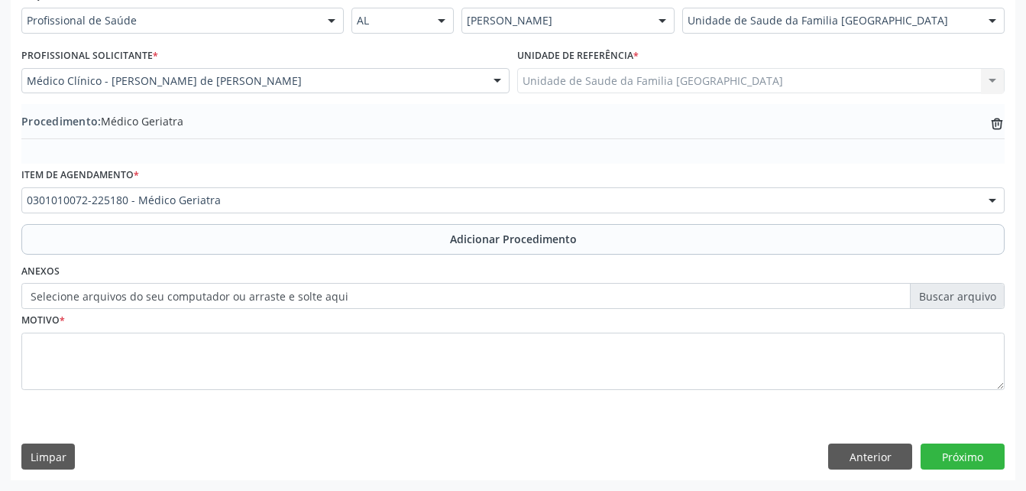
click at [366, 303] on label "Selecione arquivos do seu computador ou arraste e solte aqui" at bounding box center [512, 296] width 983 height 26
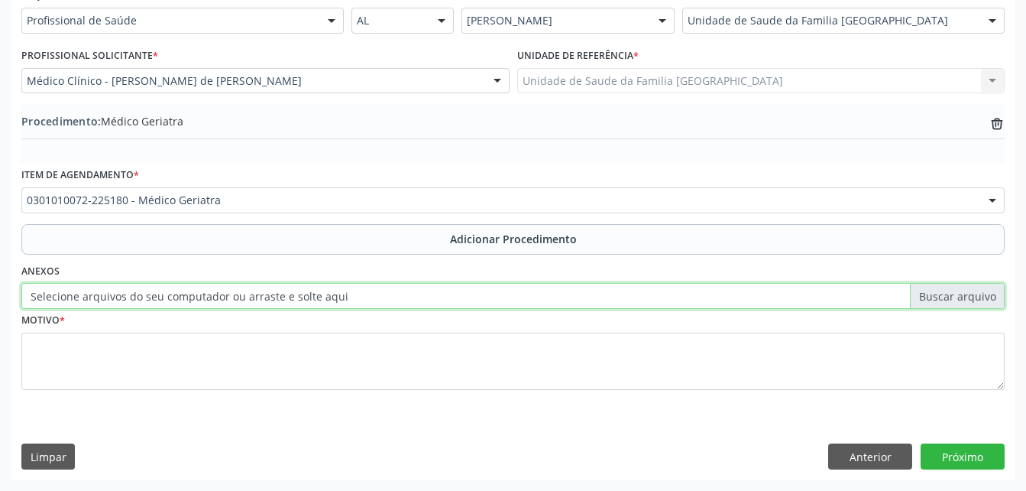
click at [366, 303] on input "Selecione arquivos do seu computador ou arraste e solte aqui" at bounding box center [512, 296] width 983 height 26
type input "C:\fakepath\WhatsApp Image [DATE] 09.23.34.jpeg"
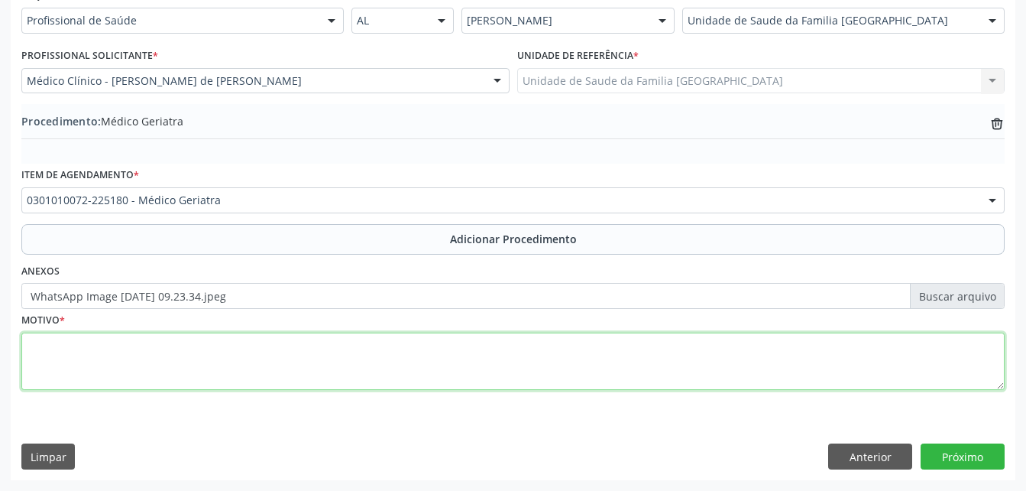
click at [523, 369] on textarea at bounding box center [512, 361] width 983 height 58
type textarea "insonia"
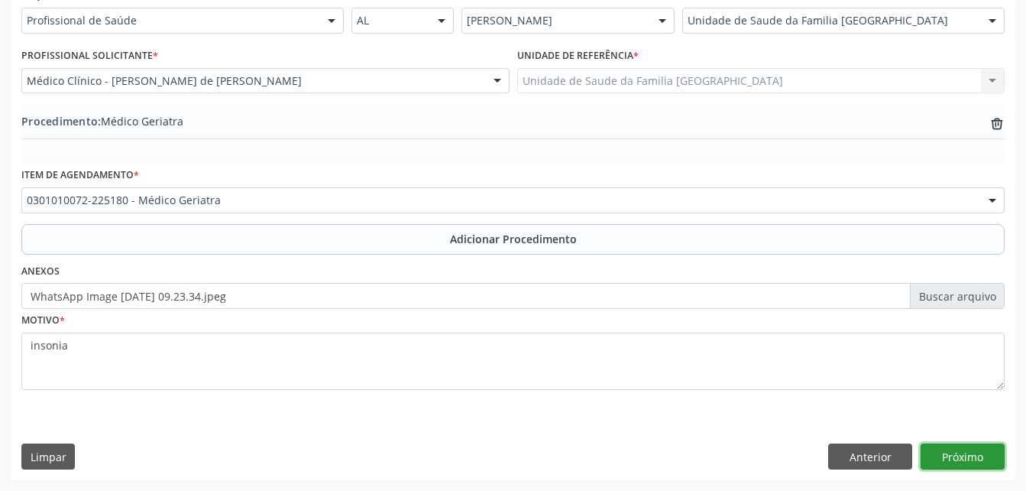
click at [970, 456] on button "Próximo" at bounding box center [963, 456] width 84 height 26
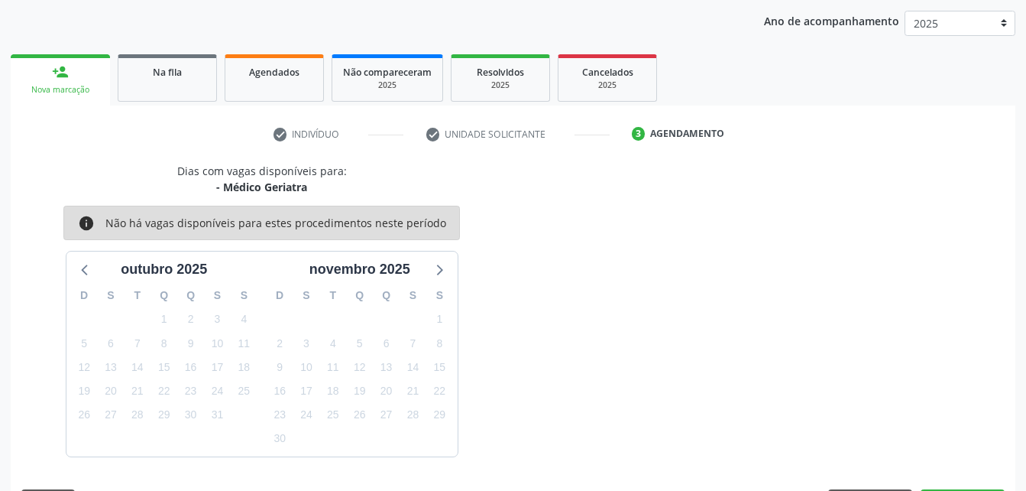
scroll to position [241, 0]
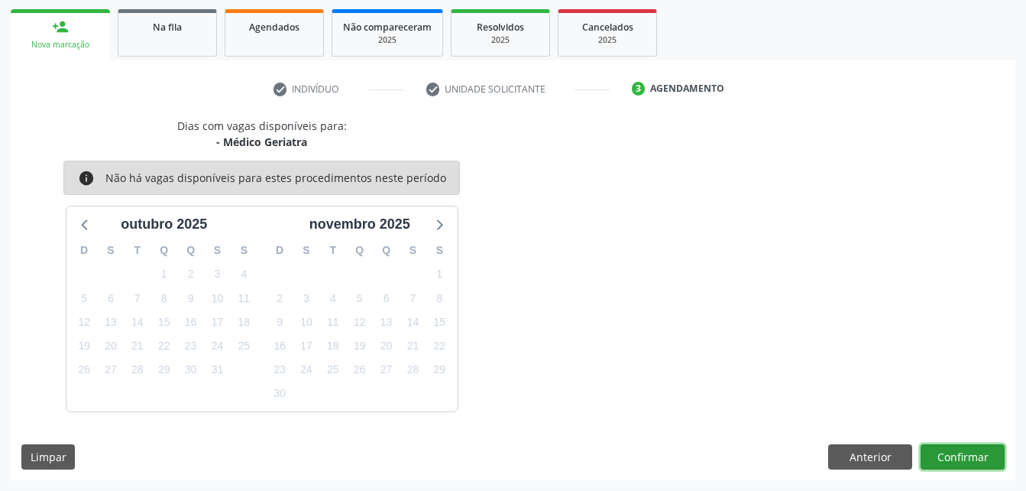
click at [970, 456] on button "Confirmar" at bounding box center [963, 457] width 84 height 26
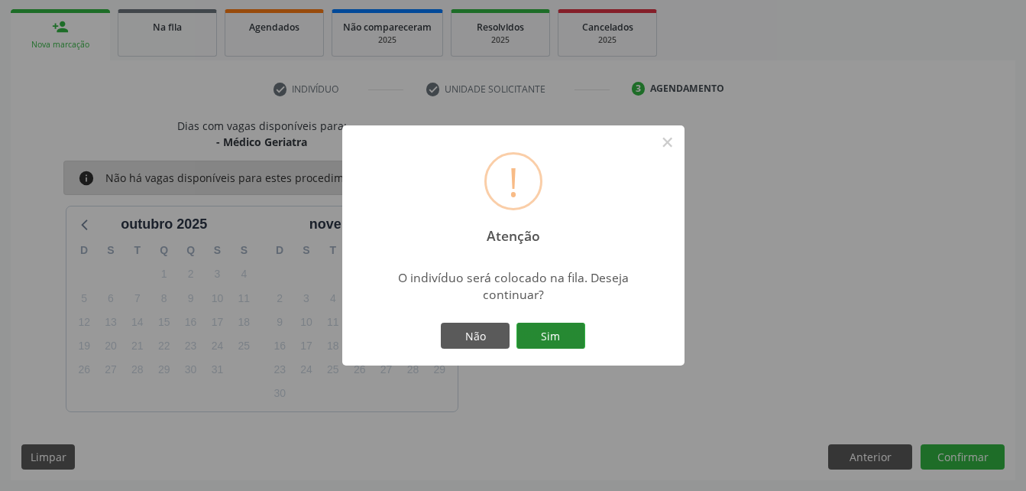
click at [562, 334] on button "Sim" at bounding box center [550, 335] width 69 height 26
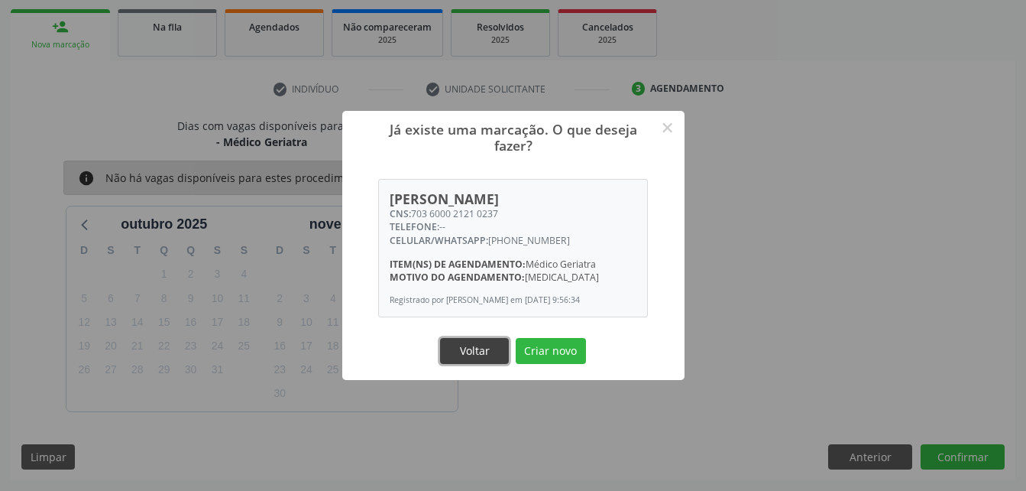
click at [494, 356] on button "Voltar" at bounding box center [474, 351] width 69 height 26
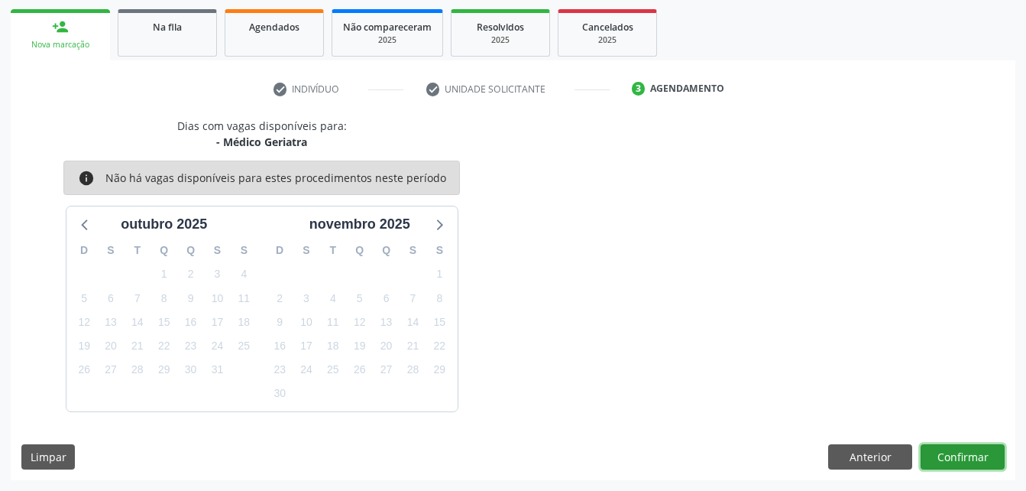
click at [960, 445] on button "Confirmar" at bounding box center [963, 457] width 84 height 26
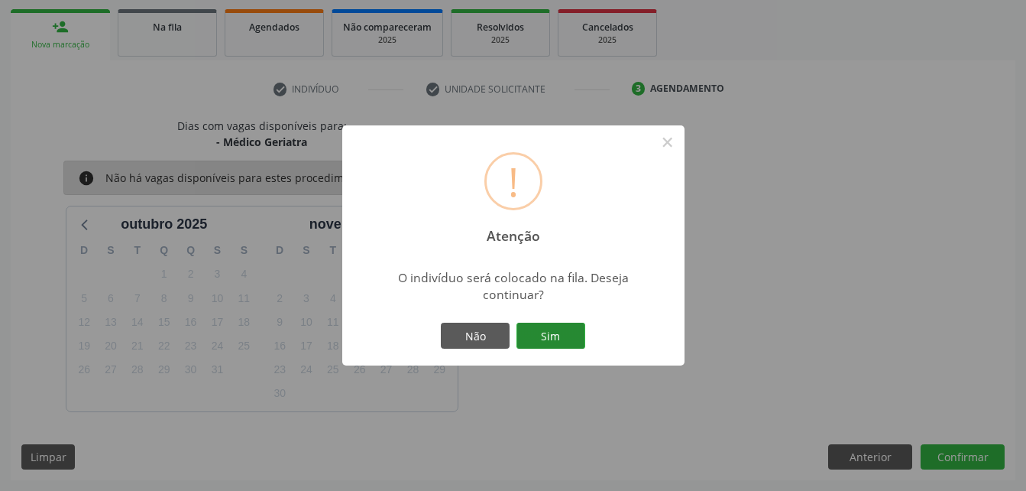
click at [546, 335] on button "Sim" at bounding box center [550, 335] width 69 height 26
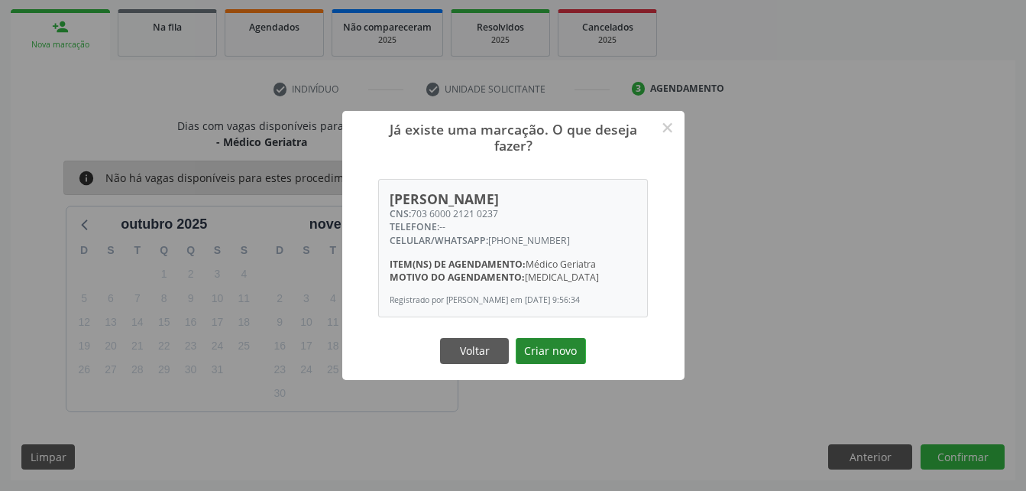
click at [572, 361] on button "Criar novo" at bounding box center [551, 351] width 70 height 26
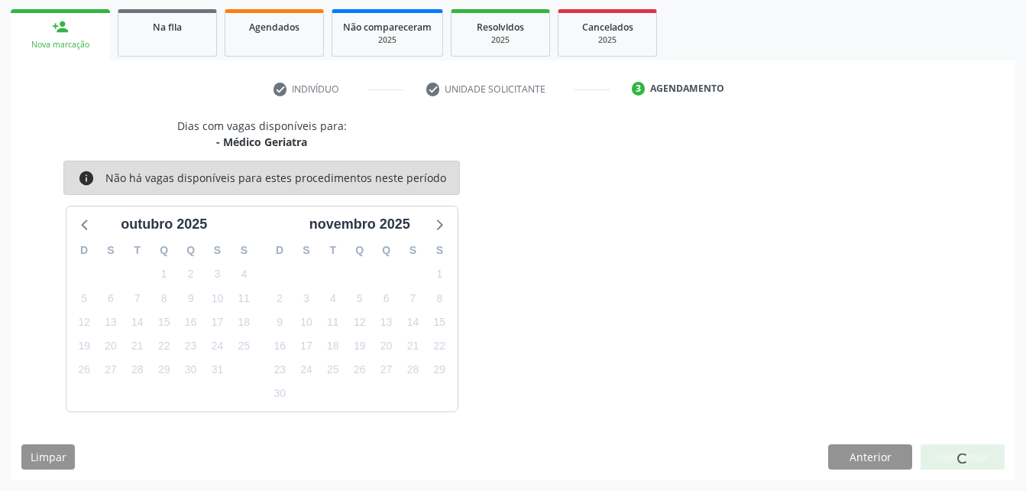
scroll to position [35, 0]
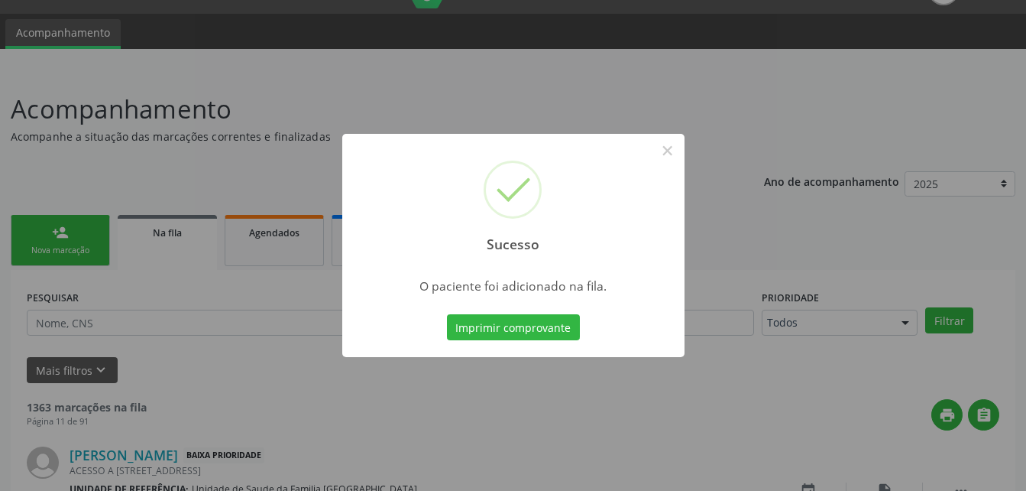
click at [66, 259] on div "Sucesso × O paciente foi adicionado na fila. Imprimir comprovante Cancel" at bounding box center [513, 245] width 1026 height 491
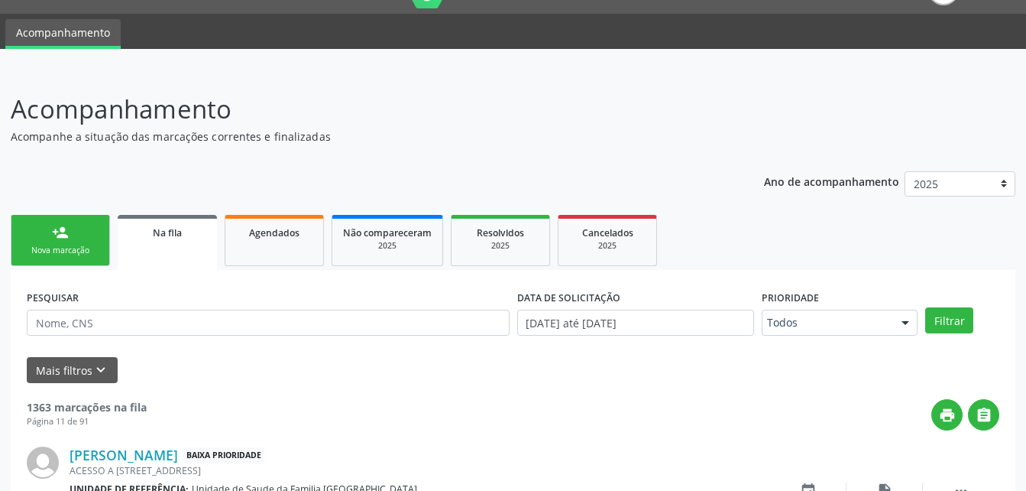
click at [66, 232] on div "person_add" at bounding box center [60, 232] width 17 height 17
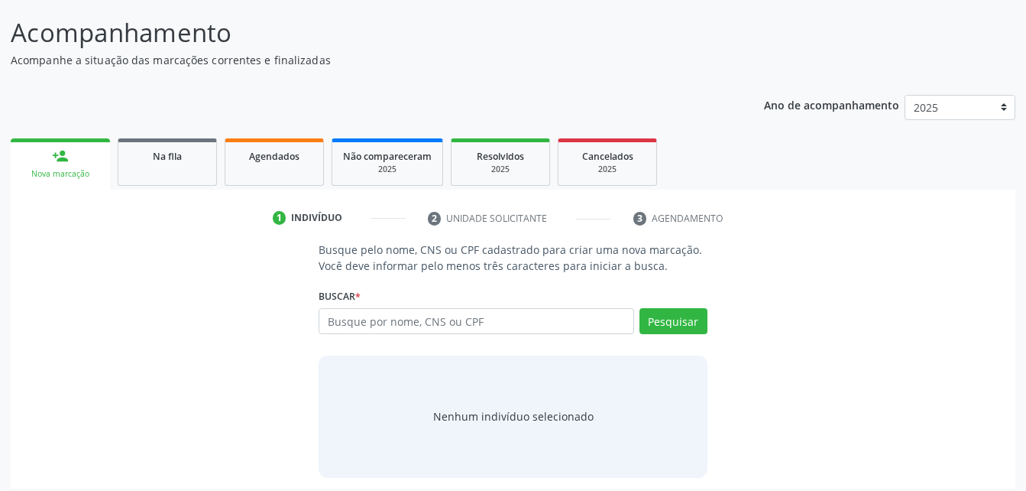
scroll to position [120, 0]
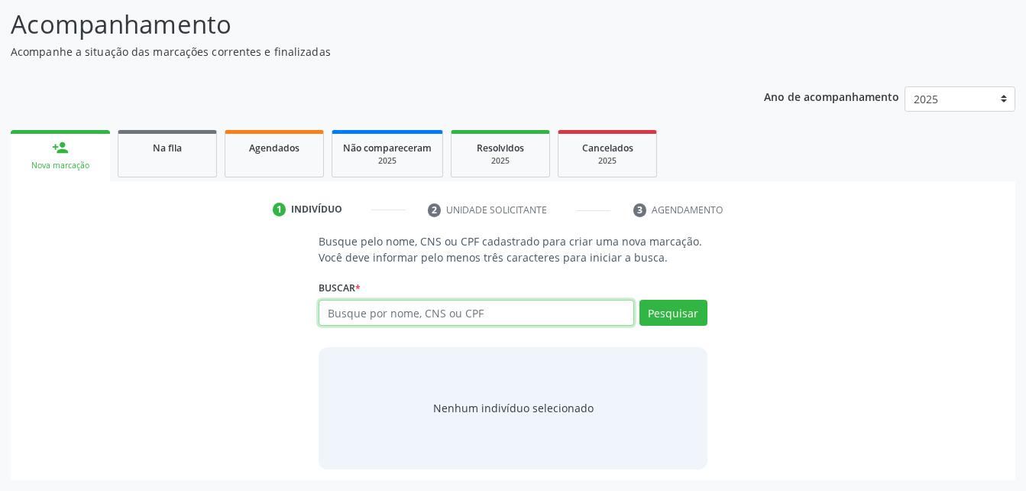
click at [543, 310] on input "text" at bounding box center [476, 313] width 315 height 26
click at [543, 311] on input "700000" at bounding box center [476, 313] width 315 height 26
click at [434, 309] on input "700" at bounding box center [476, 313] width 315 height 26
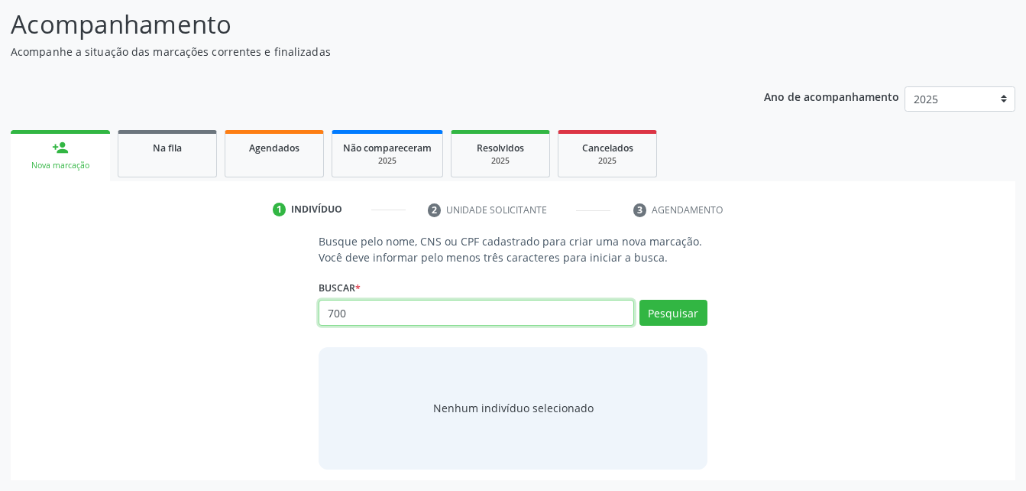
click at [434, 309] on input "700" at bounding box center [476, 313] width 315 height 26
drag, startPoint x: 381, startPoint y: 311, endPoint x: 290, endPoint y: 313, distance: 91.0
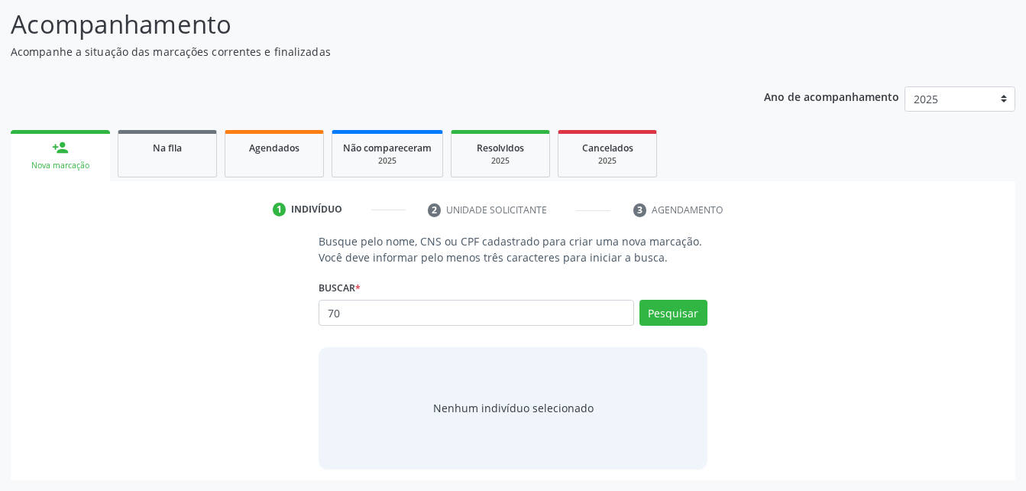
click at [290, 313] on div "Busque pelo nome, CNS ou CPF cadastrado para criar uma nova marcação. Você deve…" at bounding box center [512, 350] width 983 height 235
click at [224, 325] on div "Busque pelo nome, CNS ou CPF cadastrado para criar uma nova marcação. Você deve…" at bounding box center [512, 350] width 983 height 235
click at [387, 313] on input "70" at bounding box center [476, 313] width 315 height 26
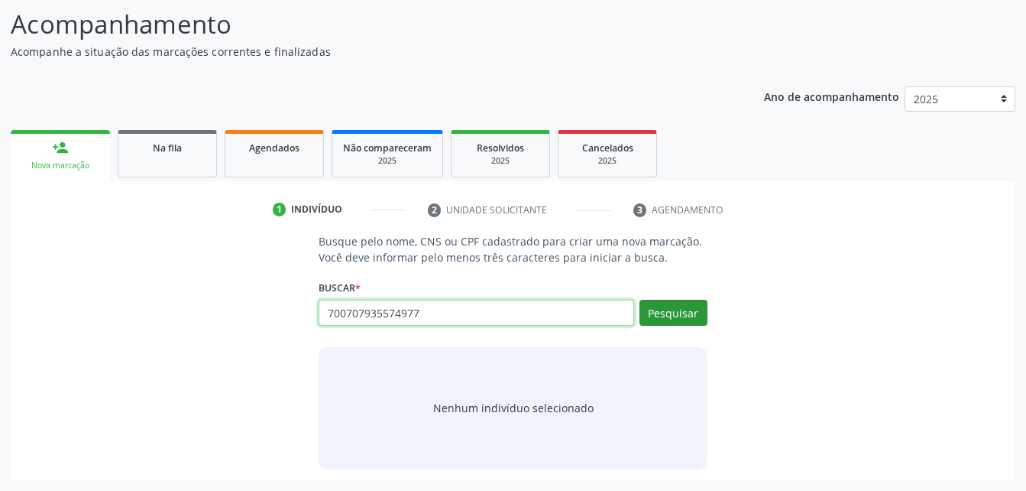
type input "700707935574977"
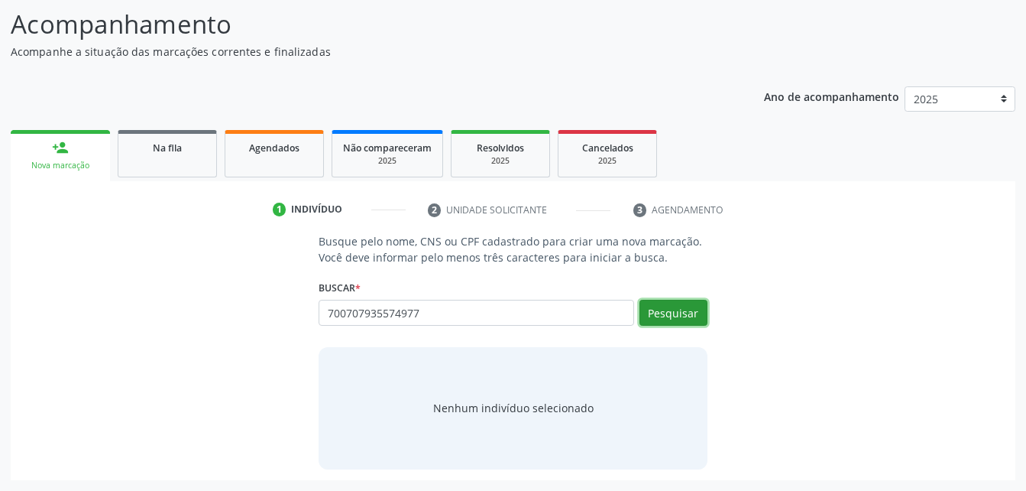
click at [682, 308] on button "Pesquisar" at bounding box center [674, 313] width 68 height 26
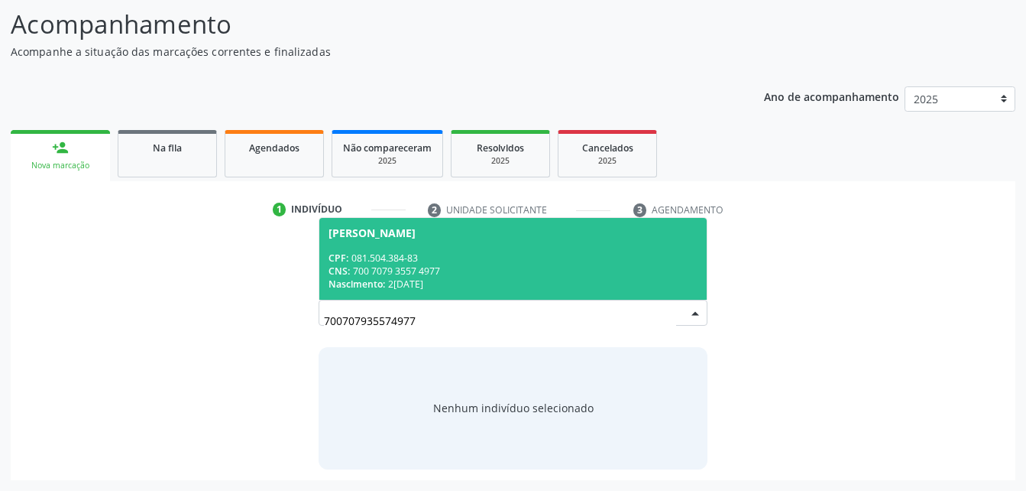
click at [637, 252] on div "CPF: 081.504.384-83" at bounding box center [513, 257] width 368 height 13
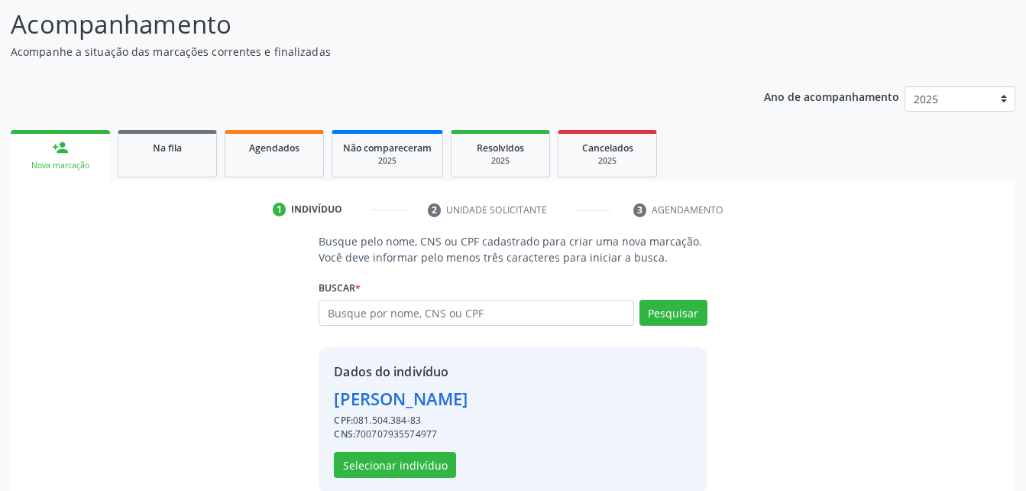
scroll to position [144, 0]
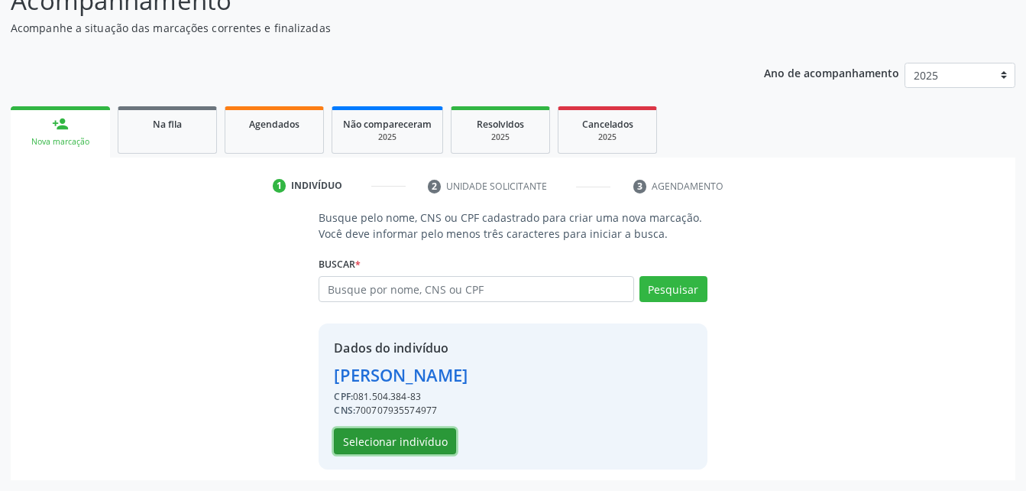
click at [416, 446] on button "Selecionar indivíduo" at bounding box center [395, 441] width 122 height 26
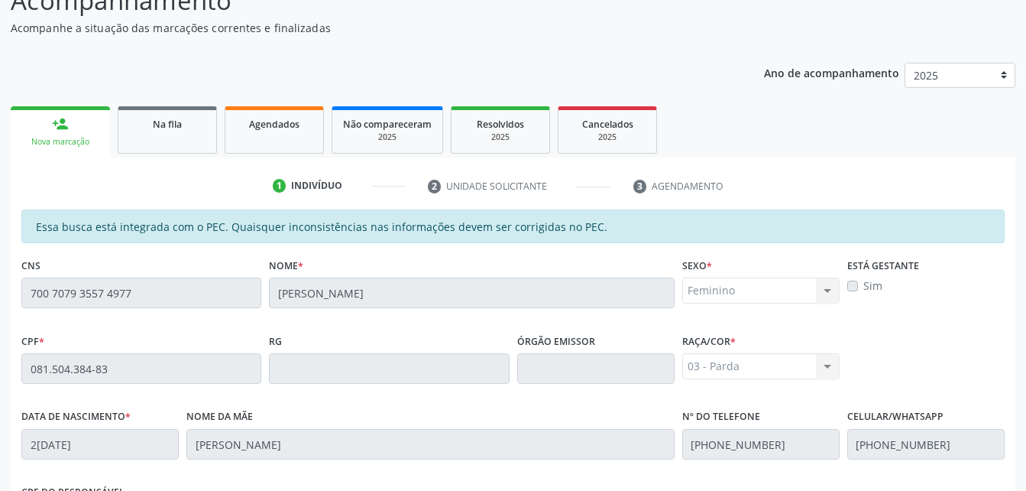
scroll to position [403, 0]
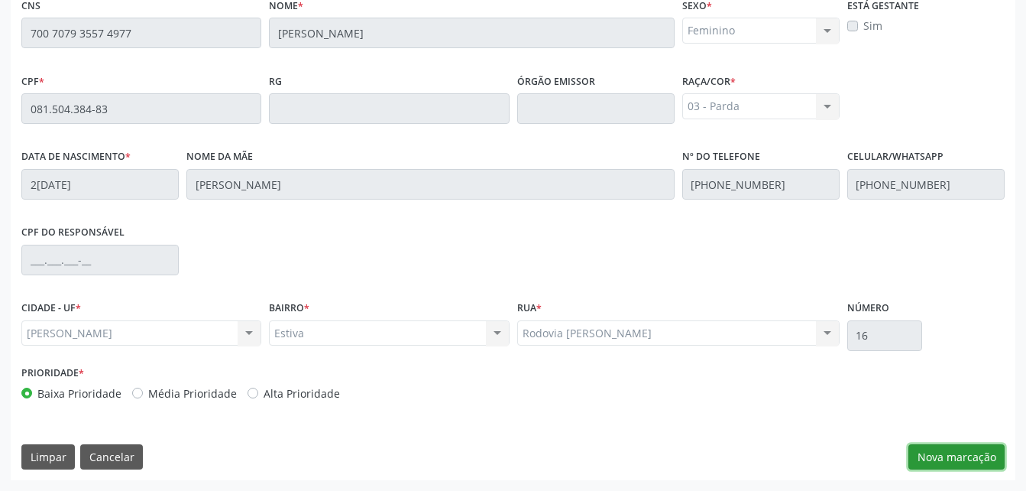
click at [941, 455] on button "Nova marcação" at bounding box center [956, 457] width 96 height 26
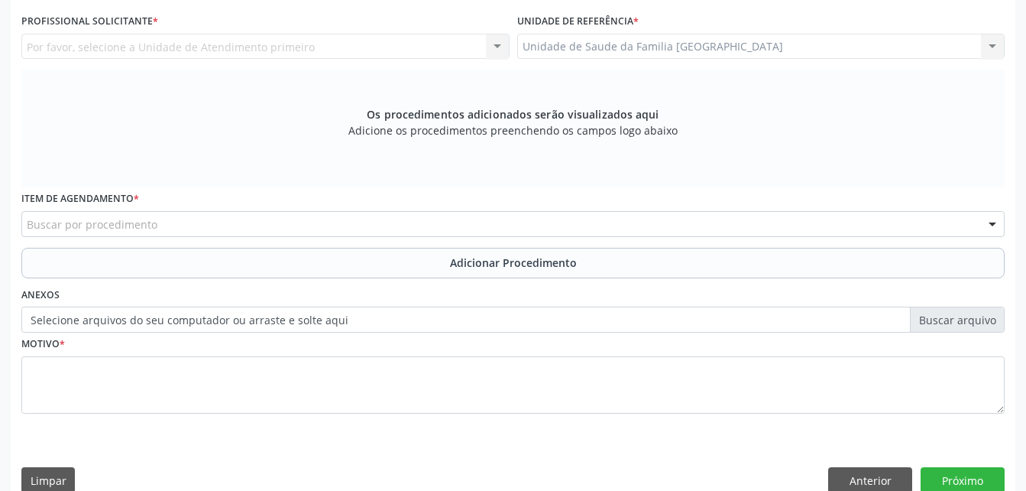
scroll to position [251, 0]
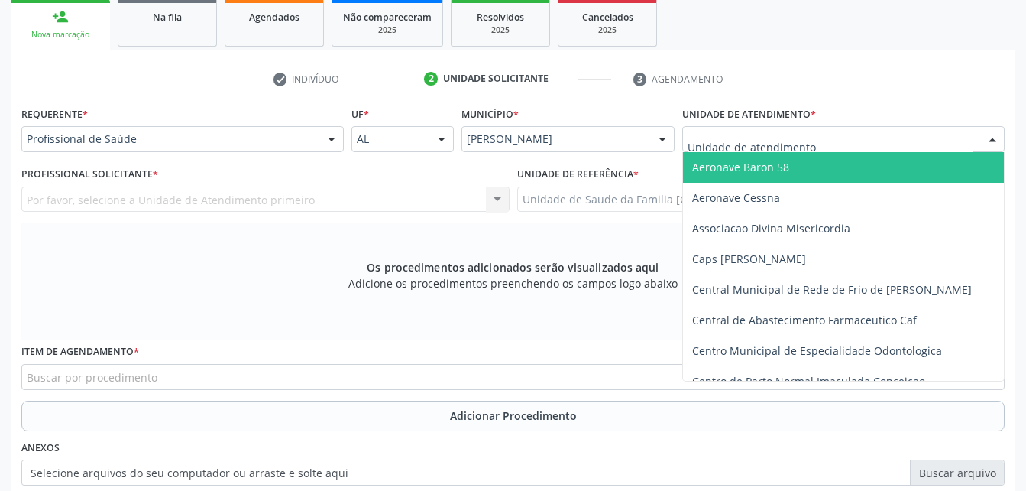
click at [828, 130] on div at bounding box center [843, 139] width 322 height 26
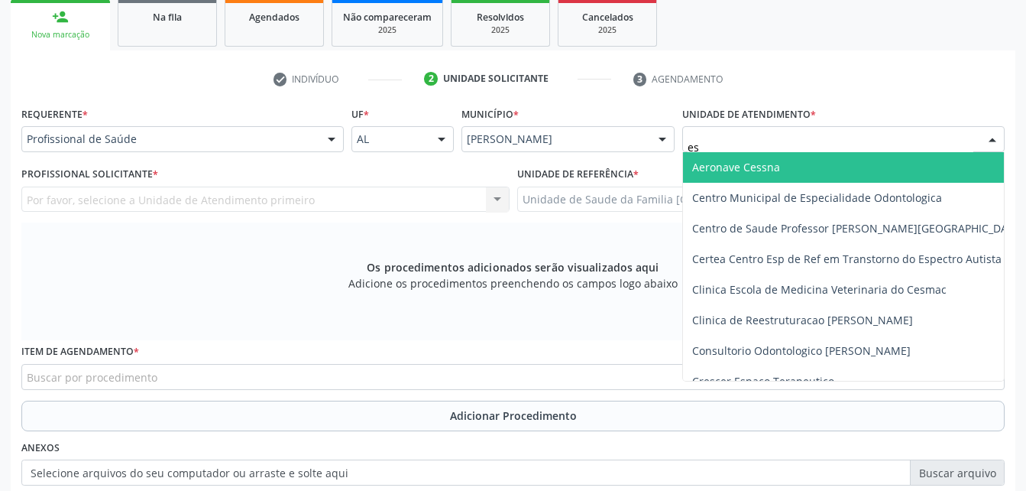
type input "est"
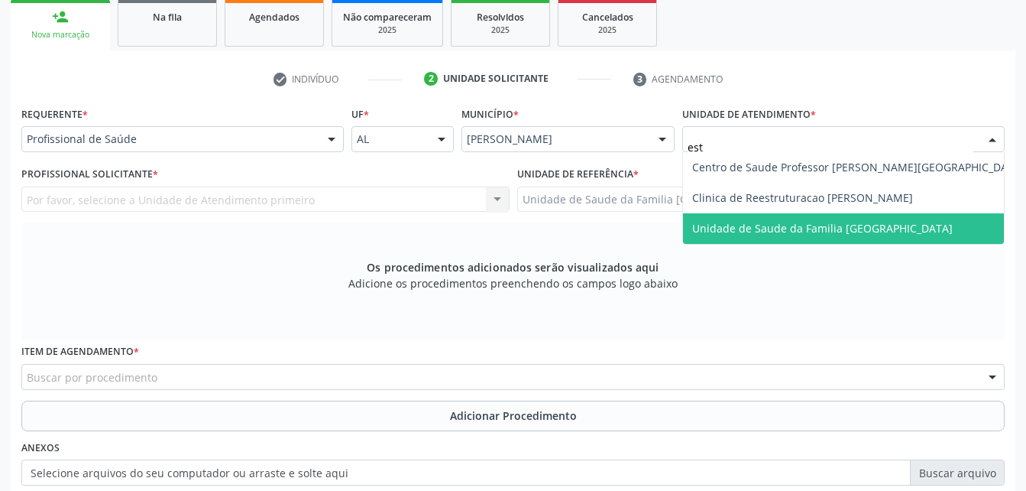
click at [877, 223] on span "Unidade de Saude da Familia [GEOGRAPHIC_DATA]" at bounding box center [822, 228] width 261 height 15
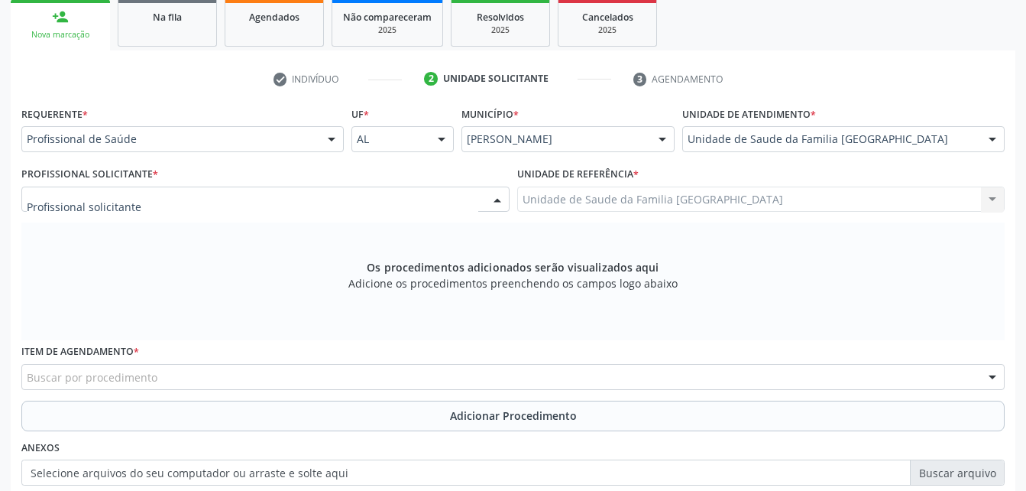
click at [361, 208] on div at bounding box center [265, 199] width 488 height 26
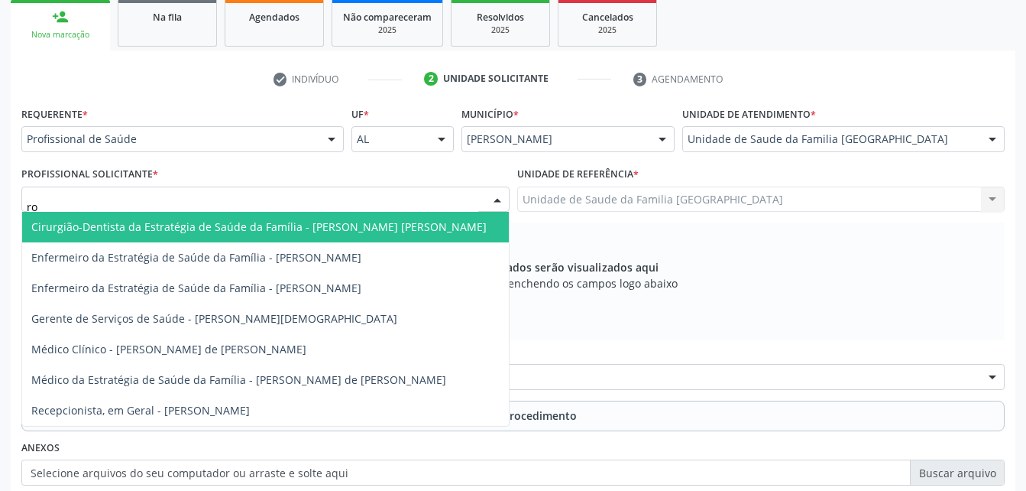
type input "rod"
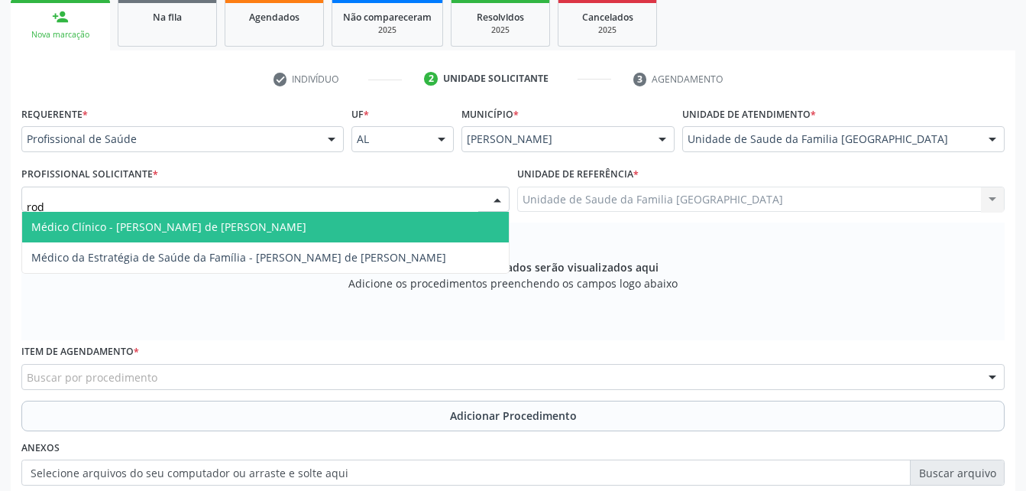
click at [358, 217] on span "Médico Clínico - [PERSON_NAME] de [PERSON_NAME]" at bounding box center [265, 227] width 487 height 31
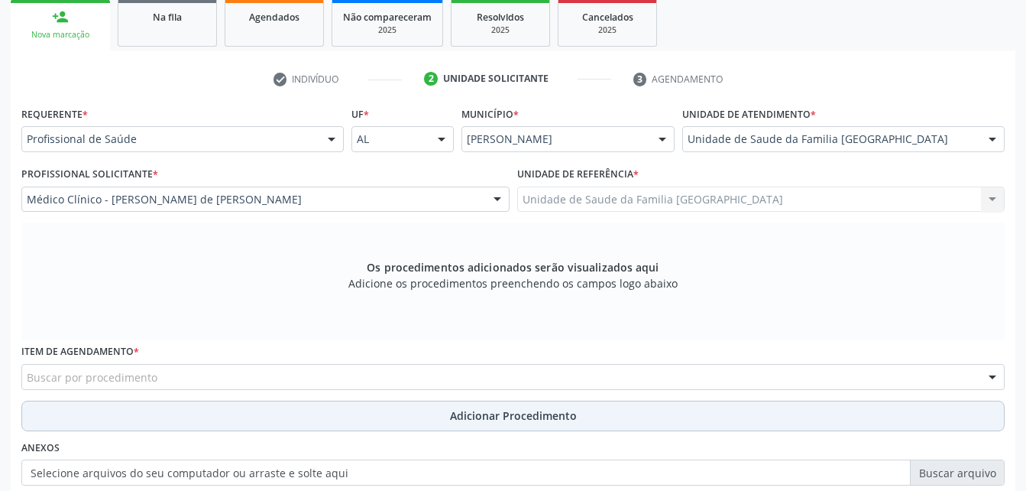
scroll to position [327, 0]
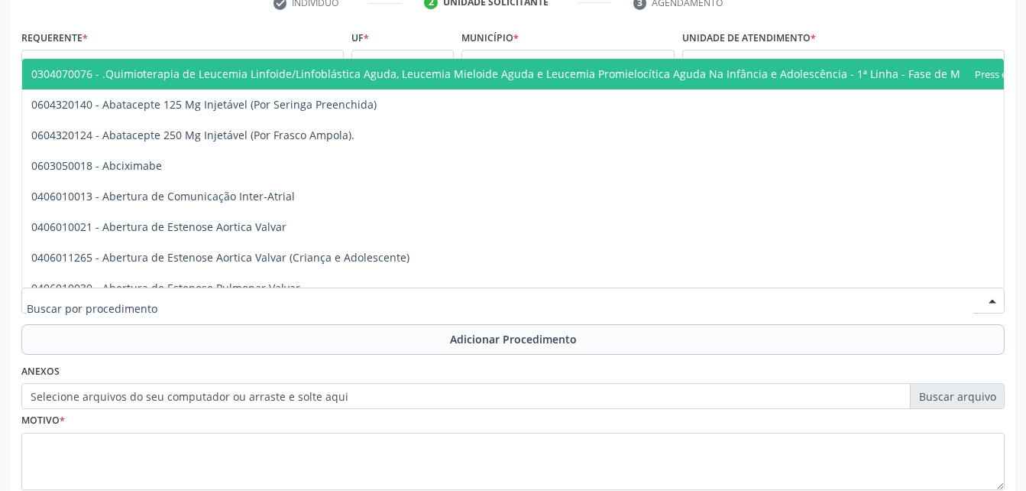
click at [334, 293] on div at bounding box center [512, 300] width 983 height 26
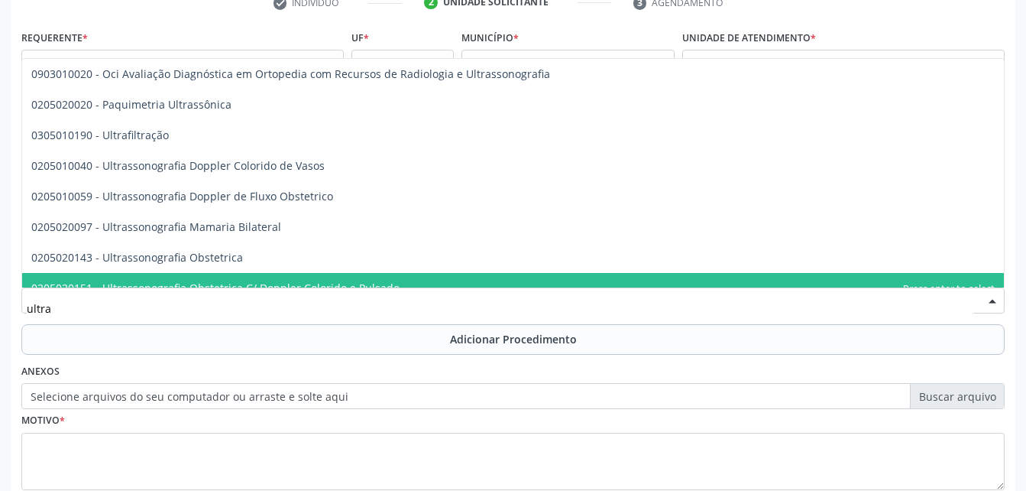
scroll to position [229, 0]
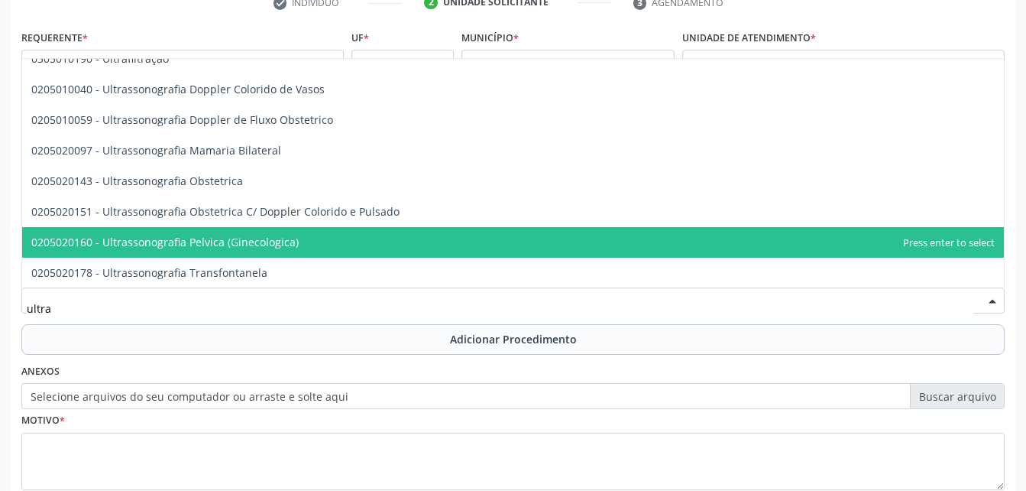
click at [317, 244] on span "0205020160 - Ultrassonografia Pelvica (Ginecologica)" at bounding box center [513, 242] width 982 height 31
type input "ultra"
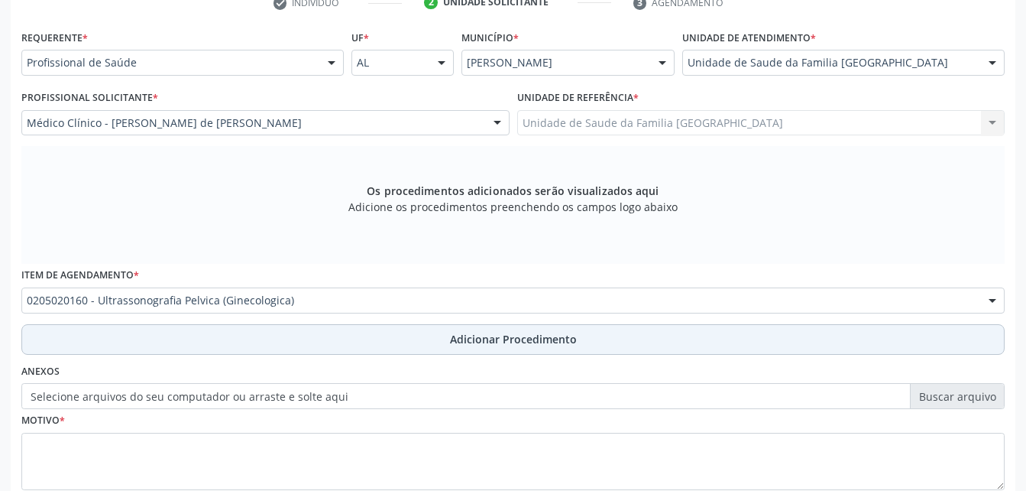
click at [371, 344] on button "Adicionar Procedimento" at bounding box center [512, 339] width 983 height 31
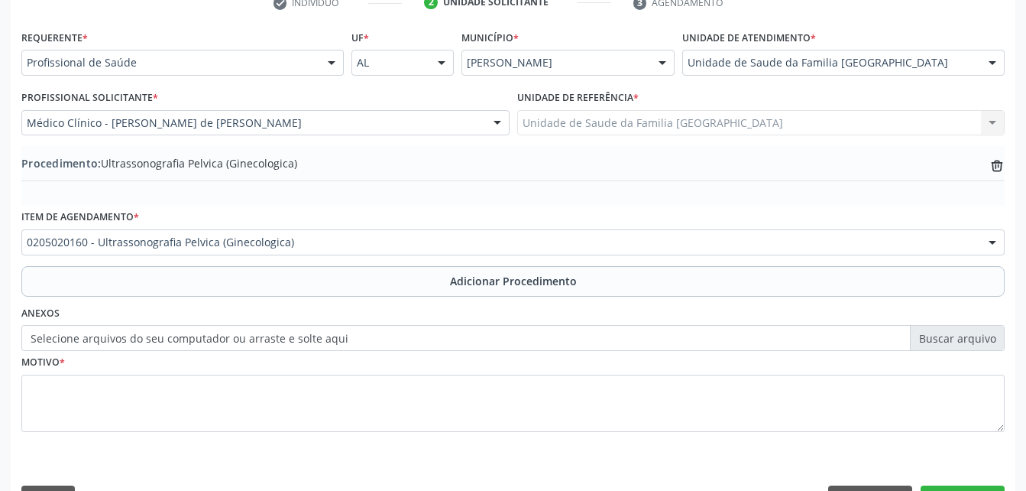
click at [319, 251] on div "0205020160 - Ultrassonografia Pelvica (Ginecologica)" at bounding box center [512, 242] width 983 height 26
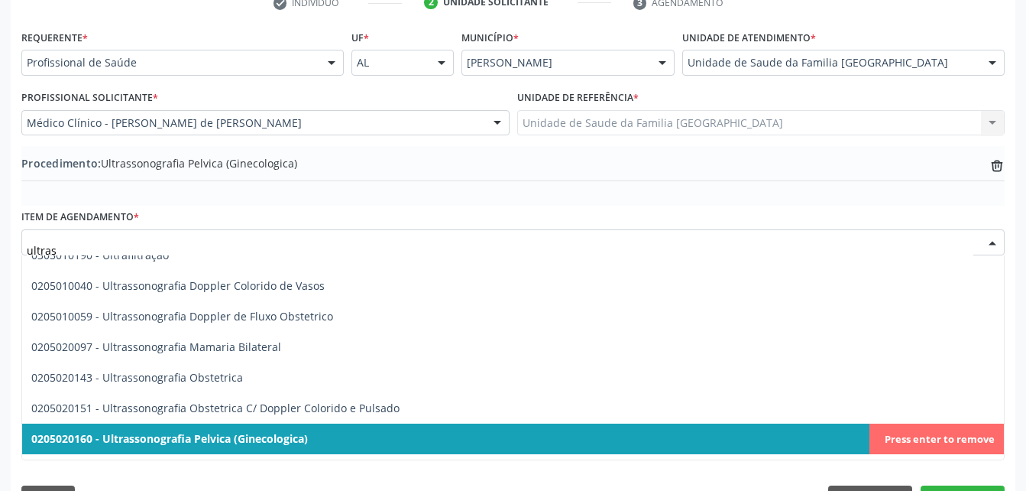
type input "ultrass"
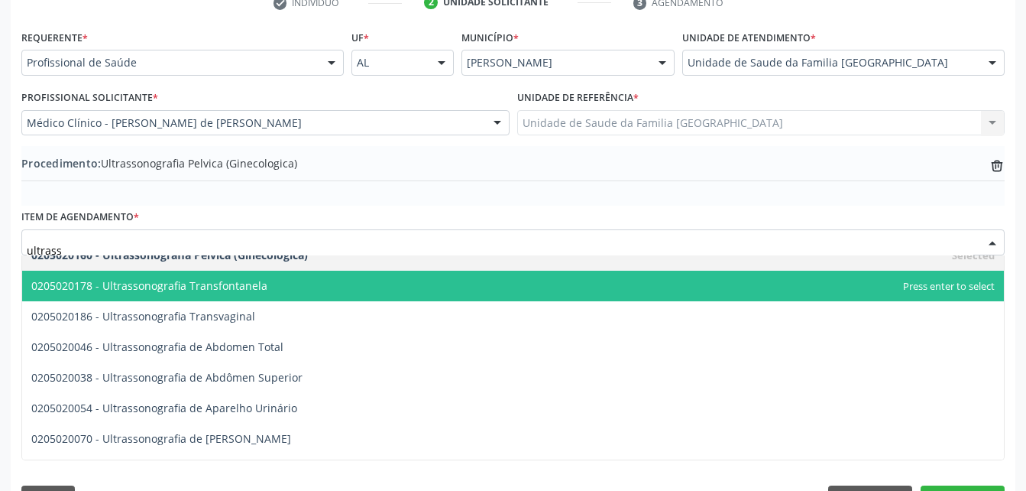
scroll to position [306, 0]
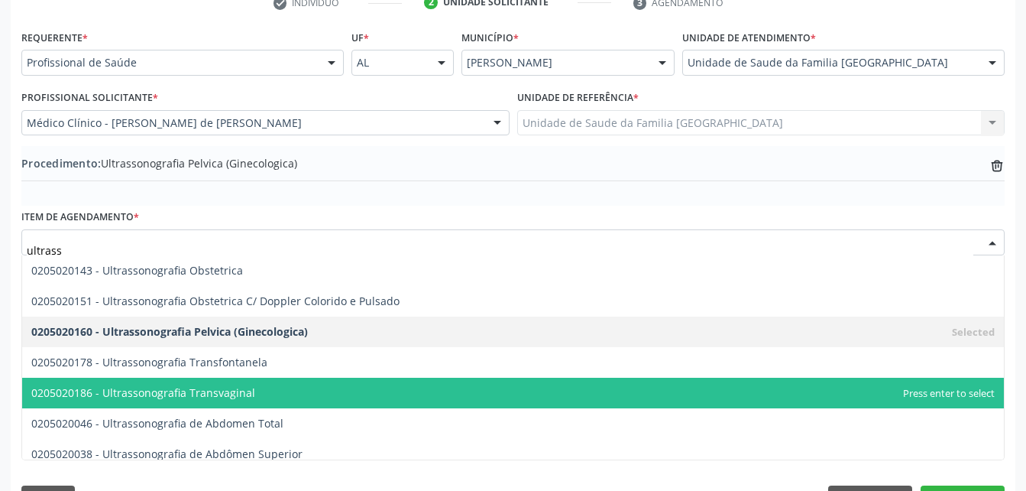
click at [306, 390] on span "0205020186 - Ultrassonografia Transvaginal" at bounding box center [513, 392] width 982 height 31
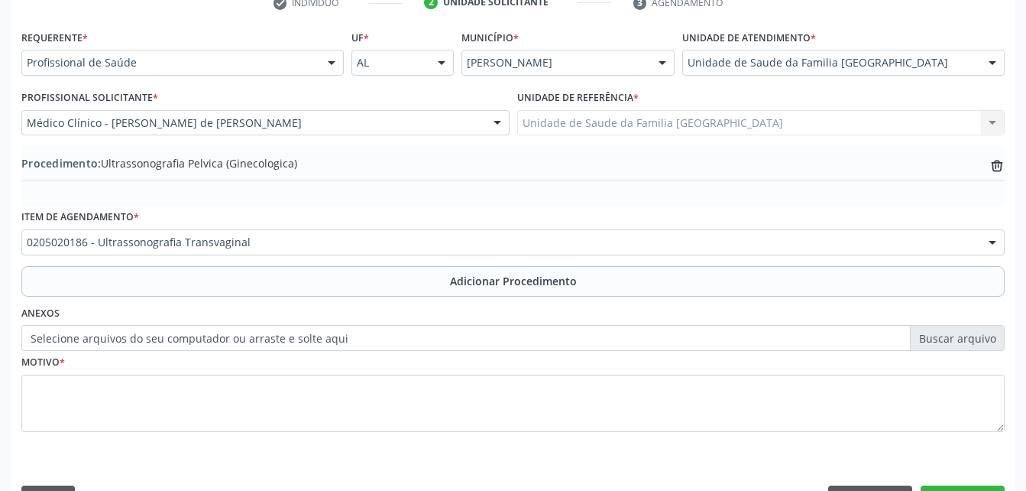
click at [329, 264] on div "Item de agendamento * 0205020186 - Ultrassonografia Transvaginal 0304070076 - .…" at bounding box center [513, 236] width 991 height 60
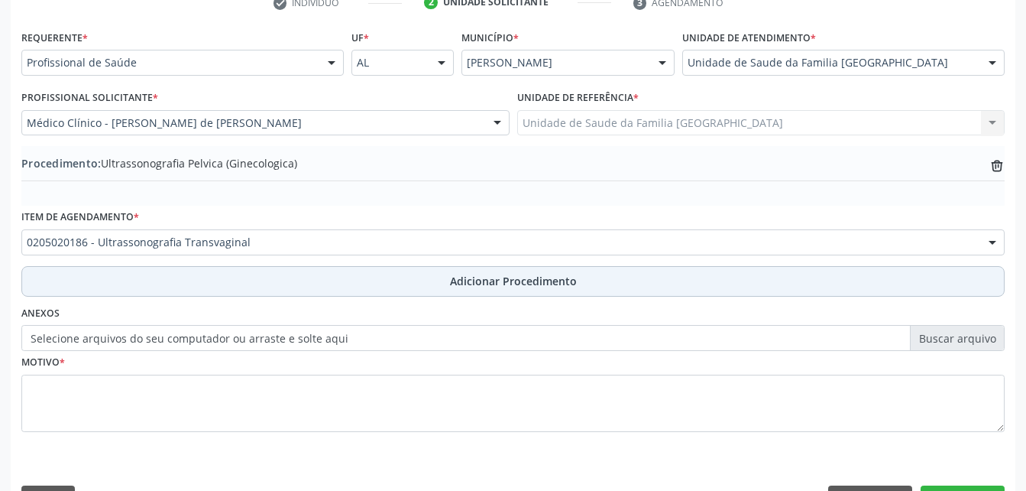
click at [339, 283] on button "Adicionar Procedimento" at bounding box center [512, 281] width 983 height 31
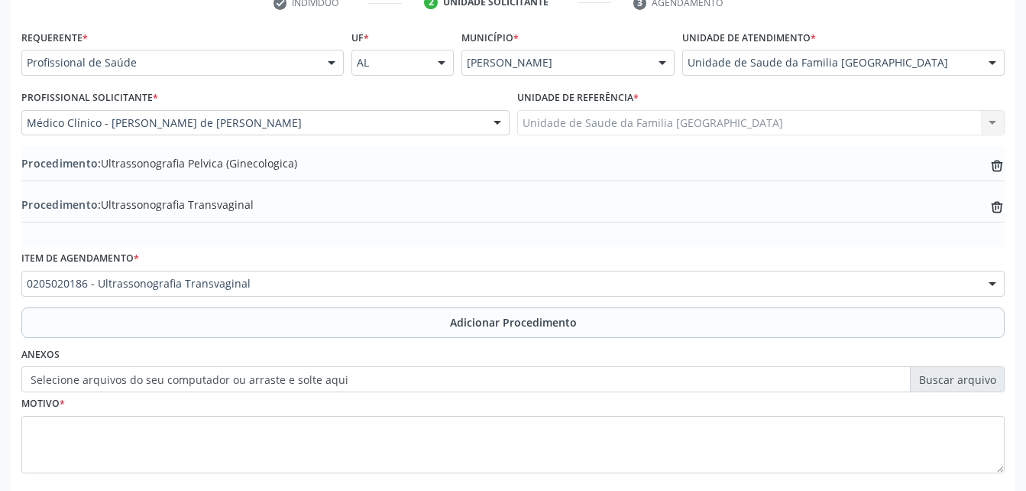
scroll to position [403, 0]
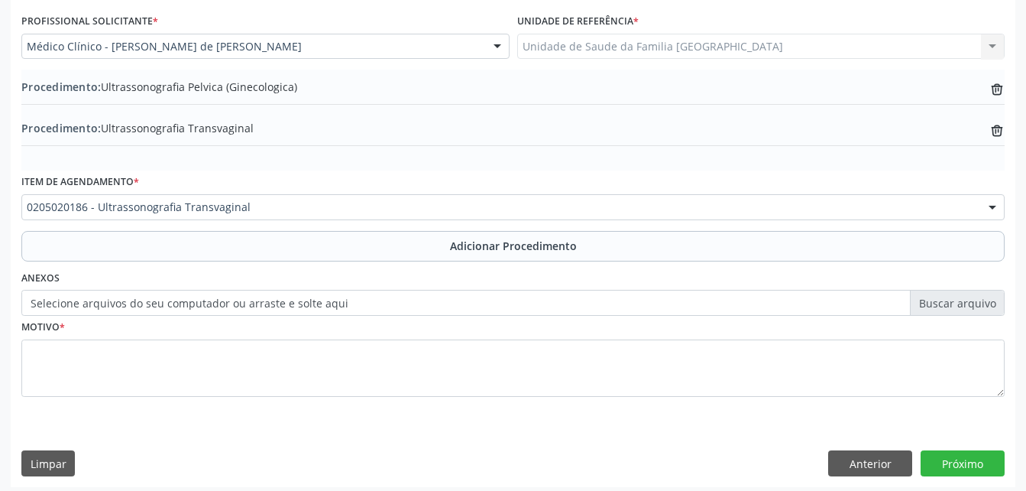
click at [219, 300] on label "Selecione arquivos do seu computador ou arraste e solte aqui" at bounding box center [512, 303] width 983 height 26
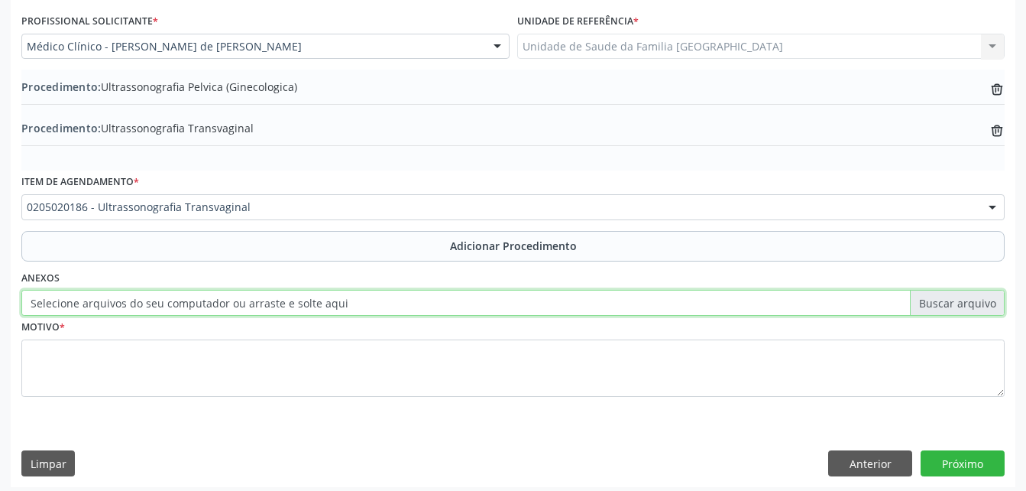
click at [219, 300] on input "Selecione arquivos do seu computador ou arraste e solte aqui" at bounding box center [512, 303] width 983 height 26
type input "C:\fakepath\WhatsApp Image 2[DATE]9.23.55.jpeg"
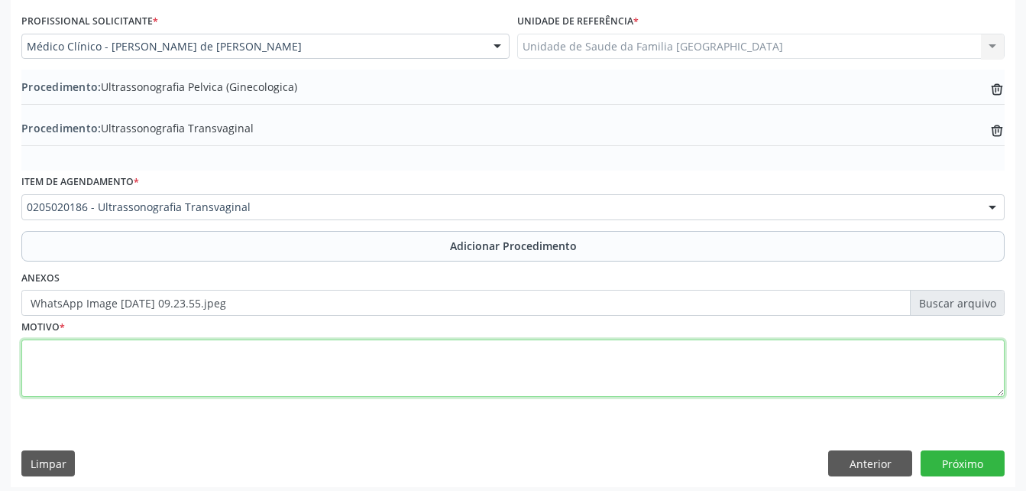
click at [423, 362] on textarea at bounding box center [512, 368] width 983 height 58
type textarea "fortes dores pelvicas"
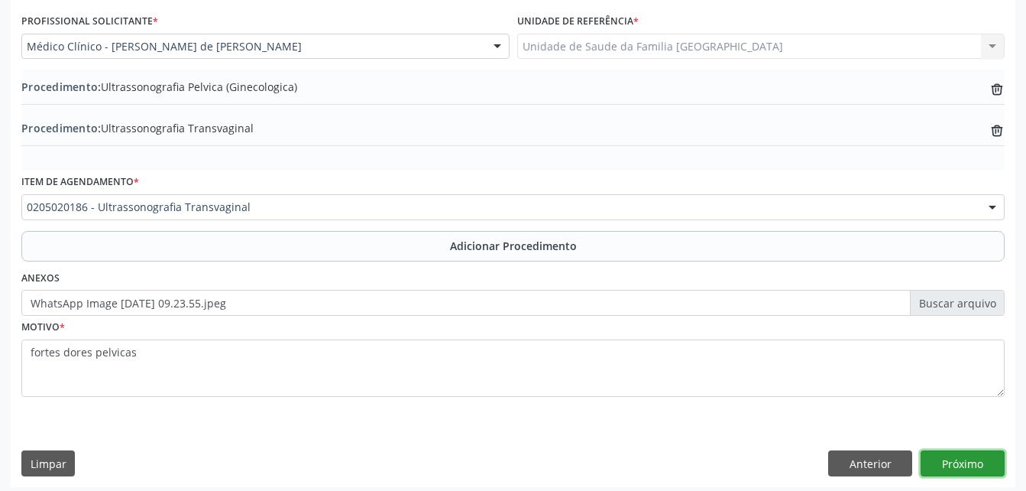
click at [962, 473] on button "Próximo" at bounding box center [963, 463] width 84 height 26
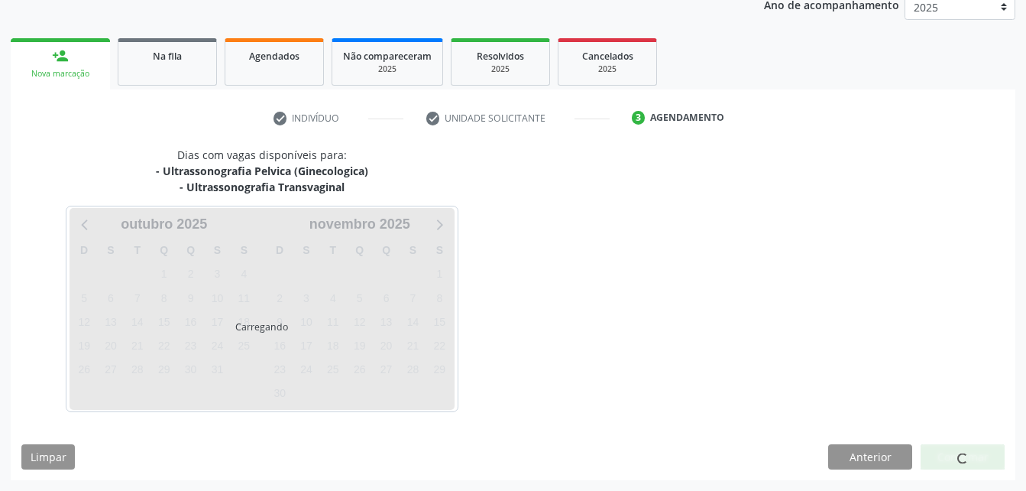
scroll to position [257, 0]
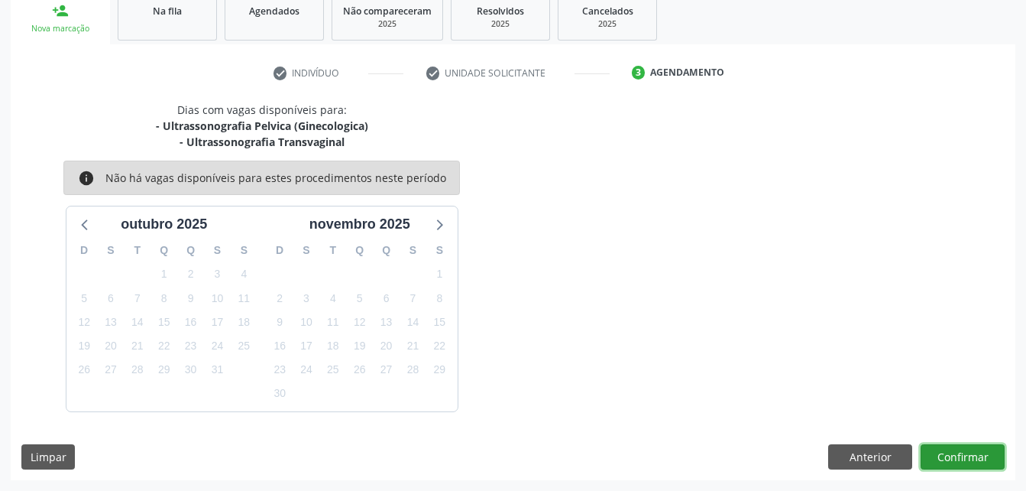
click at [996, 457] on button "Confirmar" at bounding box center [963, 457] width 84 height 26
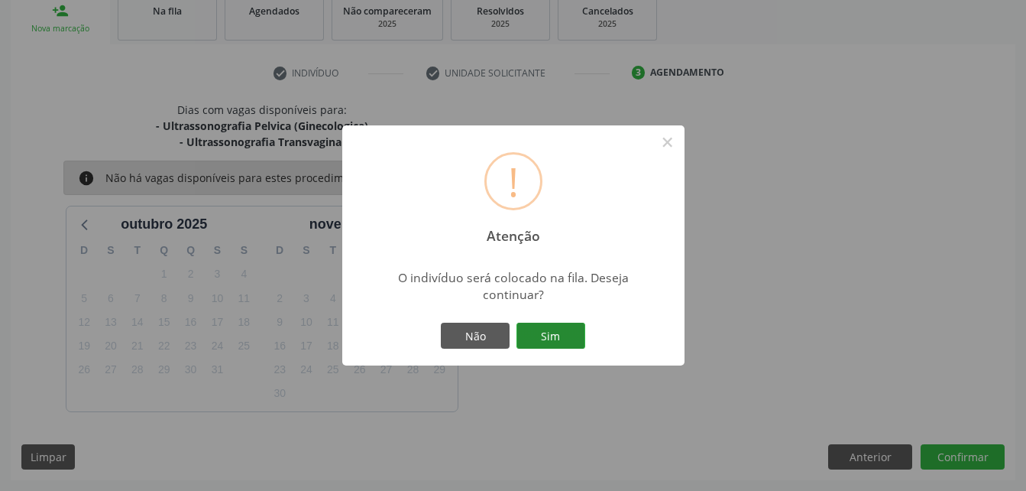
click at [558, 333] on button "Sim" at bounding box center [550, 335] width 69 height 26
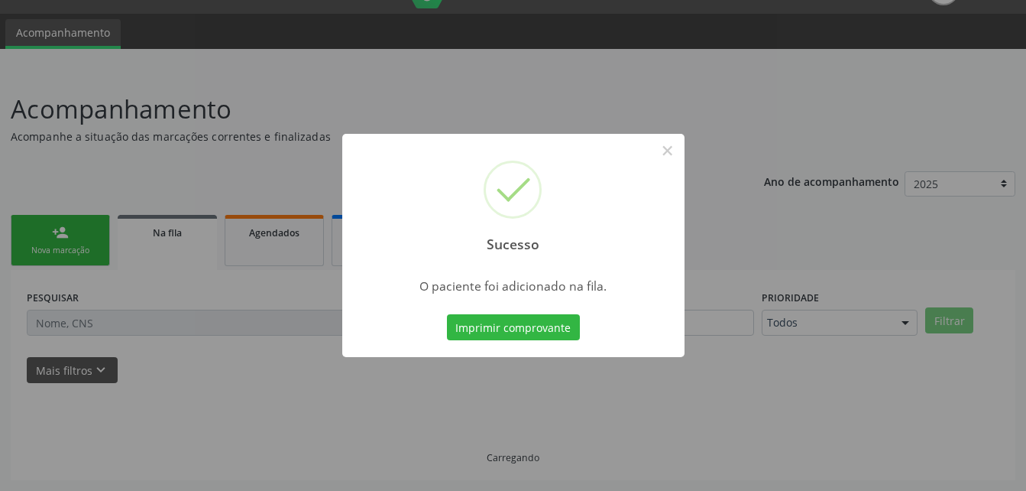
scroll to position [35, 0]
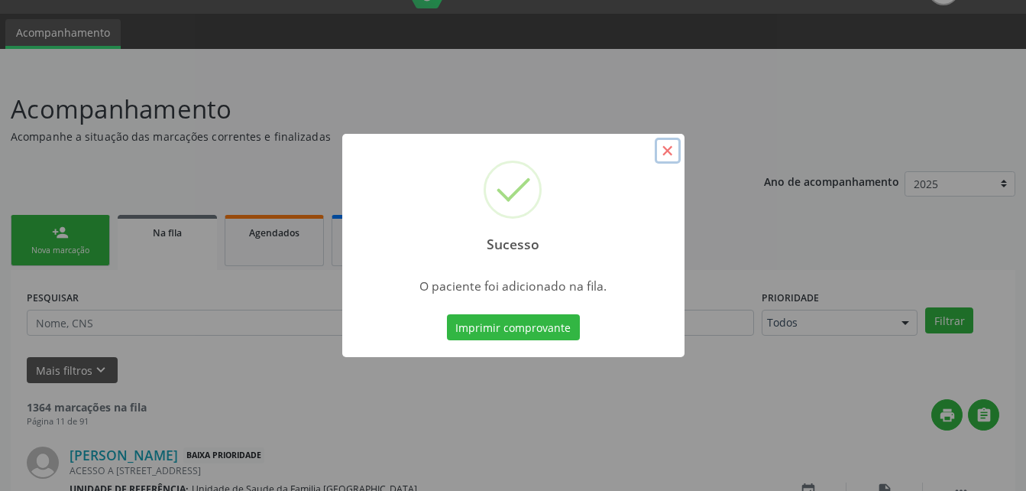
click at [669, 150] on button "×" at bounding box center [668, 151] width 26 height 26
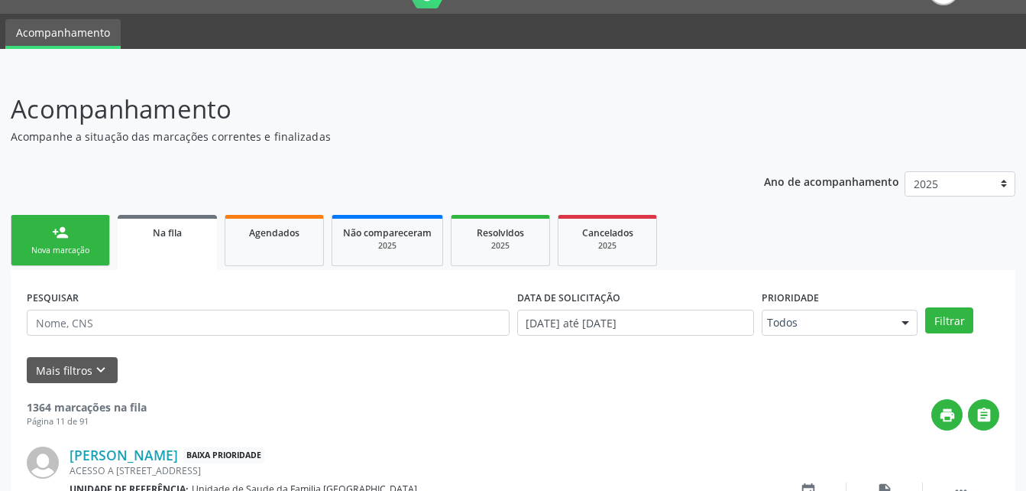
click at [79, 238] on link "person_add Nova marcação" at bounding box center [60, 240] width 99 height 51
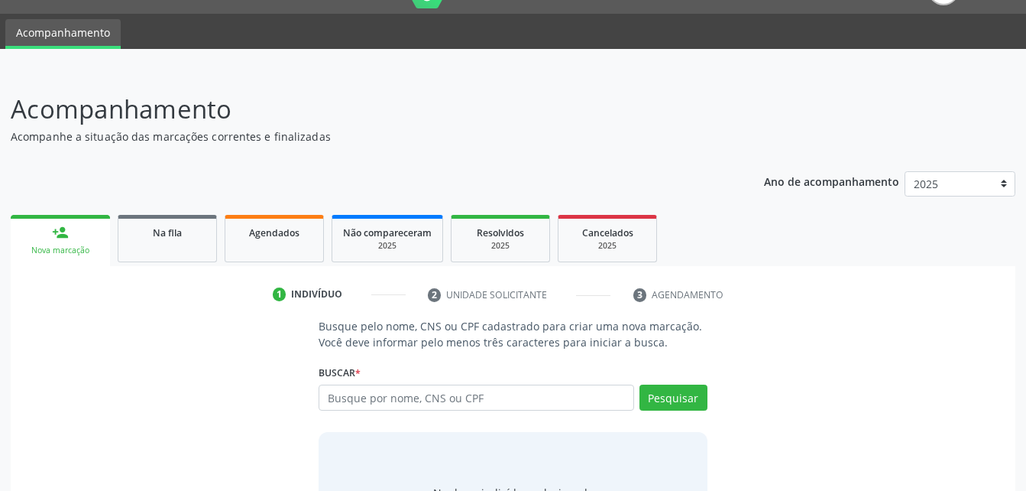
scroll to position [120, 0]
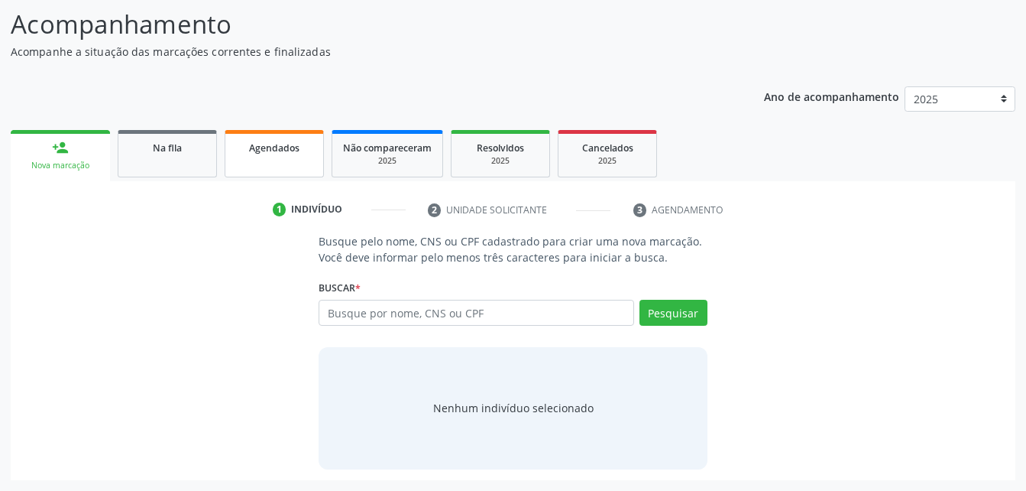
click at [284, 167] on link "Agendados" at bounding box center [274, 153] width 99 height 47
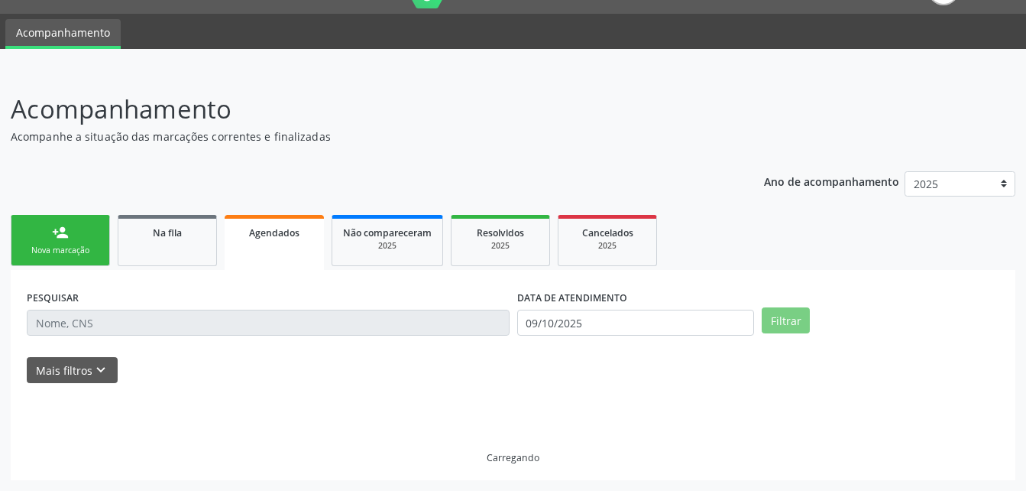
scroll to position [15, 0]
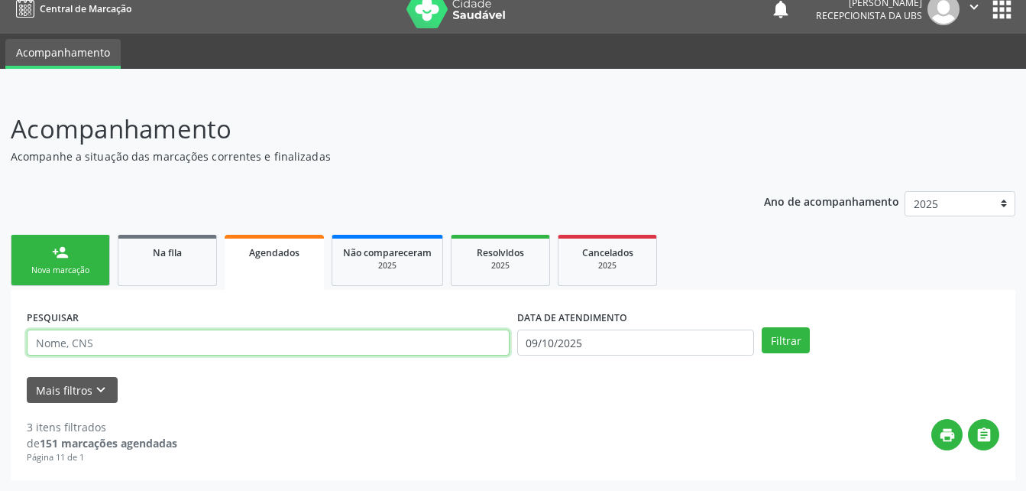
click at [335, 338] on input "text" at bounding box center [268, 342] width 483 height 26
type input "[PERSON_NAME]"
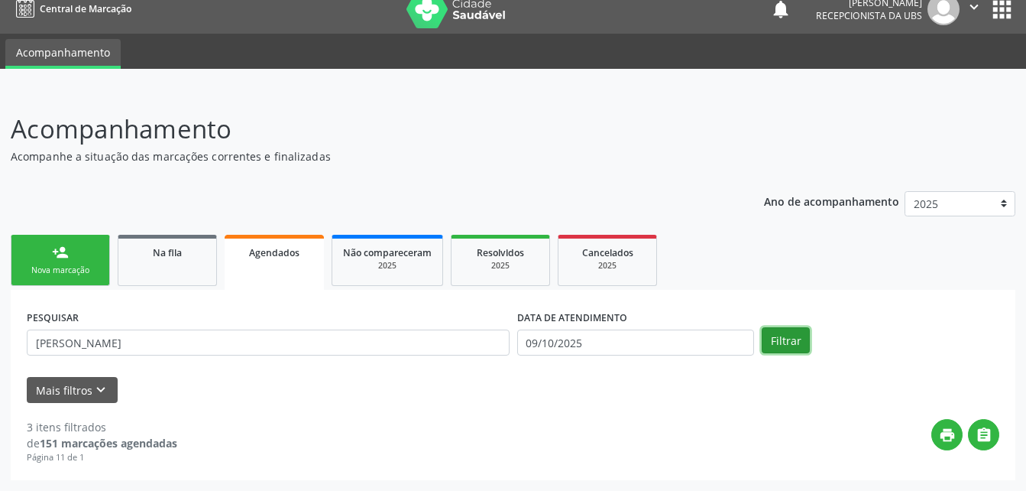
click at [778, 341] on button "Filtrar" at bounding box center [786, 340] width 48 height 26
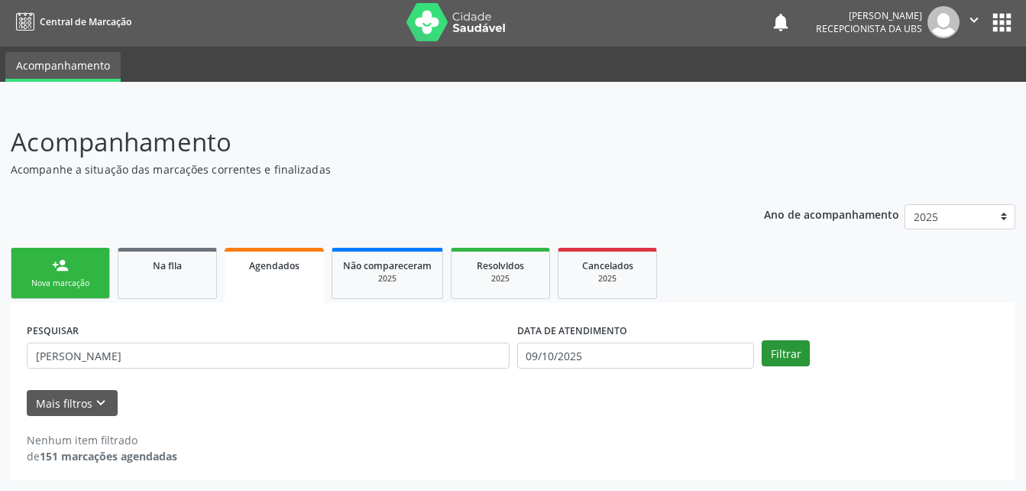
scroll to position [2, 0]
click at [617, 364] on input "09/10/2025" at bounding box center [636, 355] width 238 height 26
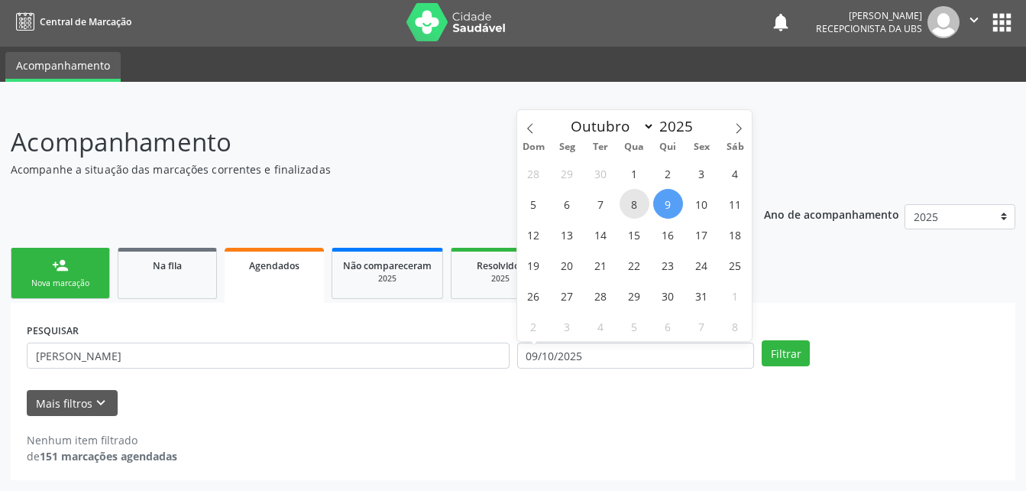
click at [641, 208] on span "8" at bounding box center [635, 204] width 30 height 30
type input "08/10/2025"
click at [607, 200] on span "7" at bounding box center [601, 204] width 30 height 30
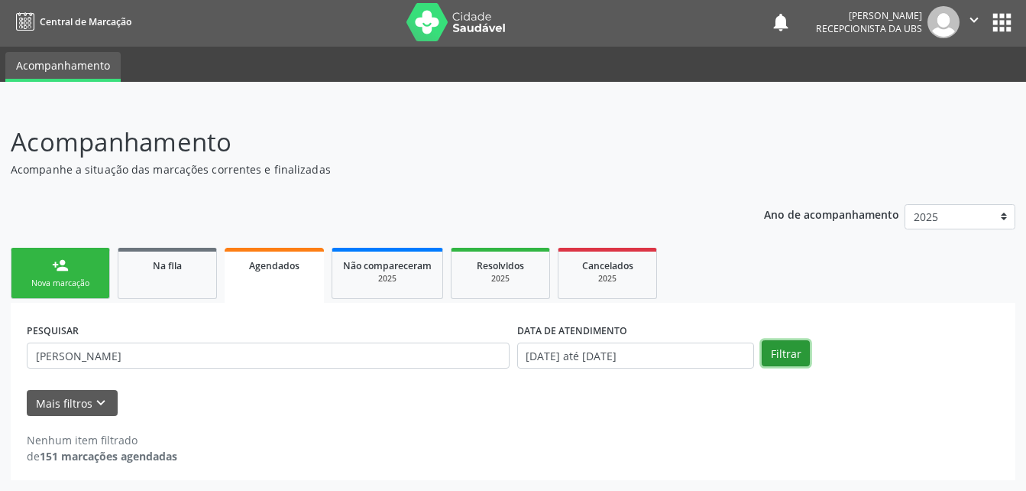
click at [795, 351] on button "Filtrar" at bounding box center [786, 353] width 48 height 26
drag, startPoint x: 160, startPoint y: 278, endPoint x: 209, endPoint y: 251, distance: 55.7
click at [160, 278] on link "Na fila" at bounding box center [167, 273] width 99 height 51
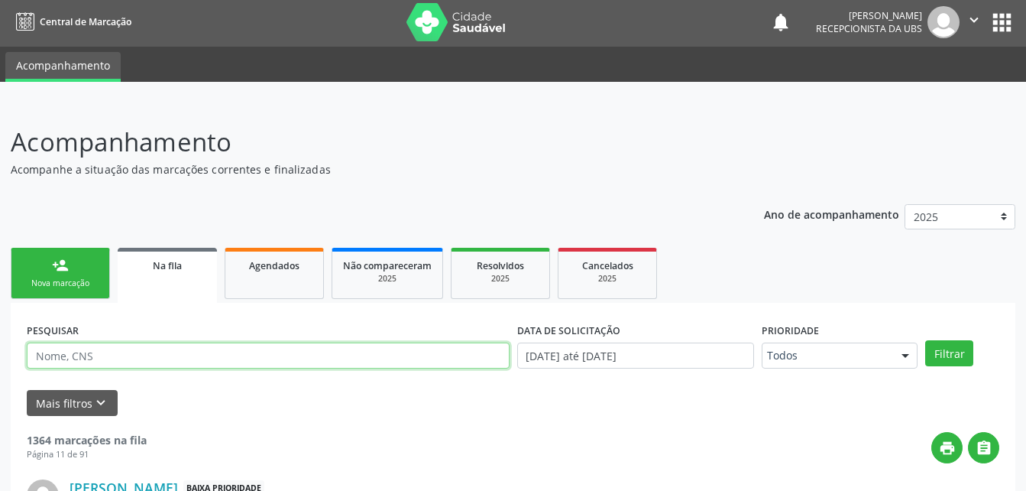
click at [189, 351] on input "text" at bounding box center [268, 355] width 483 height 26
type input "[PERSON_NAME]"
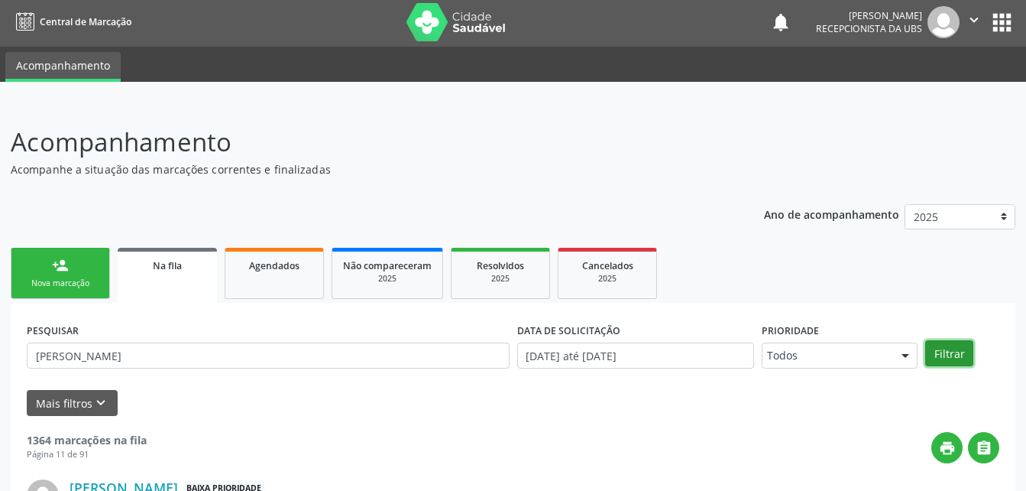
click at [947, 355] on button "Filtrar" at bounding box center [949, 353] width 48 height 26
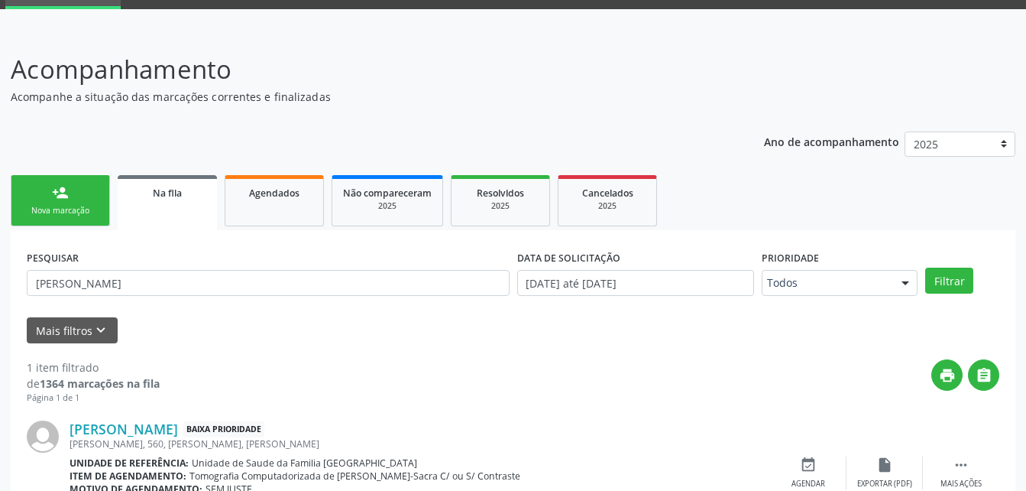
scroll to position [151, 0]
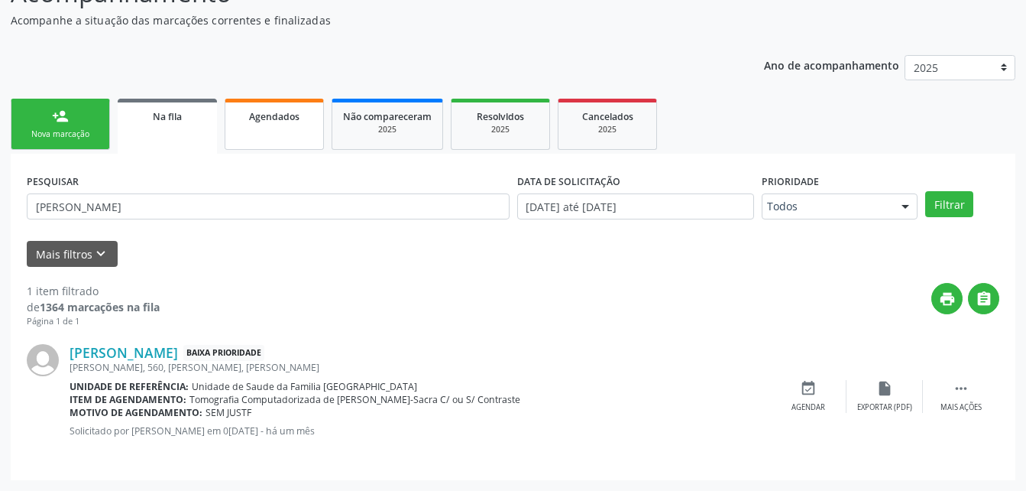
click at [303, 132] on link "Agendados" at bounding box center [274, 124] width 99 height 51
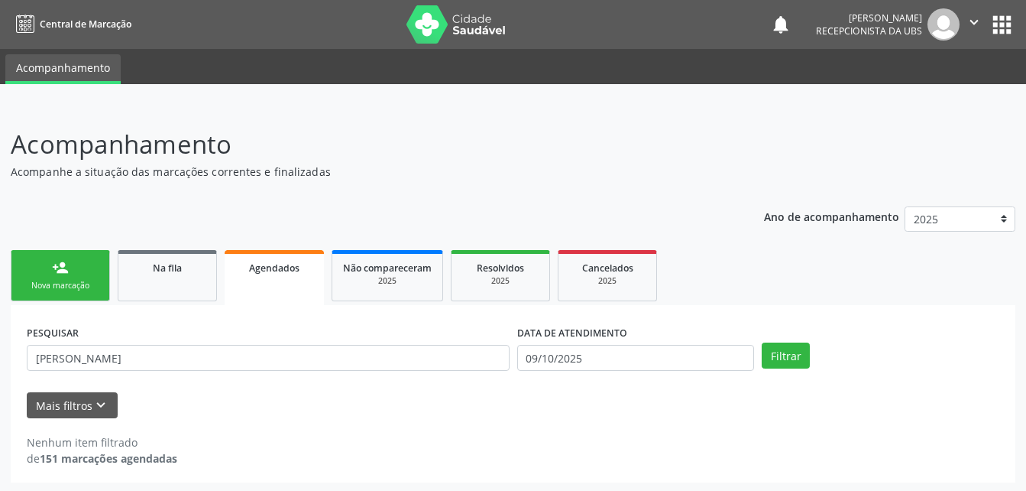
scroll to position [2, 0]
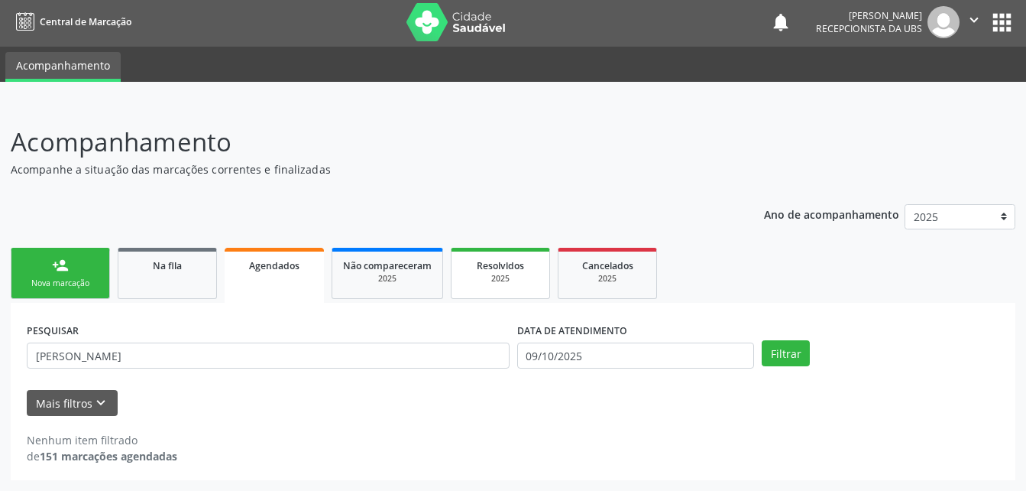
click at [490, 284] on div "2025" at bounding box center [500, 278] width 76 height 11
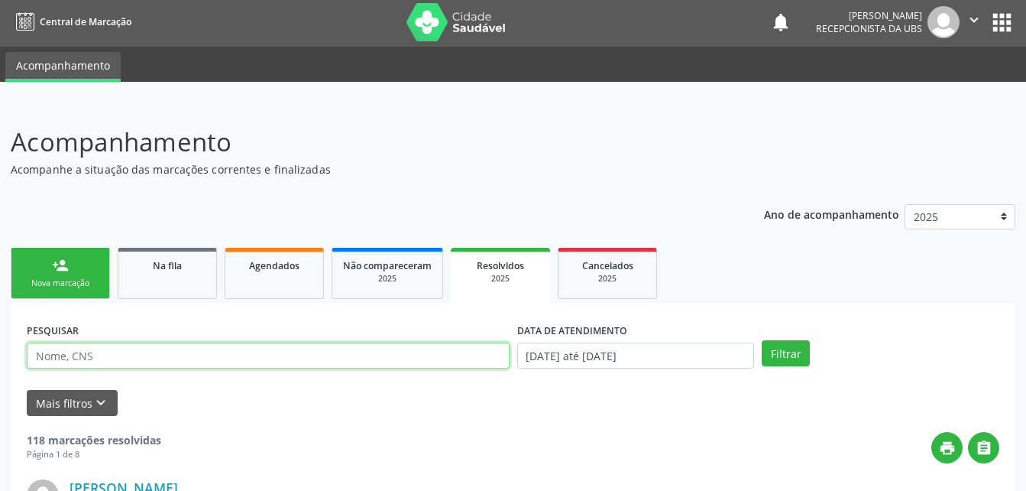
click at [406, 352] on input "text" at bounding box center [268, 355] width 483 height 26
type input "[PERSON_NAME]"
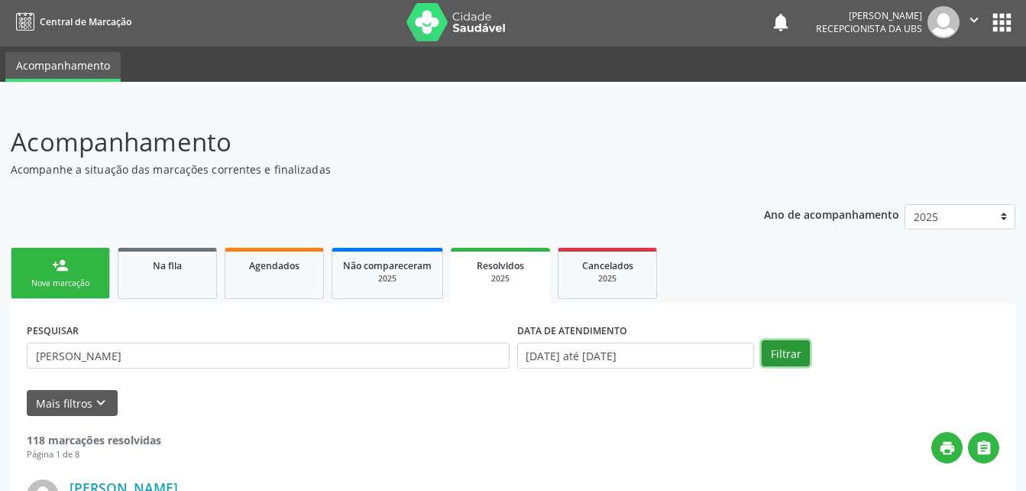
click at [791, 356] on button "Filtrar" at bounding box center [786, 353] width 48 height 26
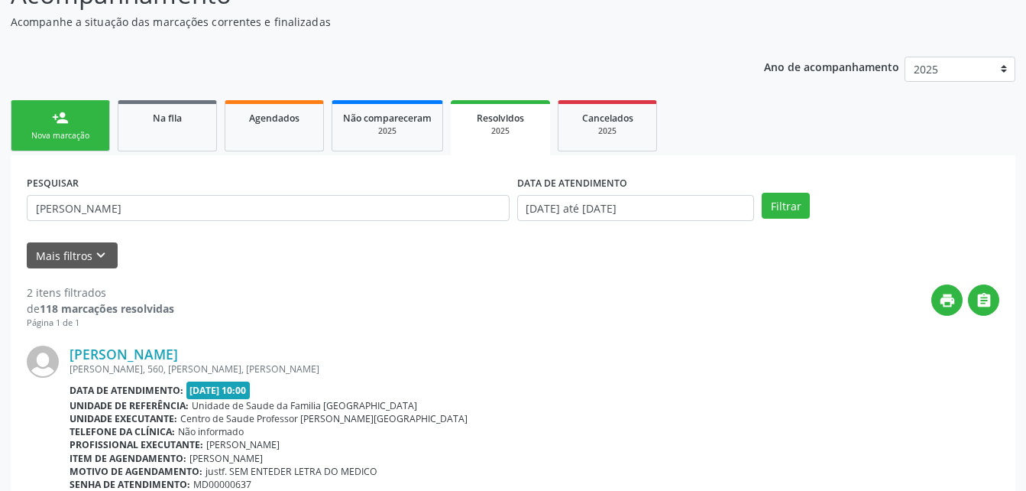
scroll to position [73, 0]
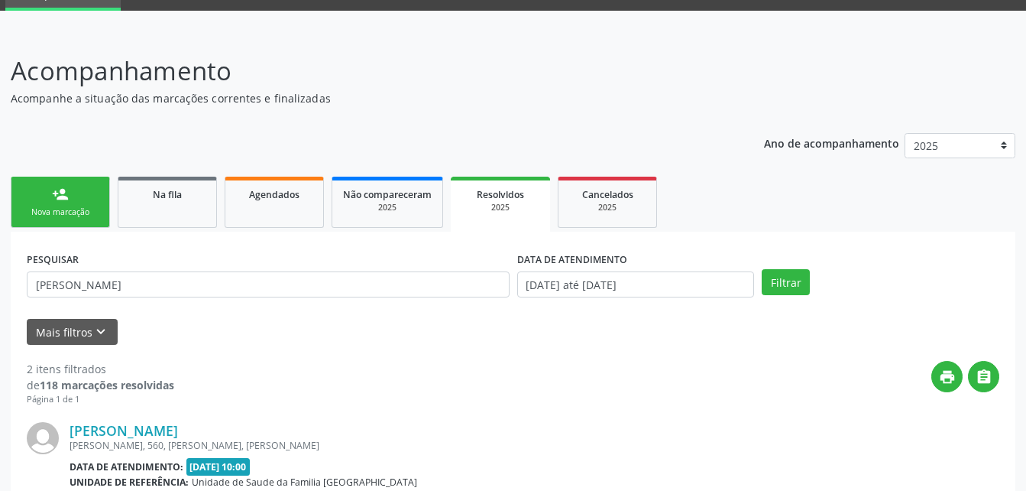
drag, startPoint x: 156, startPoint y: 201, endPoint x: 55, endPoint y: 196, distance: 101.0
click at [156, 201] on div "Na fila" at bounding box center [167, 194] width 76 height 16
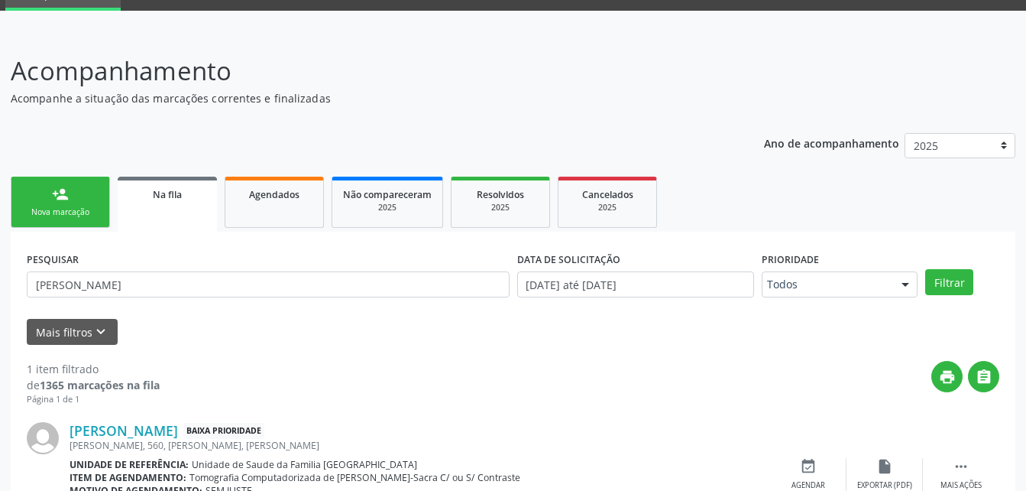
click at [90, 208] on div "Nova marcação" at bounding box center [60, 211] width 76 height 11
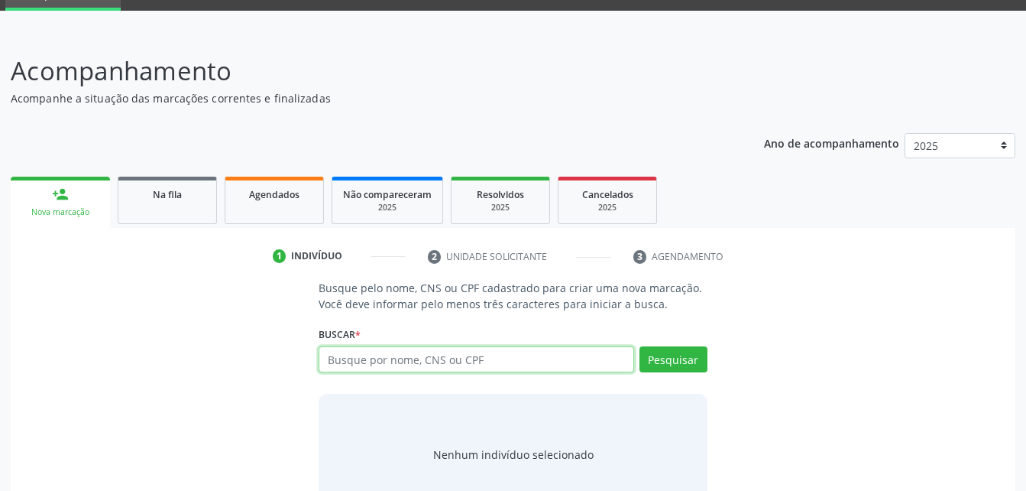
click at [504, 362] on input "text" at bounding box center [476, 359] width 315 height 26
click at [474, 375] on div "Busque por nome, CNS ou CPF Nenhum resultado encontrado para: " " Digite nome, …" at bounding box center [513, 364] width 388 height 37
drag, startPoint x: 474, startPoint y: 375, endPoint x: 393, endPoint y: 280, distance: 125.2
click at [463, 361] on input "text" at bounding box center [476, 359] width 315 height 26
click at [464, 354] on input "text" at bounding box center [476, 359] width 315 height 26
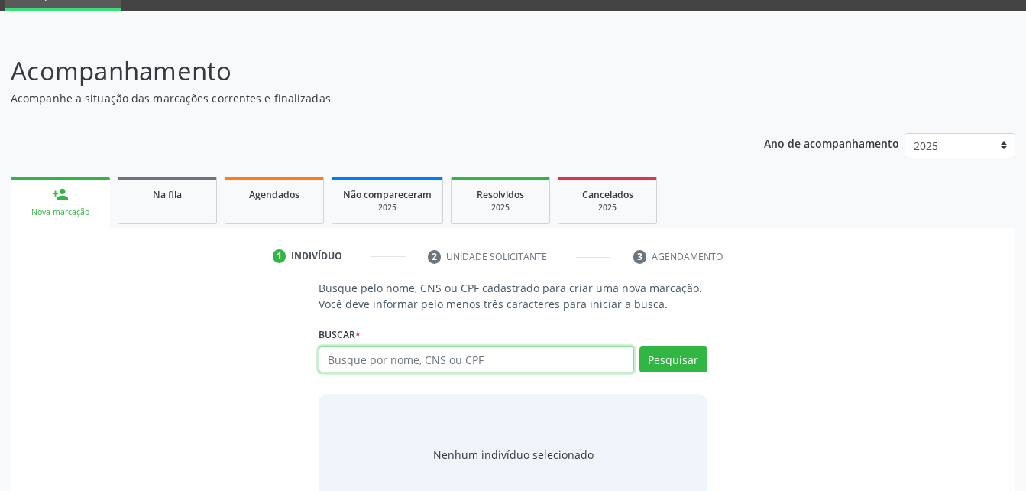
click at [588, 364] on input "text" at bounding box center [476, 359] width 315 height 26
click at [418, 367] on input "text" at bounding box center [476, 359] width 315 height 26
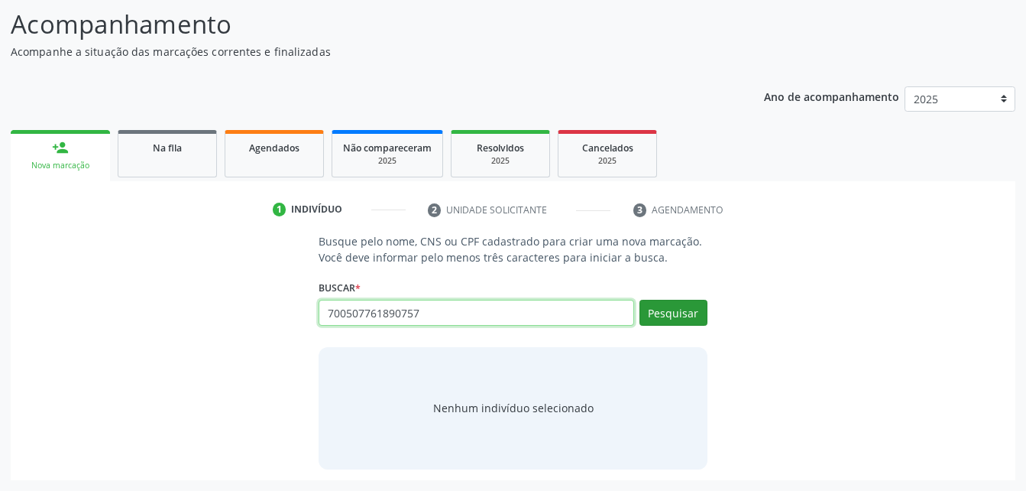
type input "700507761890757"
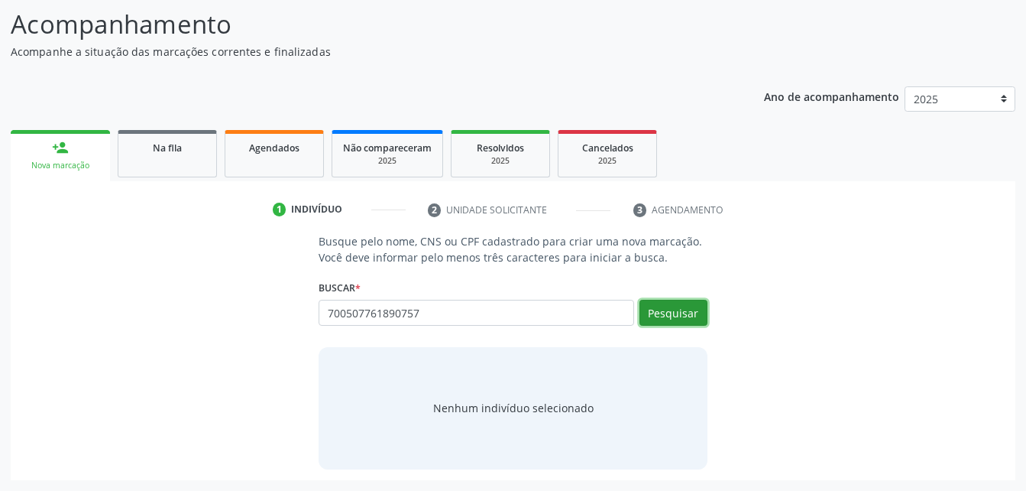
click at [687, 304] on button "Pesquisar" at bounding box center [674, 313] width 68 height 26
type input "700507761890757"
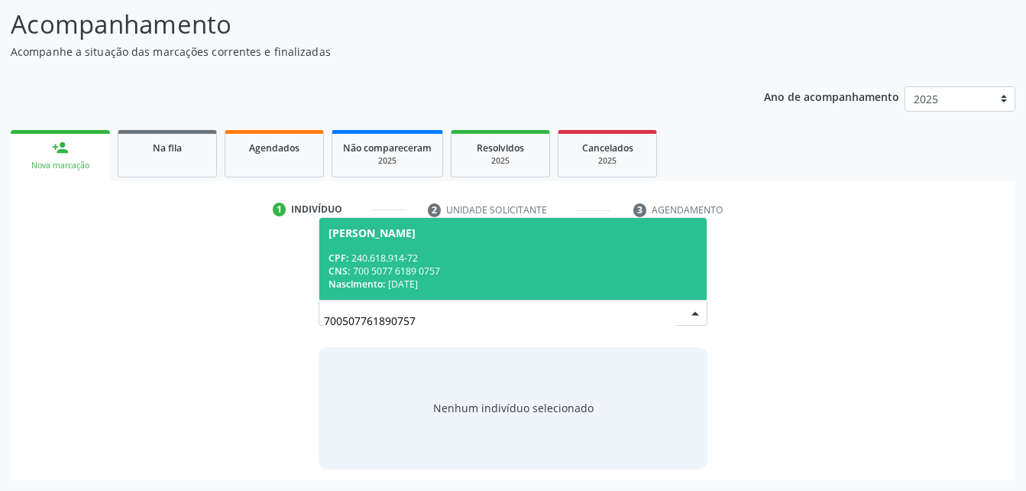
click at [555, 264] on div "CNS: 700 5077 6189 0757" at bounding box center [513, 270] width 368 height 13
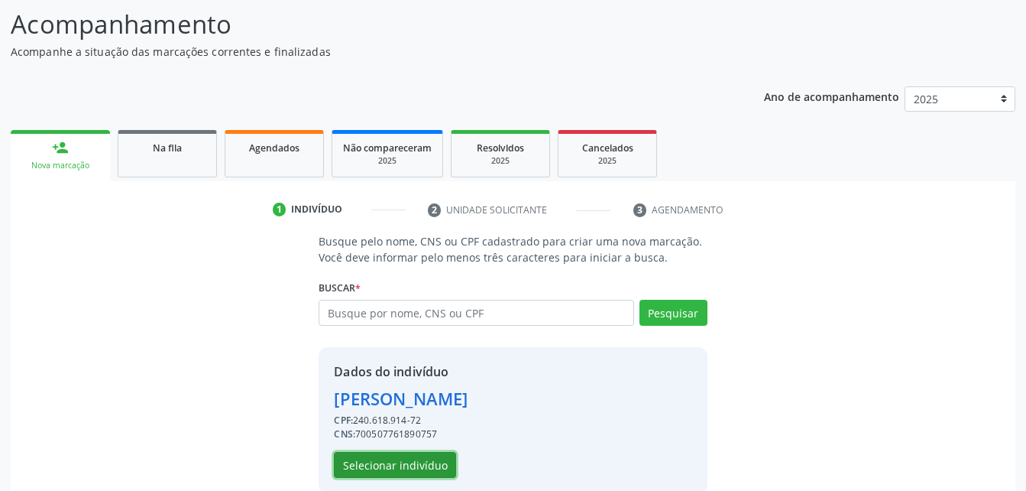
click at [416, 467] on button "Selecionar indivíduo" at bounding box center [395, 465] width 122 height 26
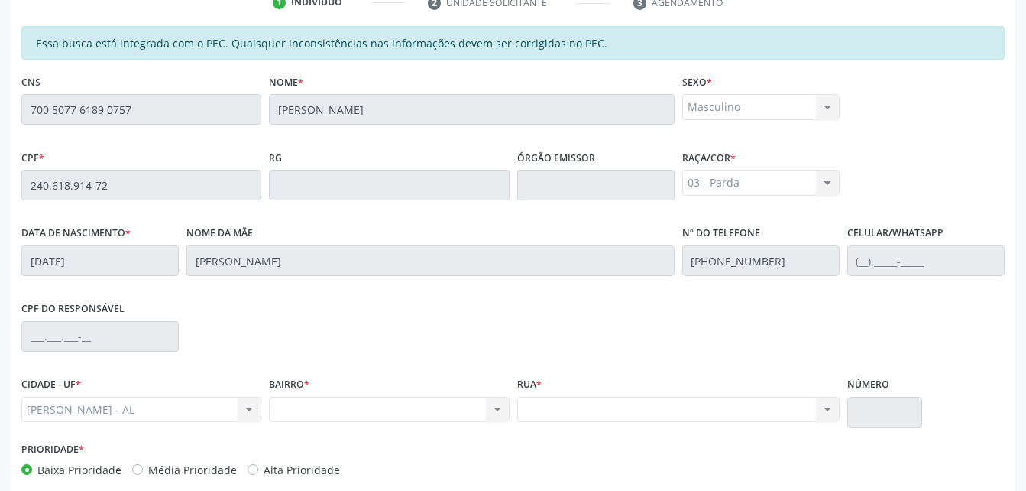
scroll to position [251, 0]
